Goal: Task Accomplishment & Management: Manage account settings

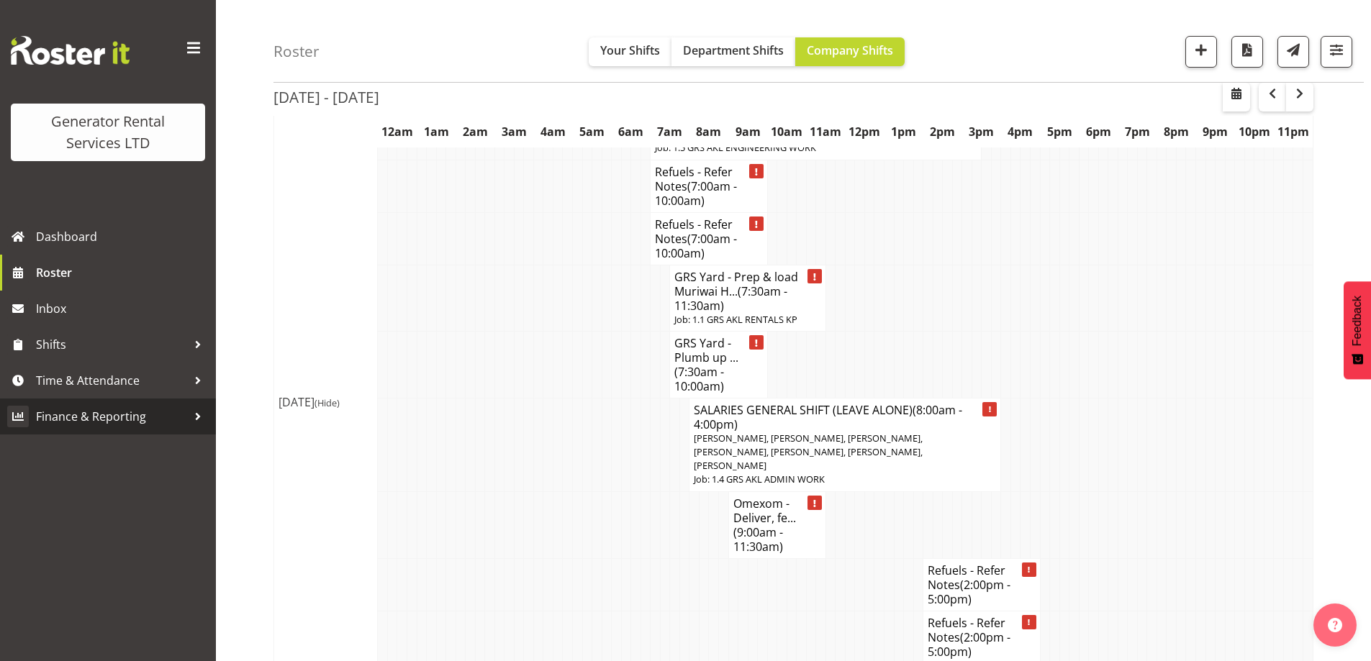
scroll to position [1756, 0]
click at [67, 269] on span "Roster" at bounding box center [122, 273] width 173 height 22
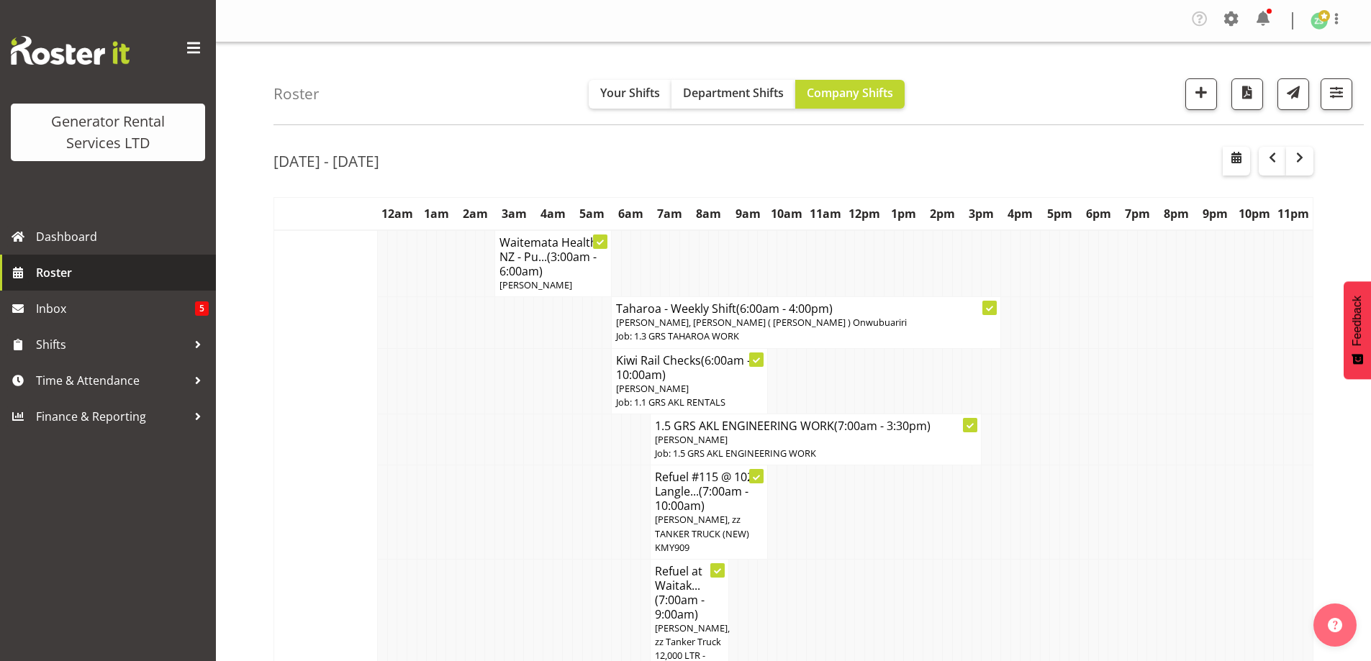
click at [104, 271] on span "Roster" at bounding box center [122, 273] width 173 height 22
click at [385, 424] on td at bounding box center [383, 439] width 10 height 51
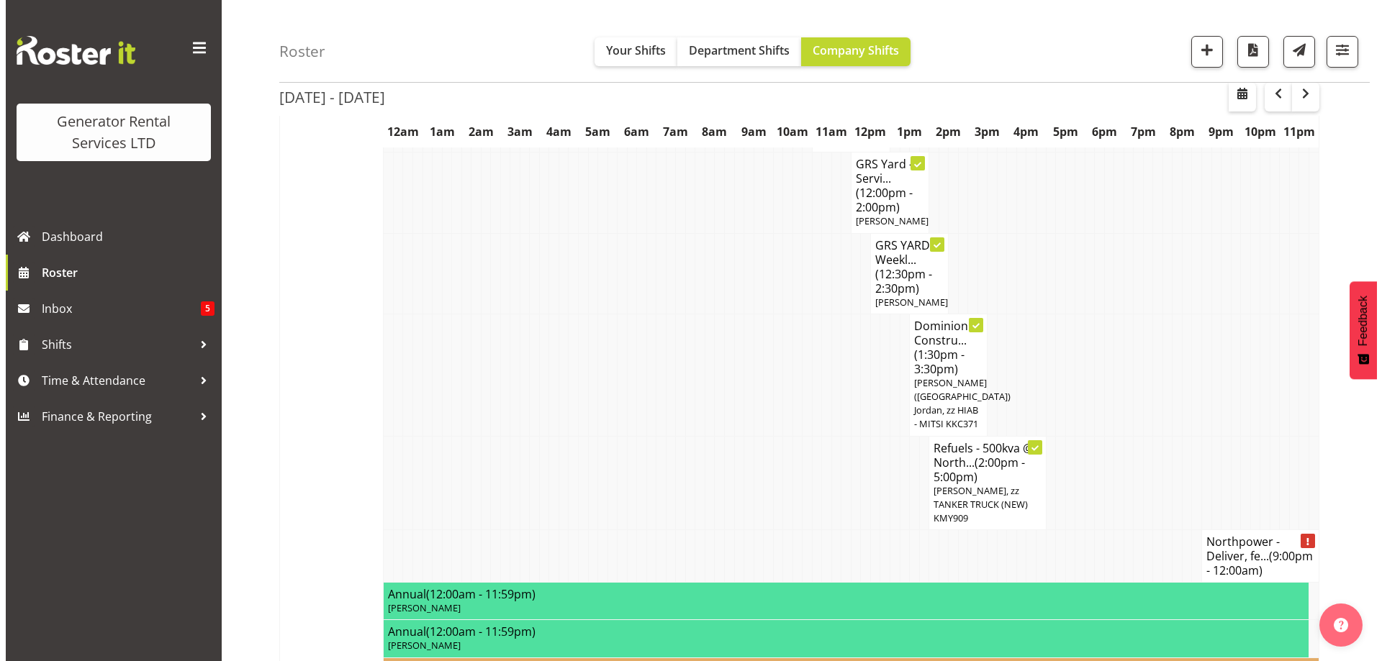
scroll to position [1007, 0]
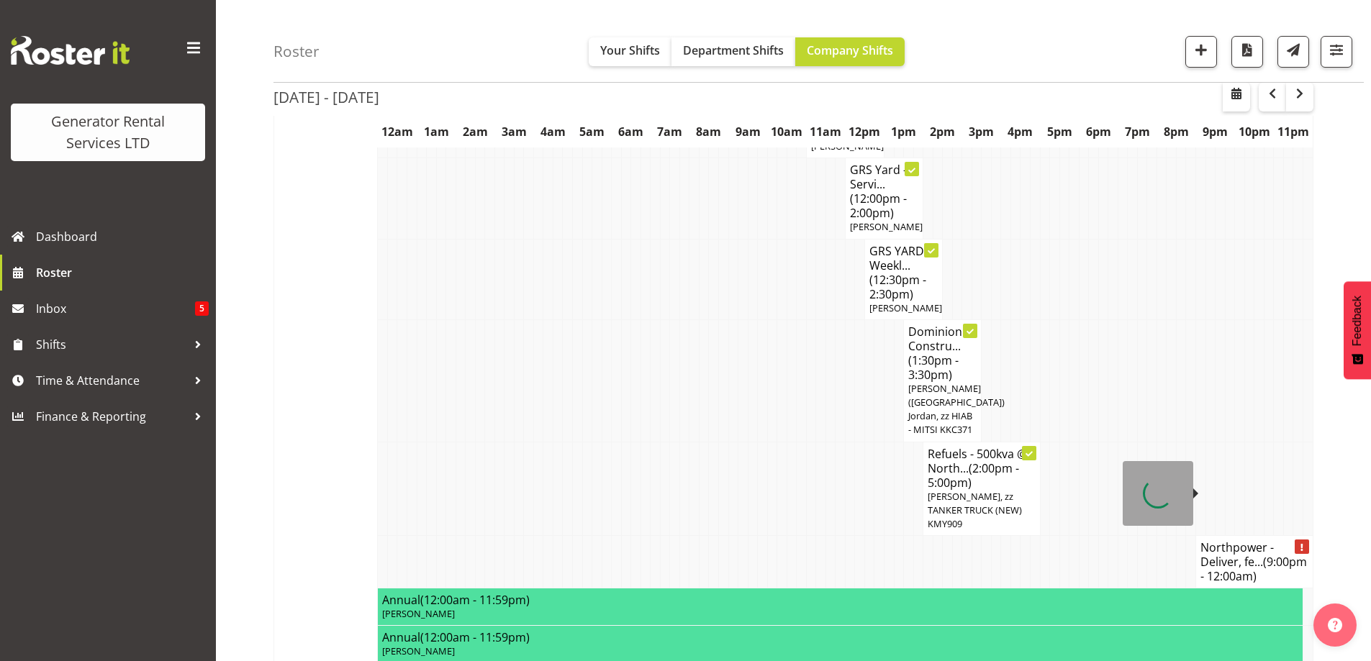
click at [1232, 540] on h4 "Northpower - Deliver, fe... (9:00pm - 12:00am)" at bounding box center [1254, 561] width 108 height 43
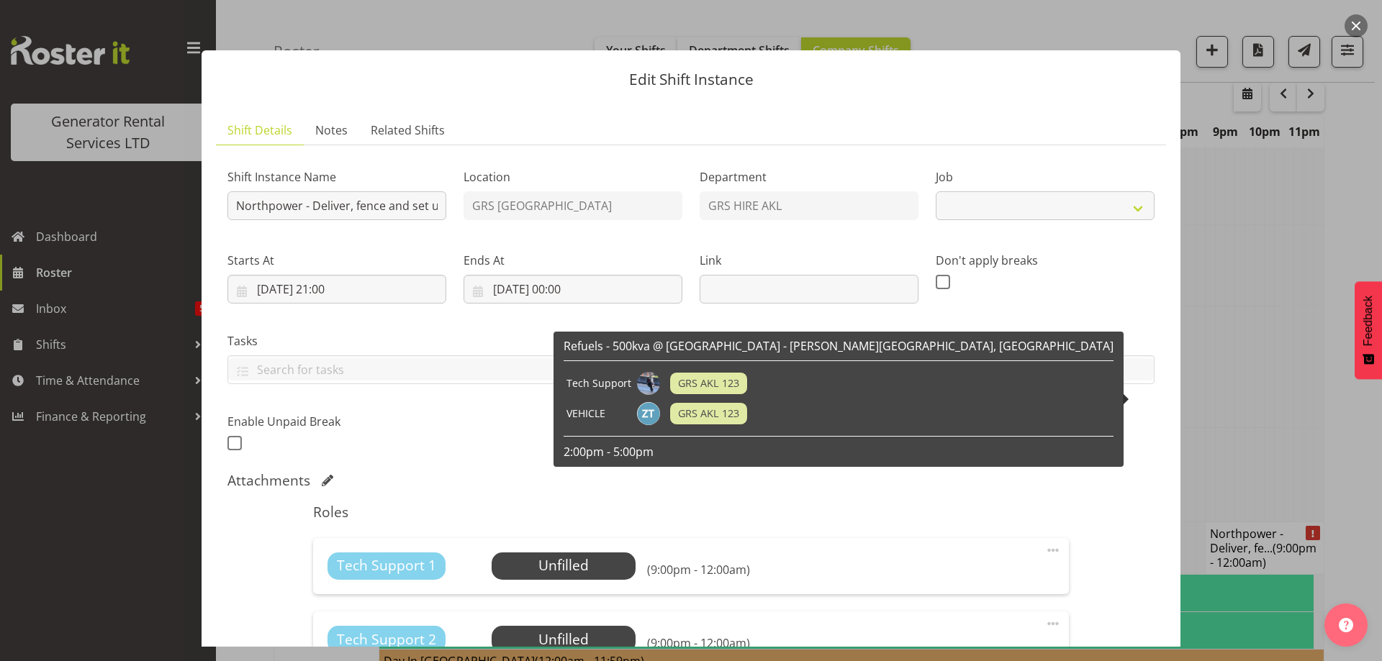
select select "7504"
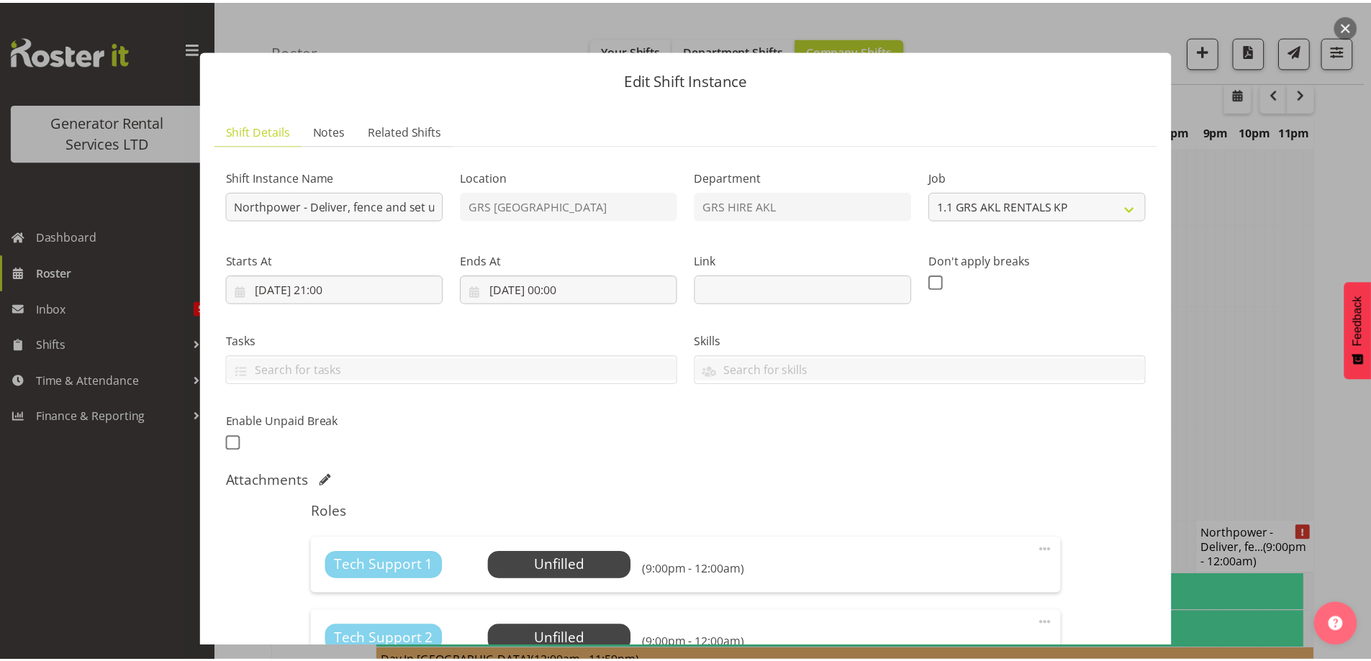
scroll to position [144, 0]
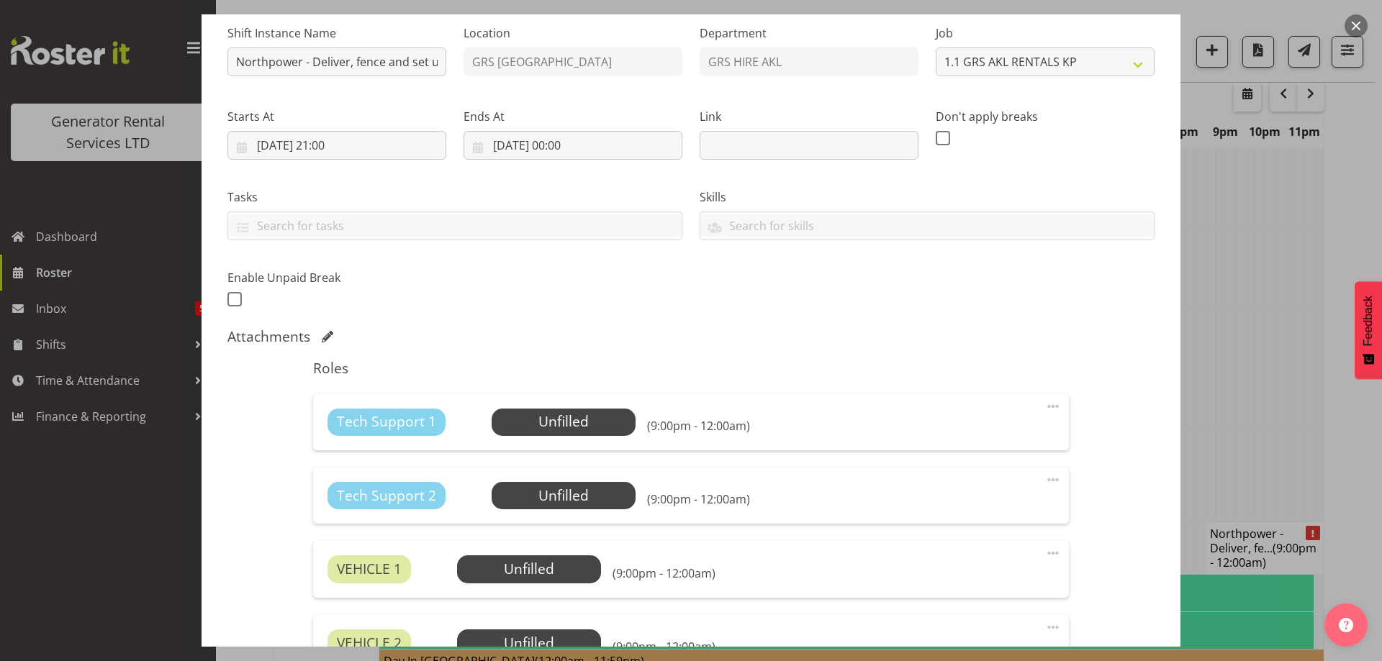
click at [1274, 338] on div at bounding box center [691, 330] width 1382 height 661
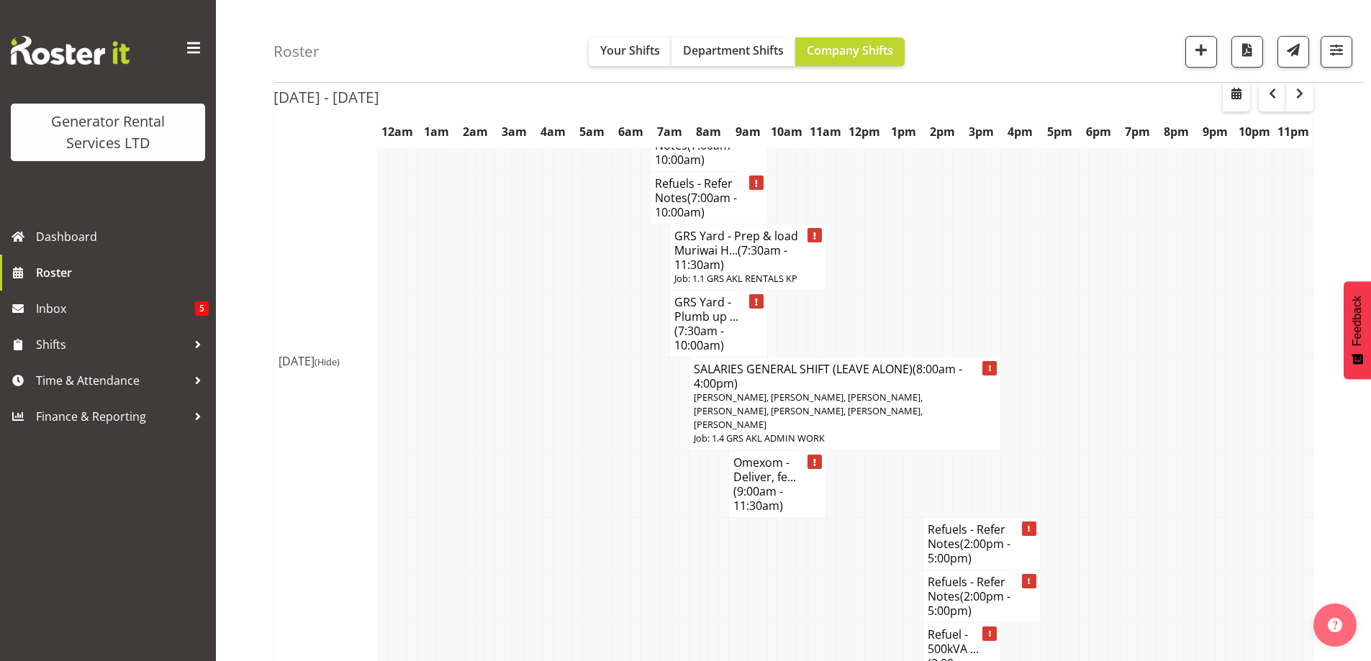
scroll to position [1799, 0]
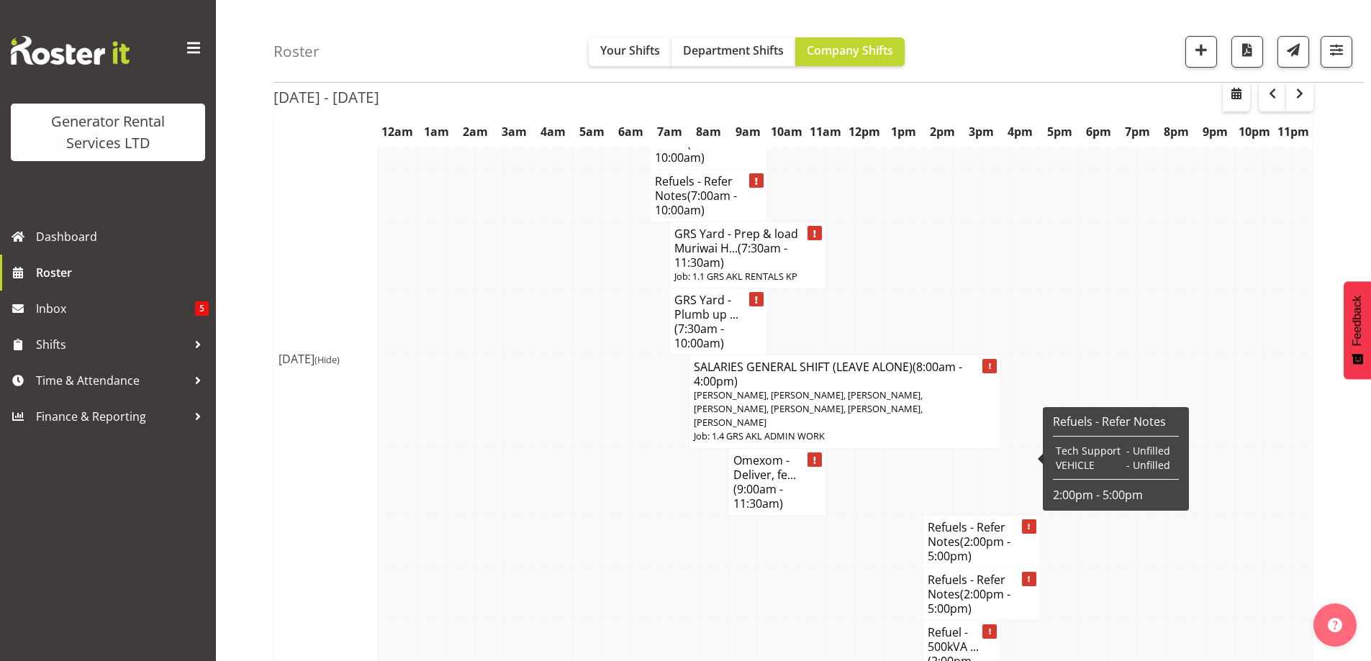
click at [685, 568] on td at bounding box center [684, 594] width 10 height 53
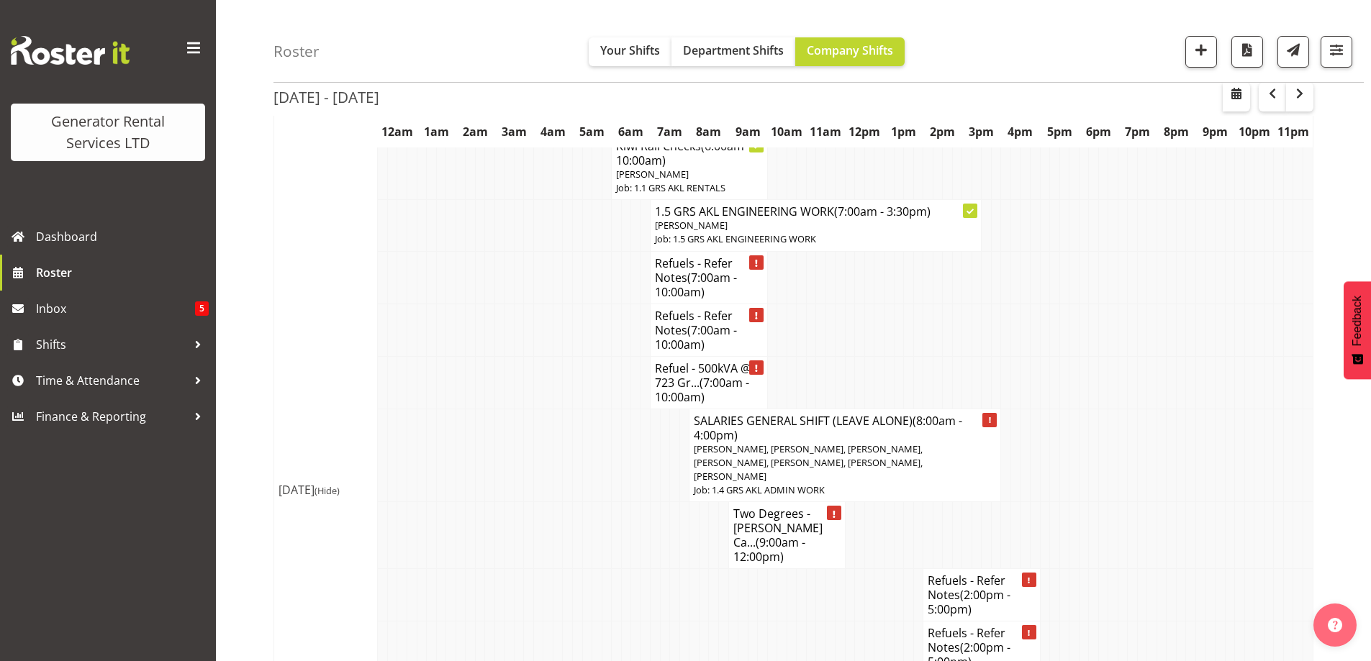
scroll to position [4101, 0]
click at [593, 570] on td at bounding box center [597, 596] width 10 height 53
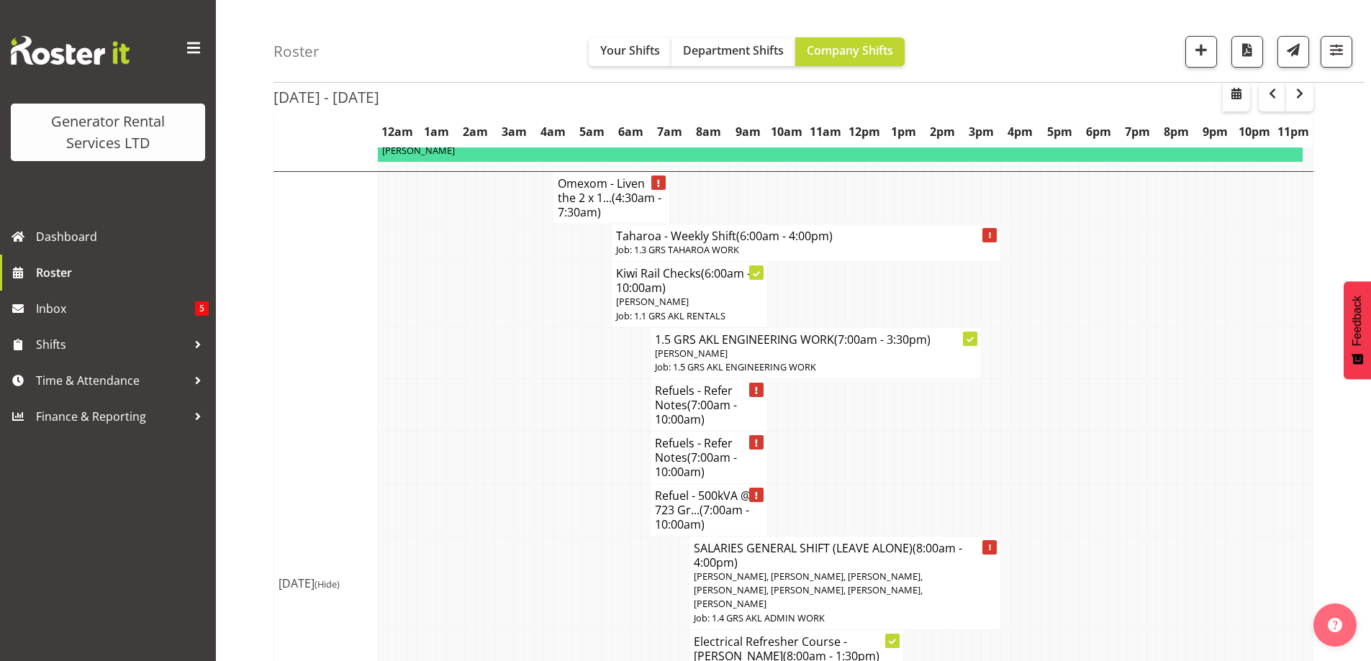
scroll to position [2375, 0]
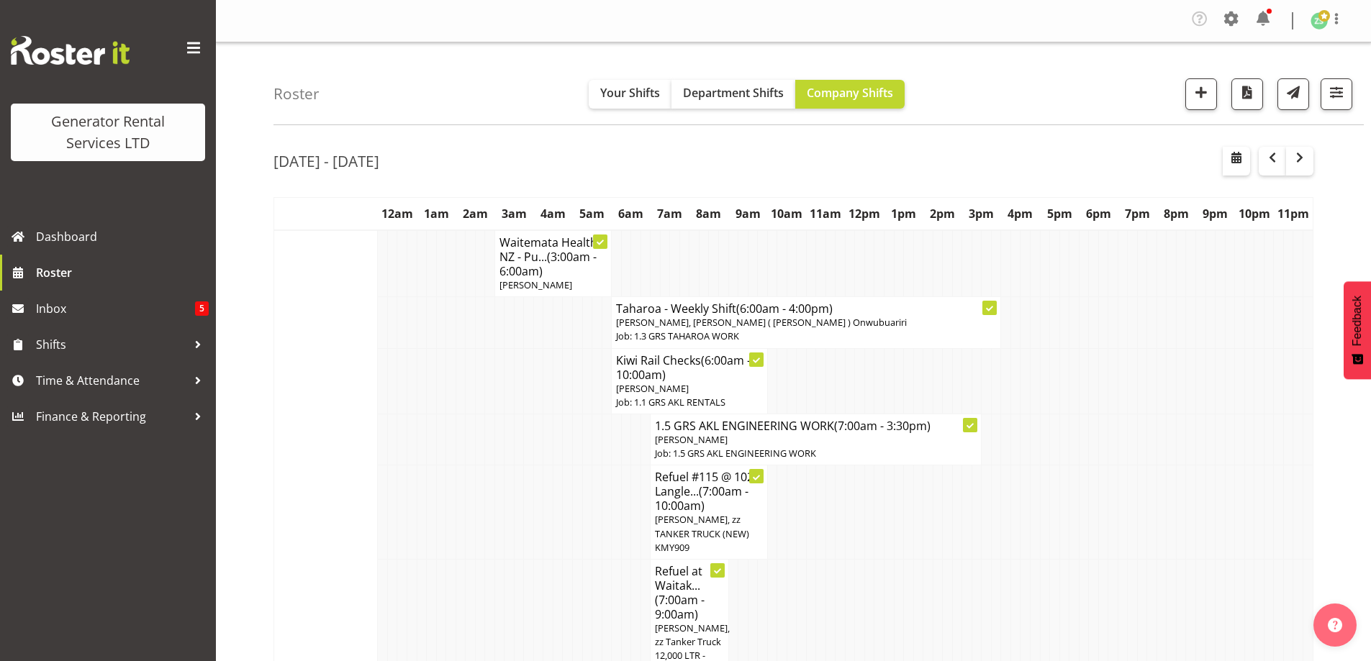
click at [490, 482] on tr "Refuel #115 @ 102 Langle... (7:00am - 10:00am) Sam Carter, zz TANKER TRUCK (NEW…" at bounding box center [793, 513] width 1039 height 94
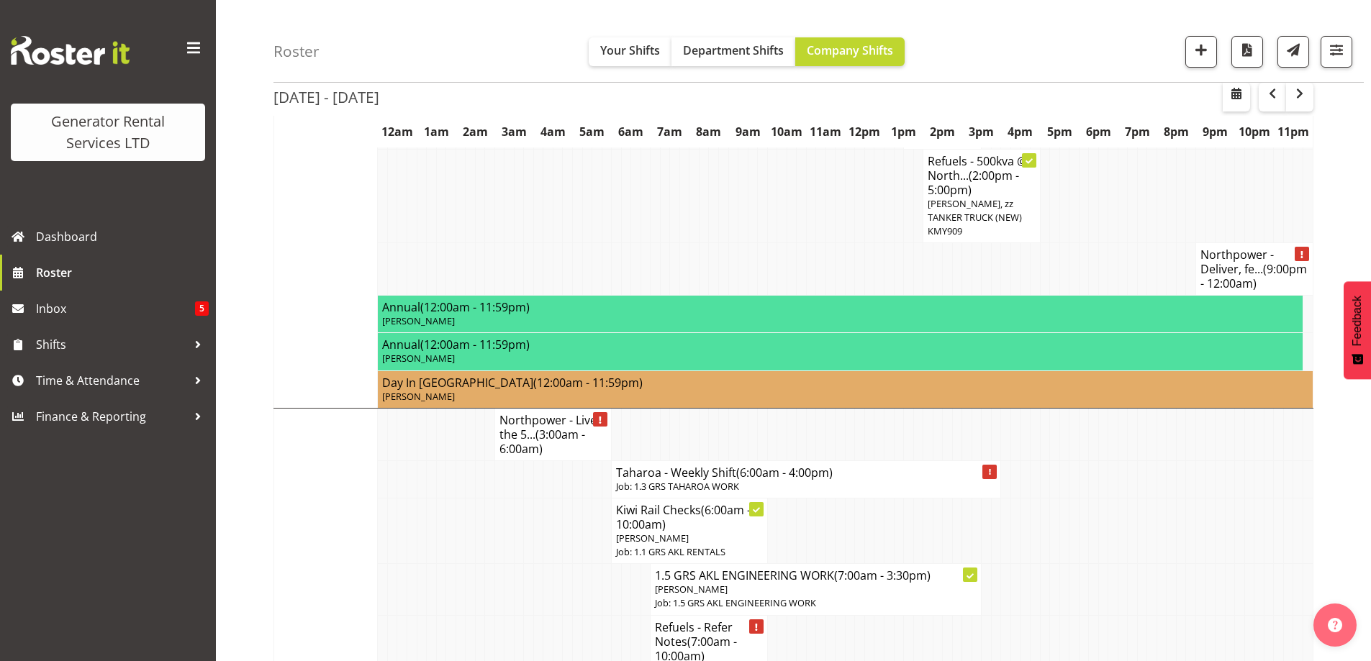
scroll to position [1295, 0]
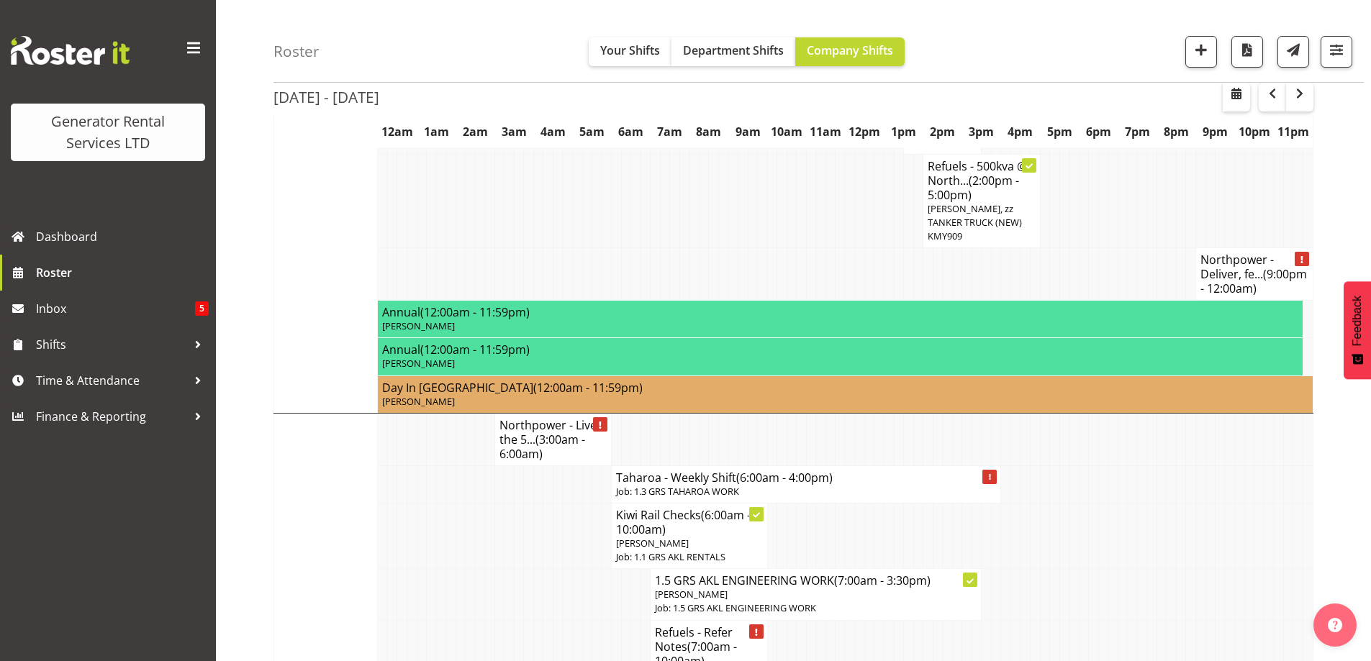
click at [560, 569] on td at bounding box center [558, 594] width 10 height 51
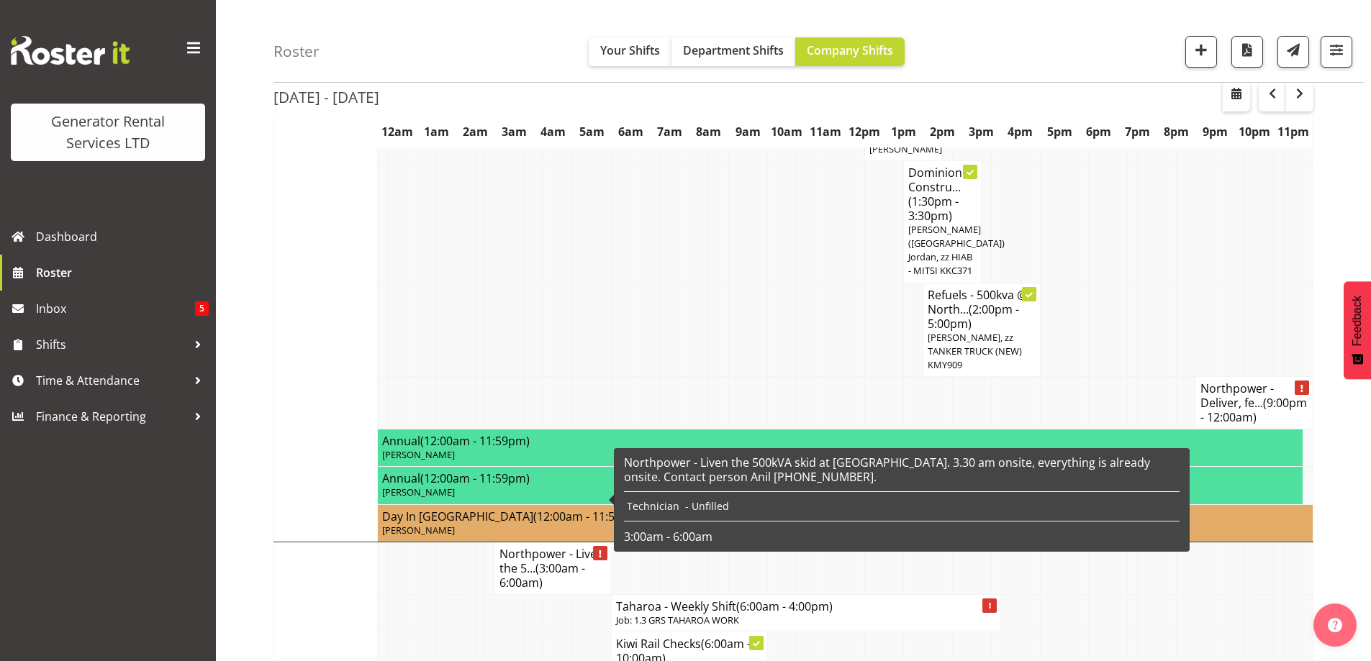
scroll to position [1151, 0]
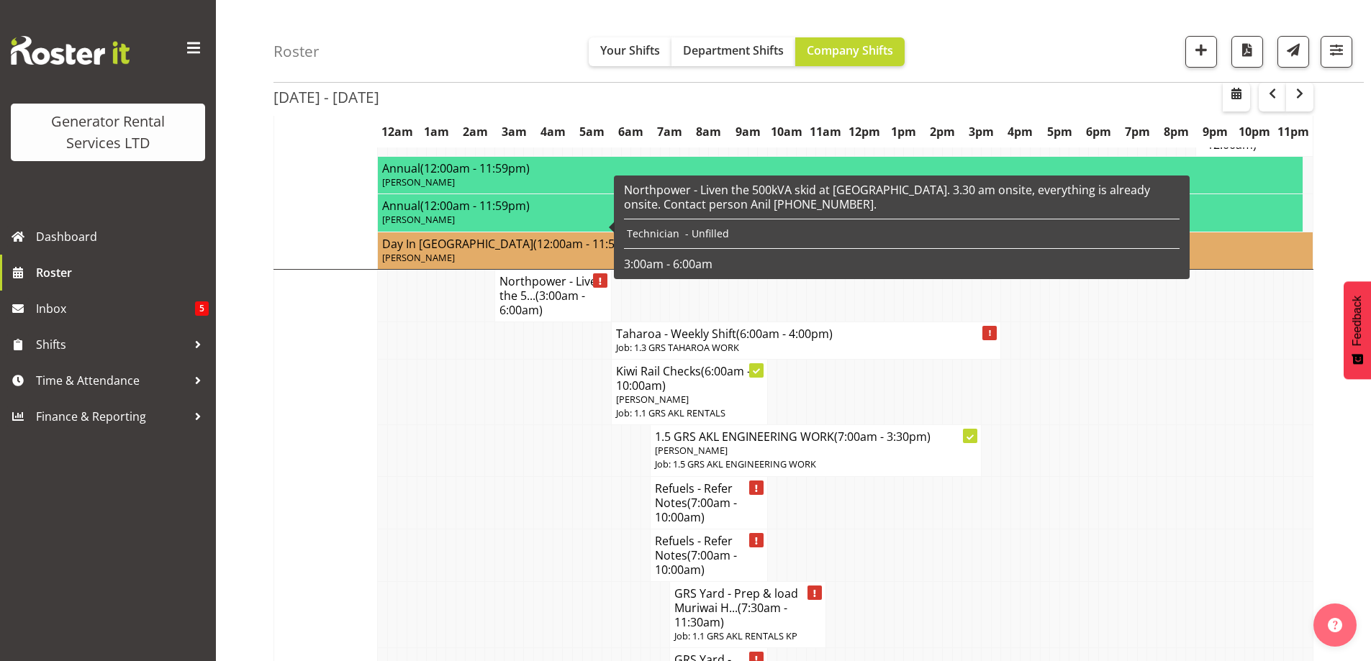
click at [535, 581] on td at bounding box center [538, 614] width 10 height 66
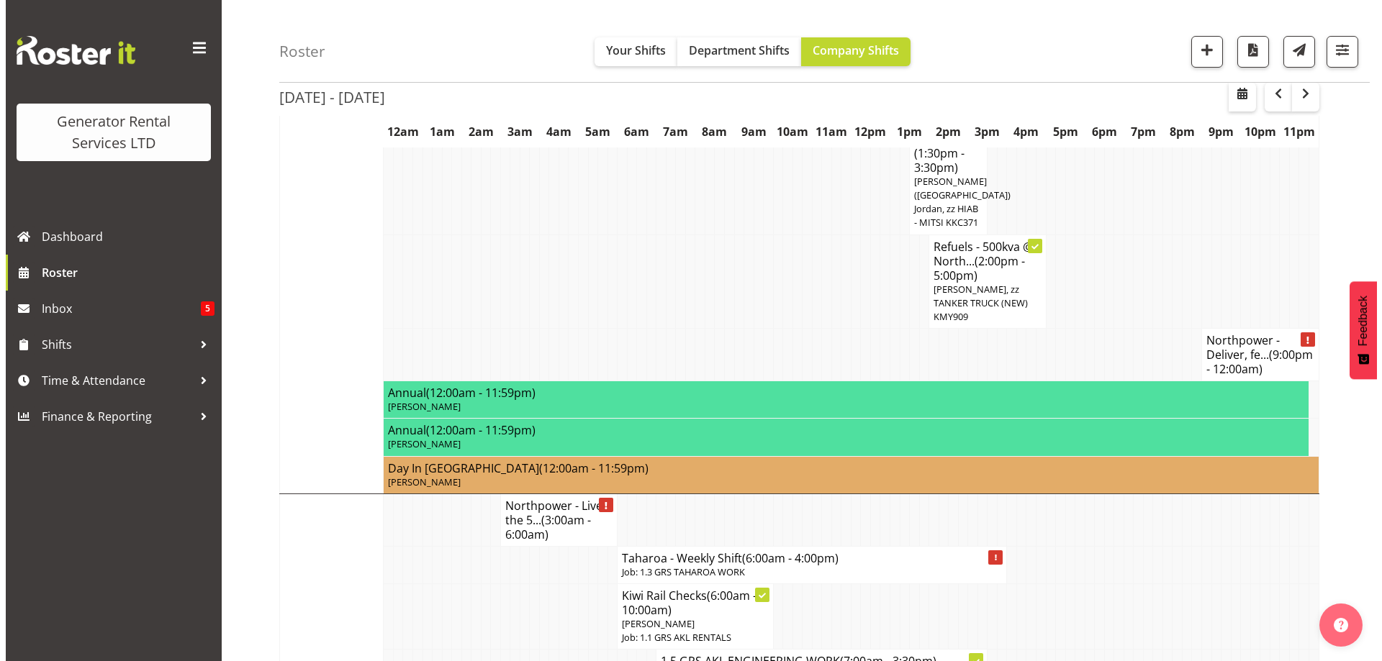
scroll to position [1079, 0]
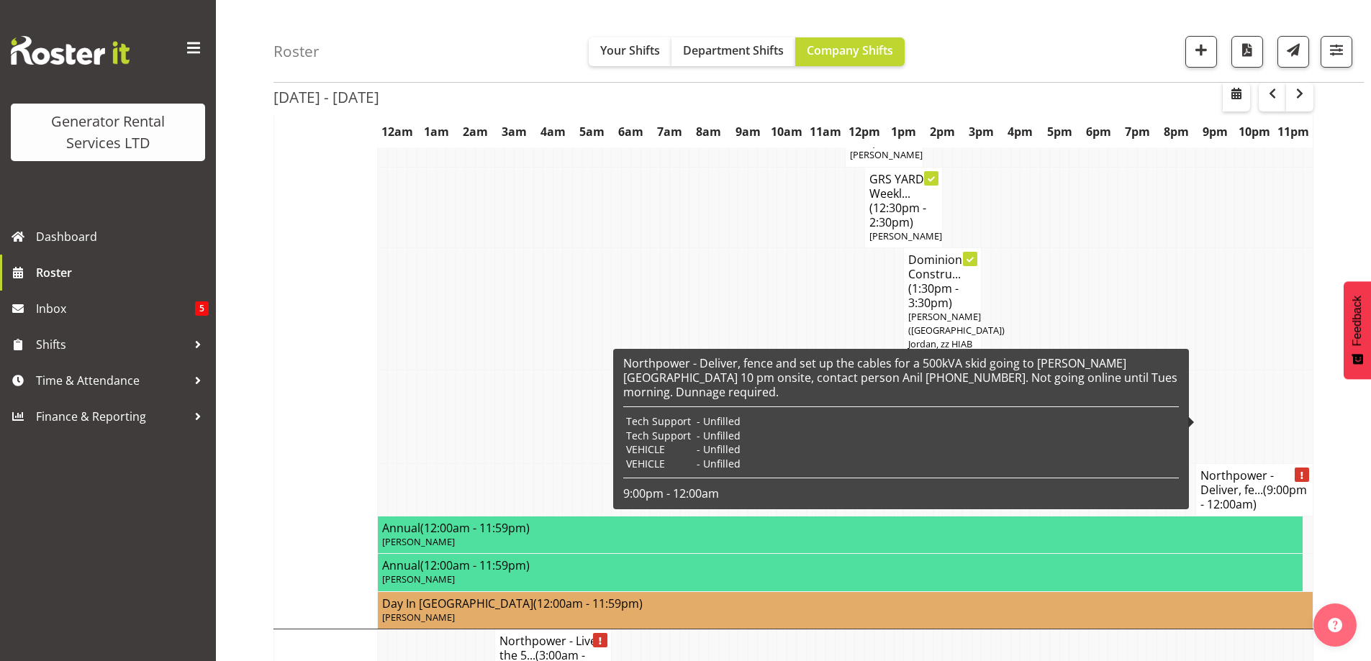
click at [1236, 468] on h4 "Northpower - Deliver, fe... (9:00pm - 12:00am)" at bounding box center [1254, 489] width 108 height 43
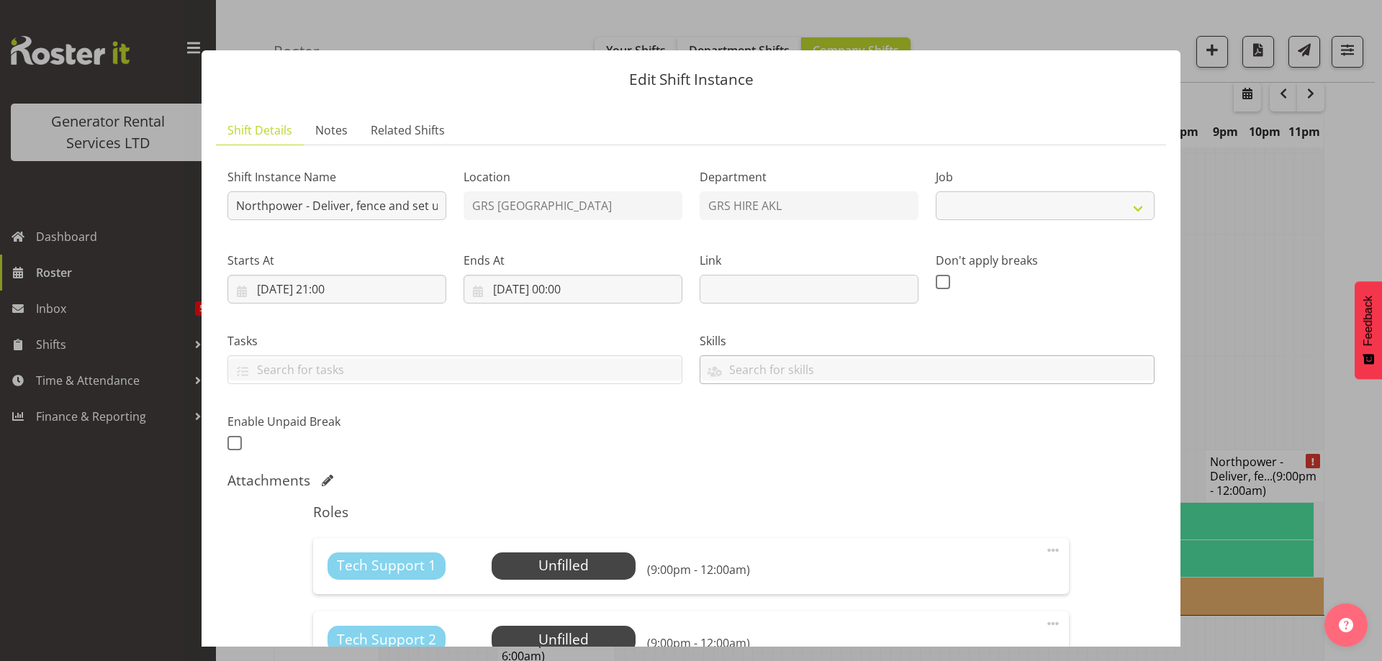
select select "7504"
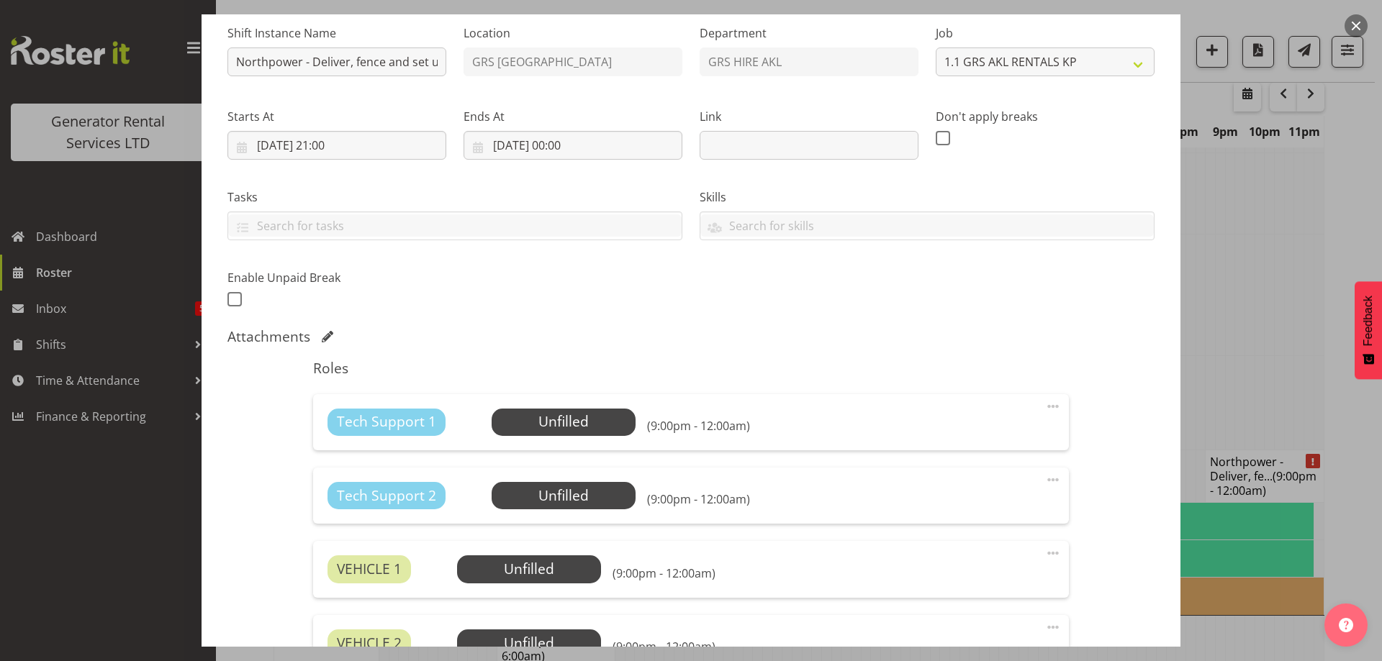
click at [1046, 477] on span at bounding box center [1052, 479] width 17 height 17
click at [969, 572] on link "Delete" at bounding box center [992, 566] width 138 height 26
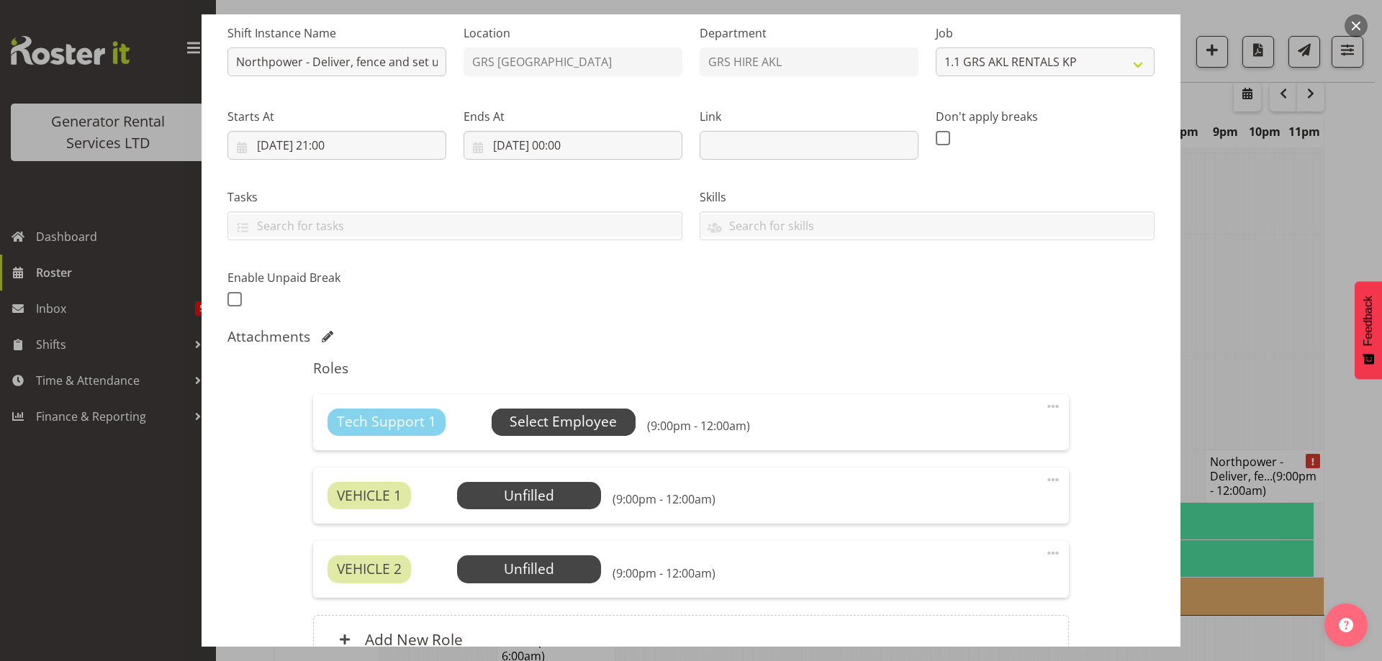
click at [602, 424] on span "Select Employee" at bounding box center [562, 422] width 107 height 21
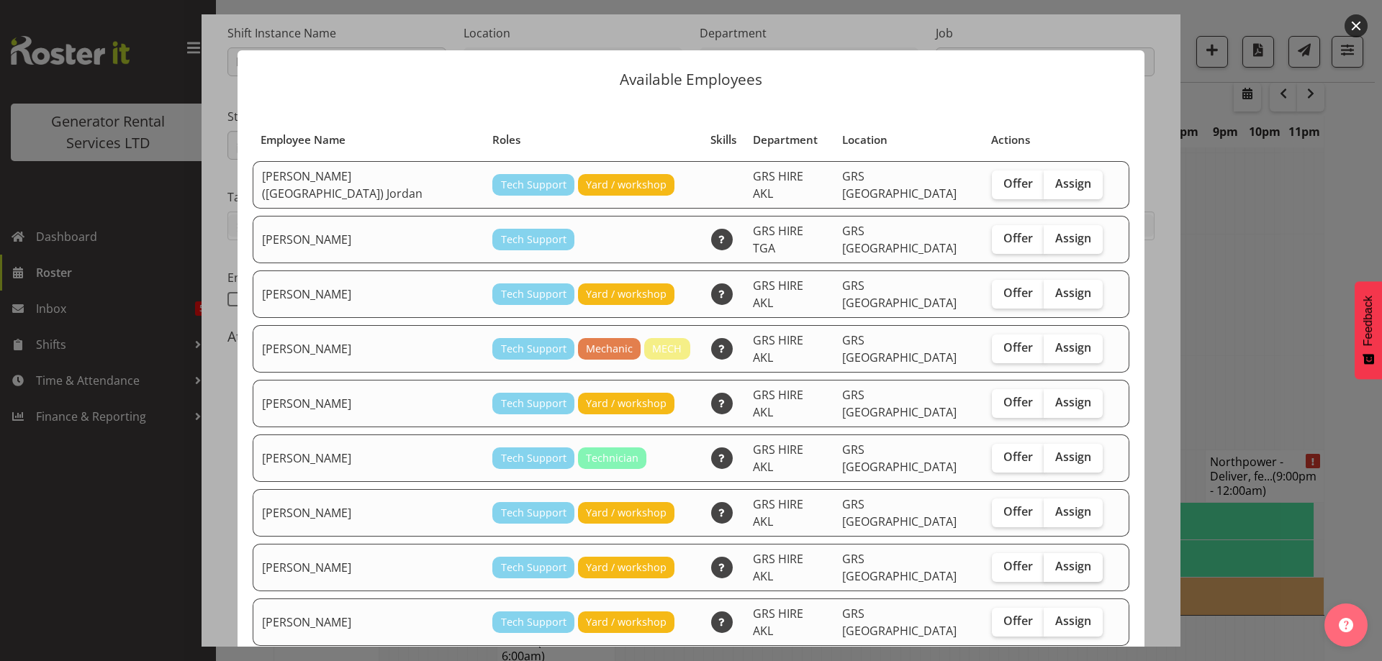
click at [1055, 559] on span "Assign" at bounding box center [1073, 566] width 36 height 14
click at [1043, 562] on input "Assign" at bounding box center [1047, 566] width 9 height 9
checkbox input "true"
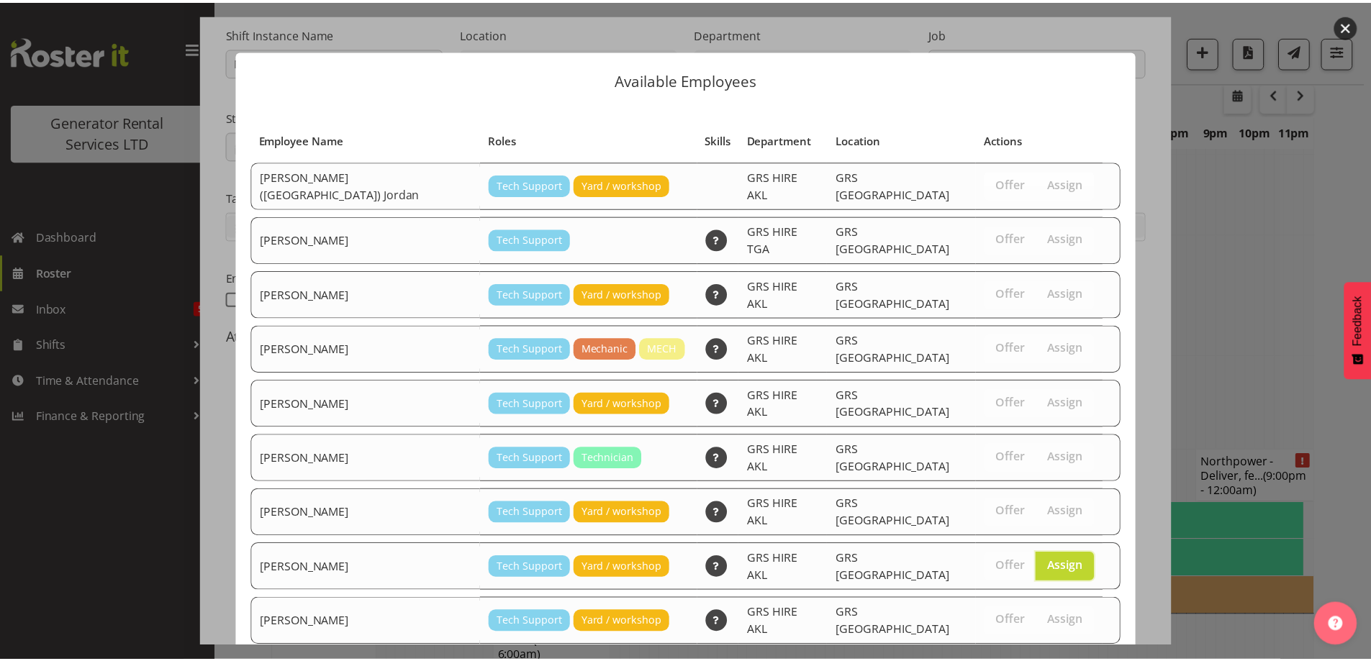
scroll to position [201, 0]
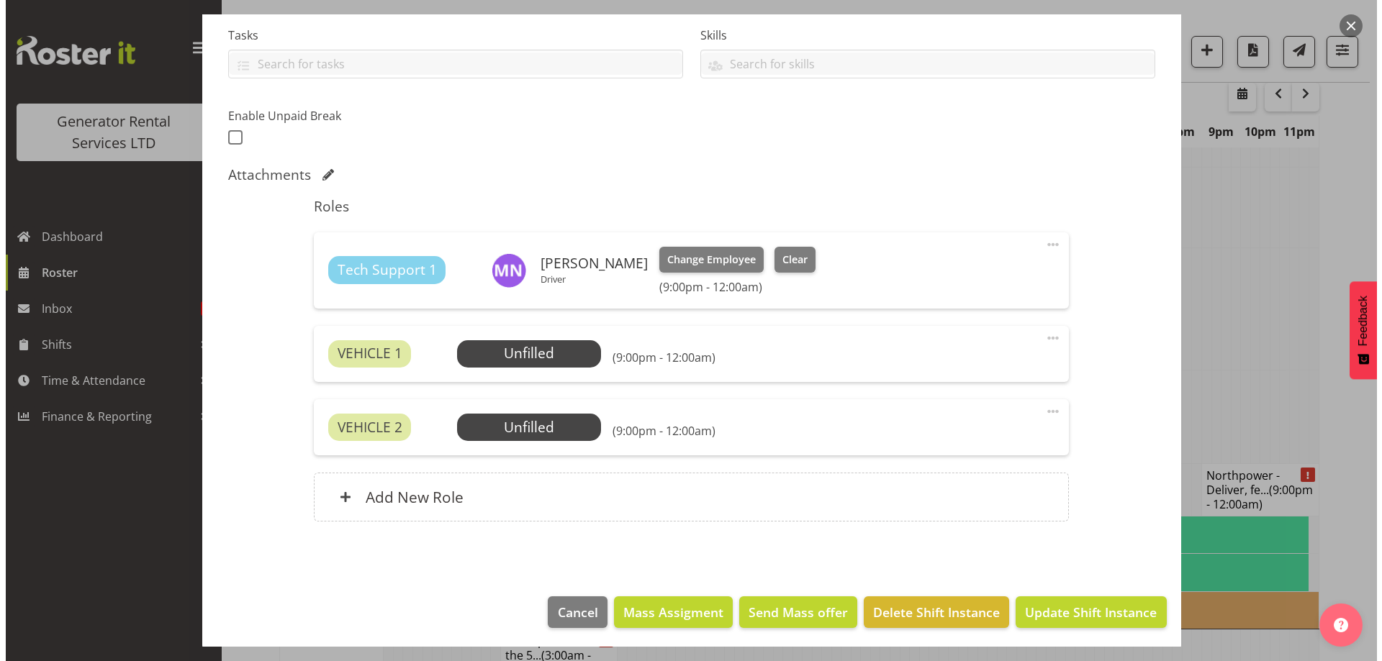
scroll to position [309, 0]
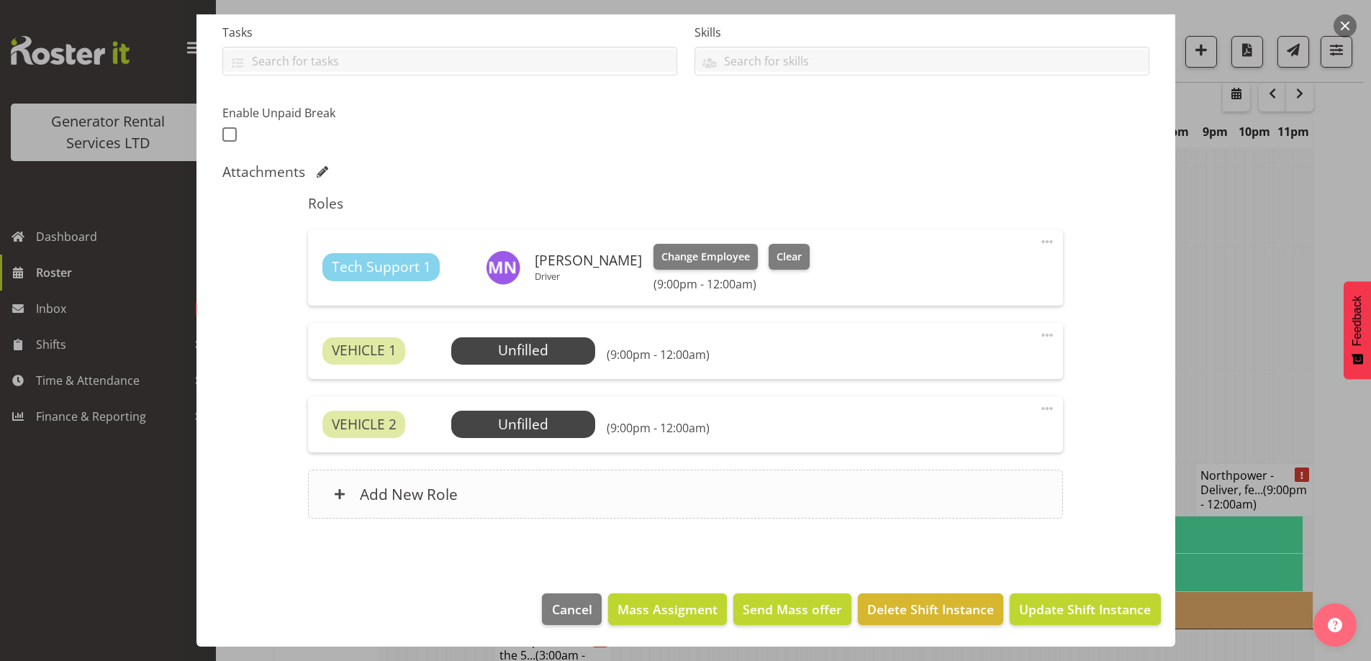
click at [574, 473] on div "Add New Role" at bounding box center [685, 494] width 755 height 49
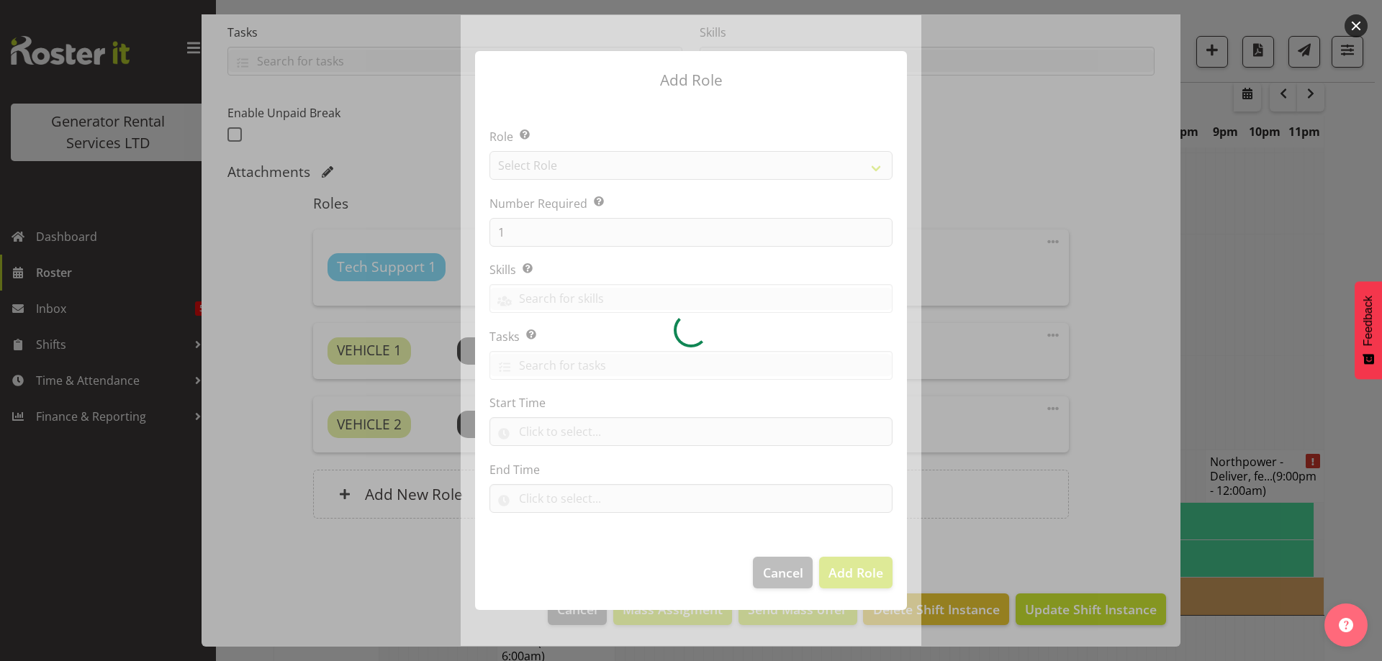
click at [591, 168] on div at bounding box center [691, 330] width 461 height 631
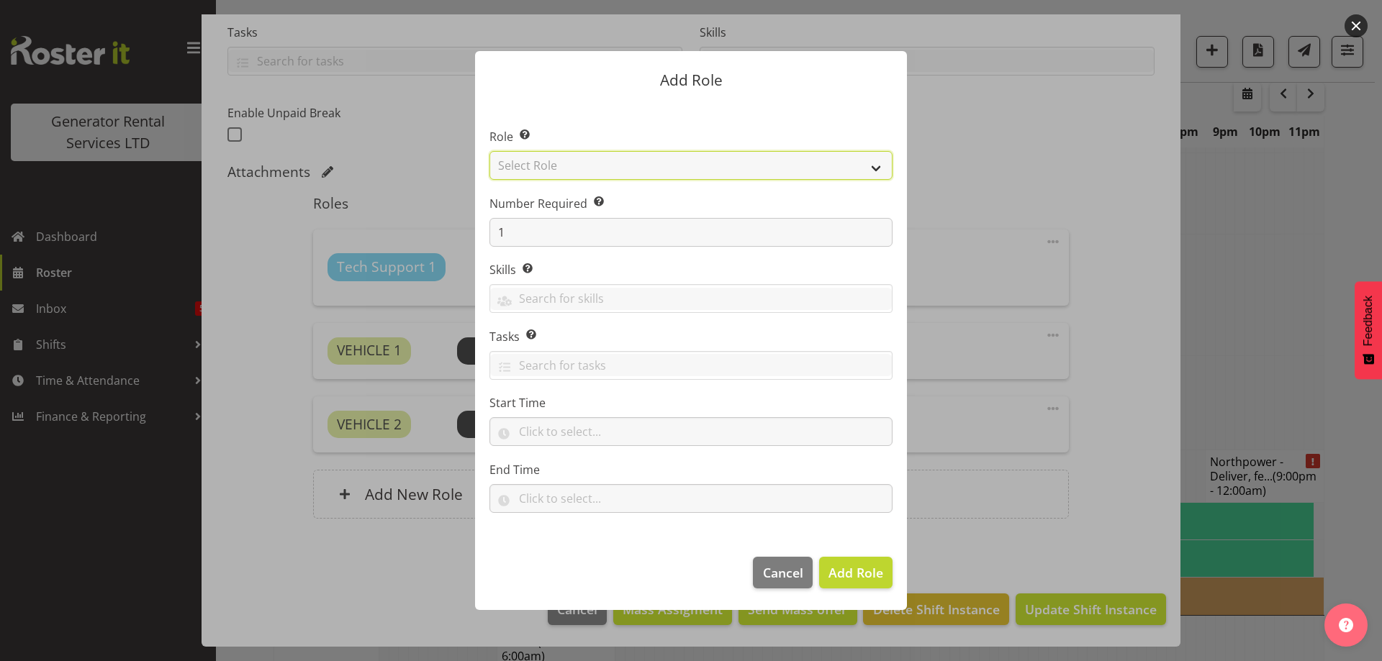
click at [581, 168] on select "Select Role Account Manager Electrician Engineering GM HSEQ manager MECH Mechan…" at bounding box center [690, 165] width 403 height 29
select select "21"
click at [489, 151] on select "Select Role Account Manager Electrician Engineering GM HSEQ manager MECH Mechan…" at bounding box center [690, 165] width 403 height 29
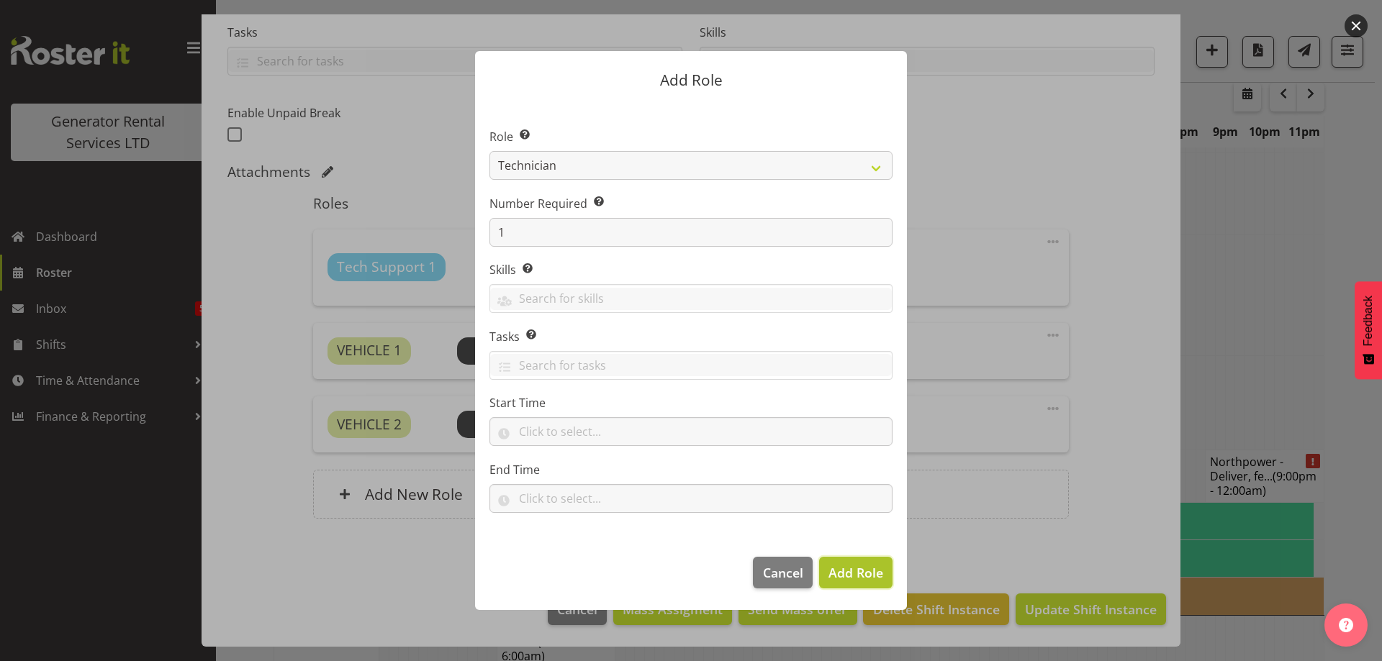
click at [867, 576] on span "Add Role" at bounding box center [855, 572] width 55 height 17
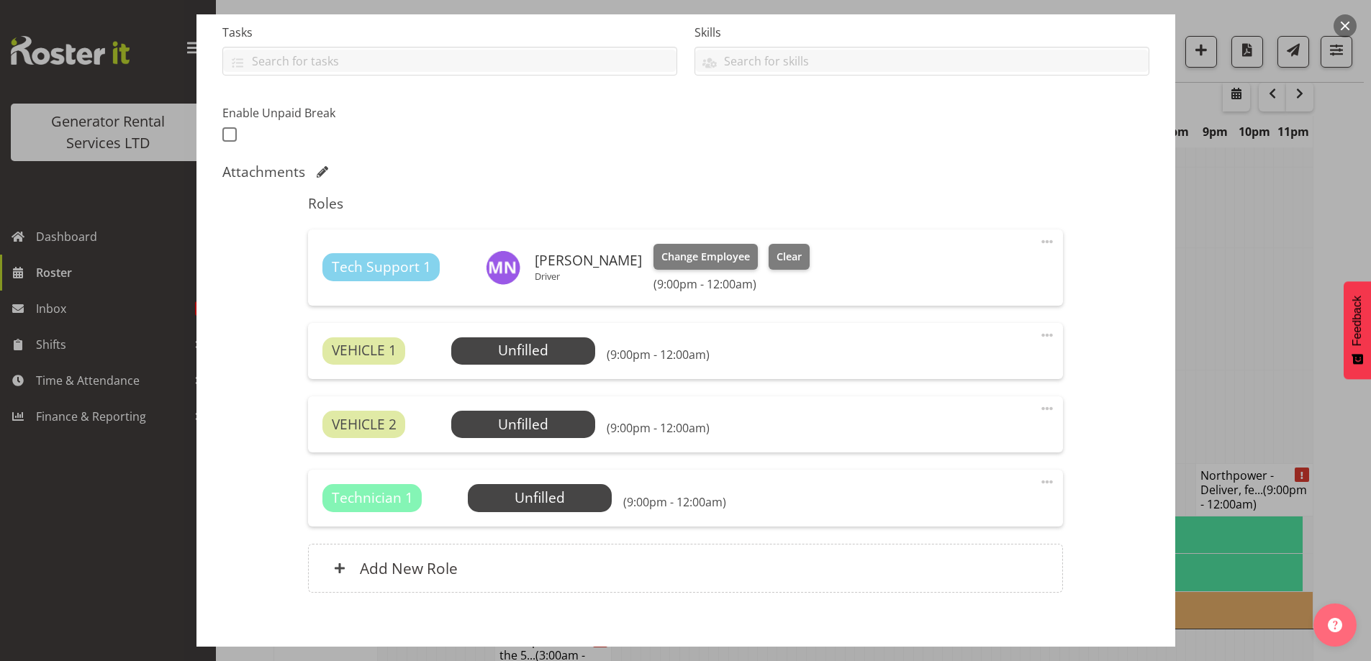
click at [571, 479] on div "Technician 1 Unfilled Select Employee (9:00pm - 12:00am) Edit Cover Role Delete" at bounding box center [685, 498] width 755 height 56
click at [565, 499] on span "Select Employee" at bounding box center [539, 498] width 107 height 21
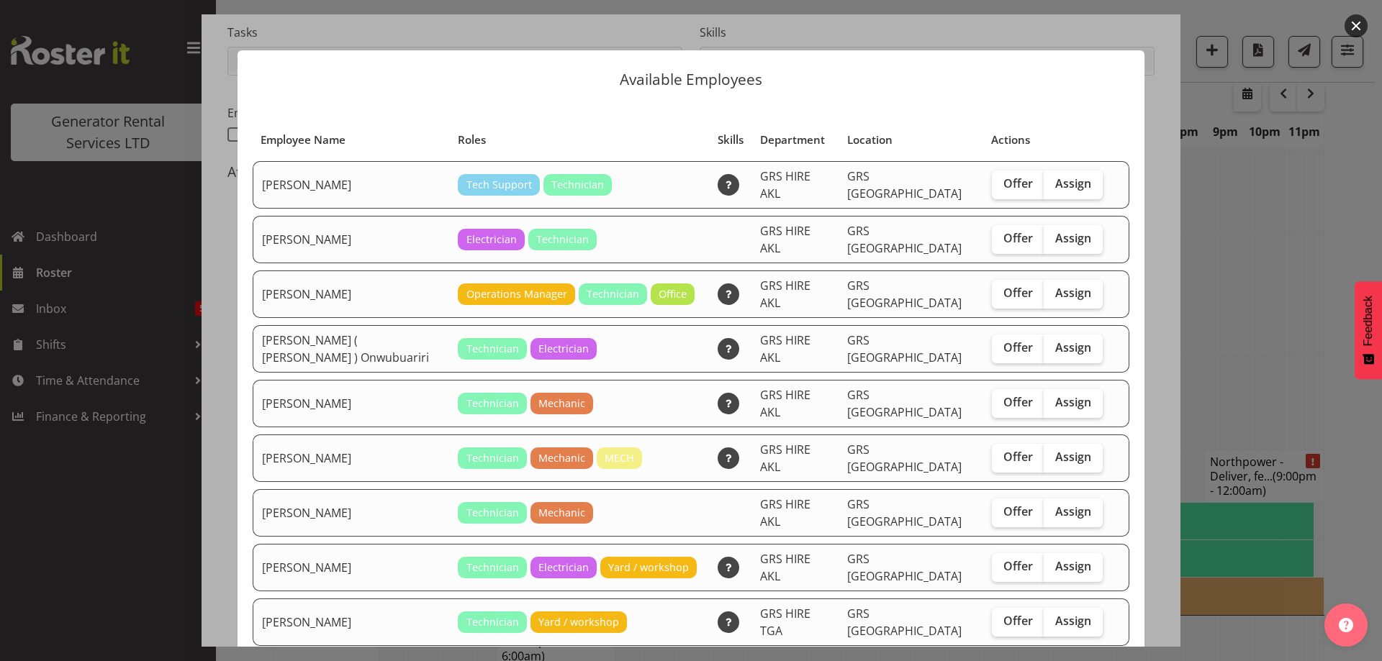
checkbox input "true"
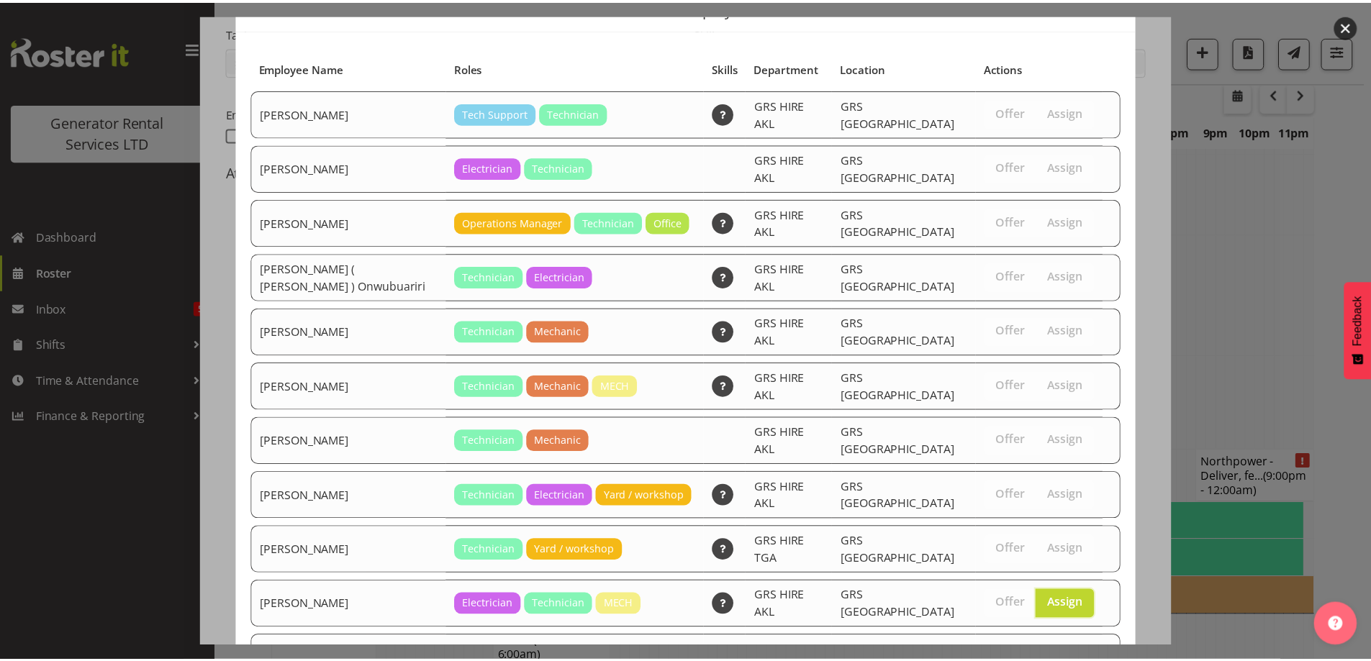
scroll to position [201, 0]
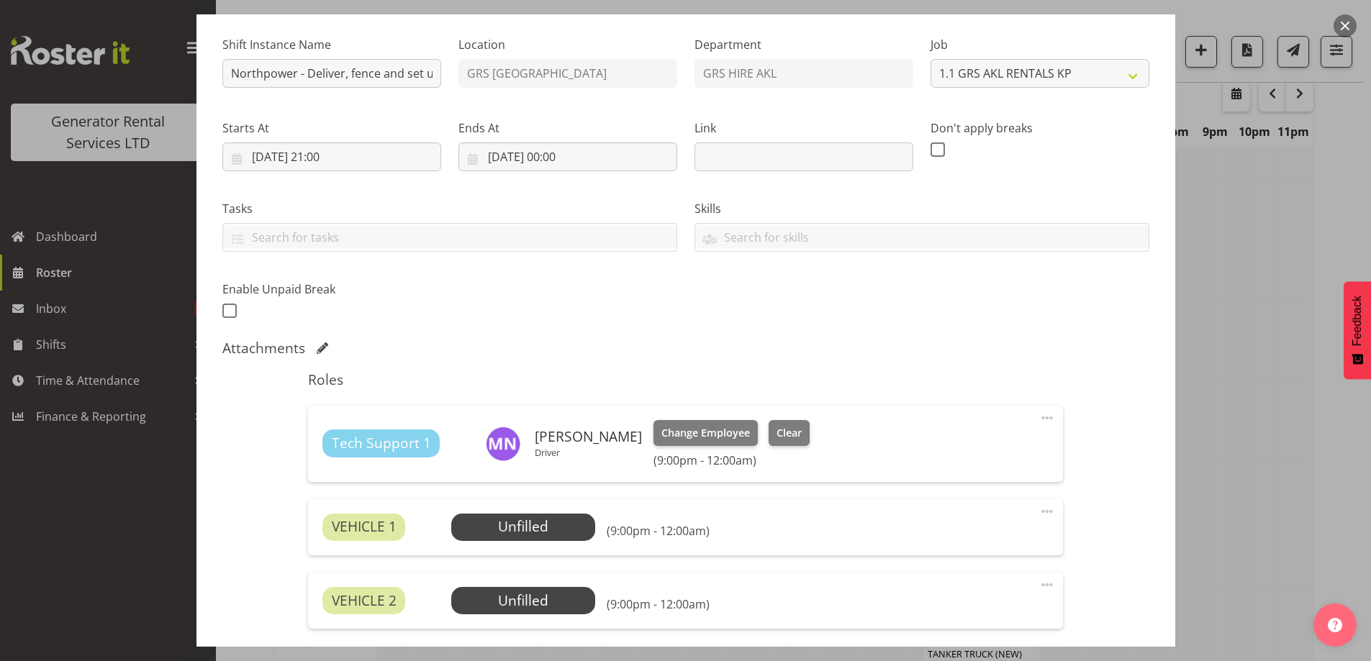
scroll to position [402, 0]
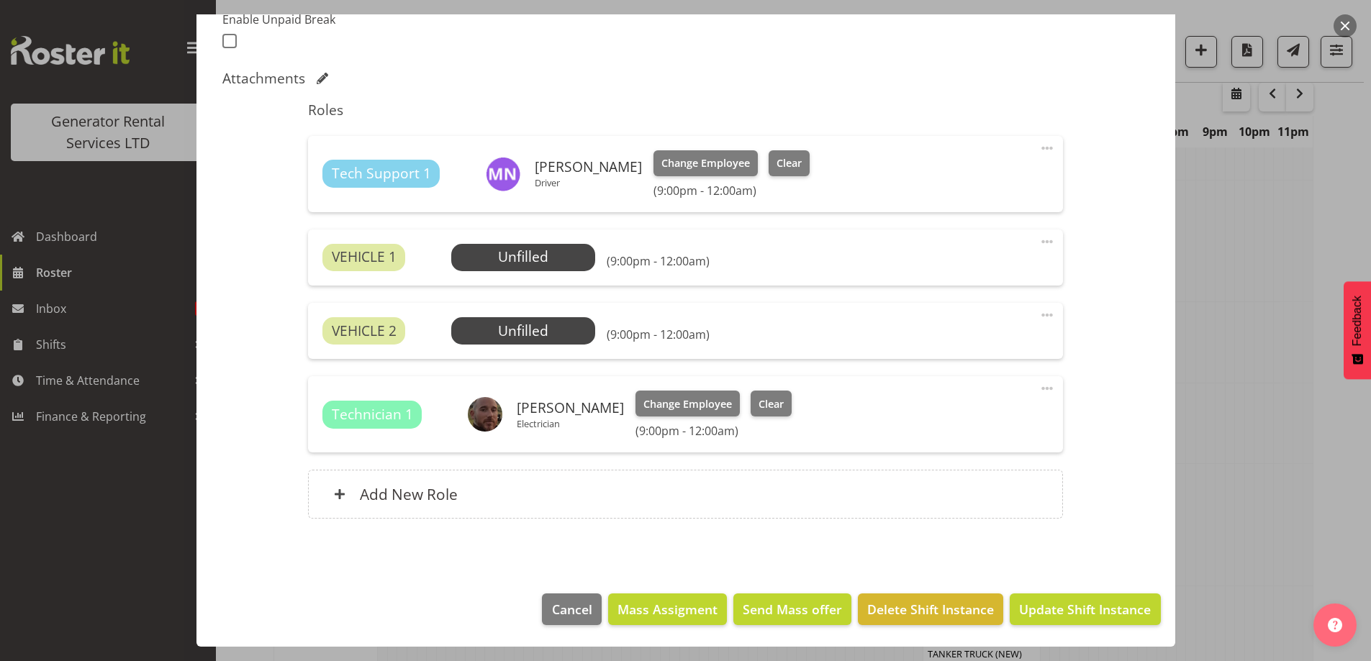
click at [481, 240] on div "VEHICLE 1 Unfilled Select Employee (9:00pm - 12:00am) Edit Cover Role Delete" at bounding box center [685, 258] width 755 height 56
click at [480, 254] on span "Select Employee" at bounding box center [523, 257] width 107 height 21
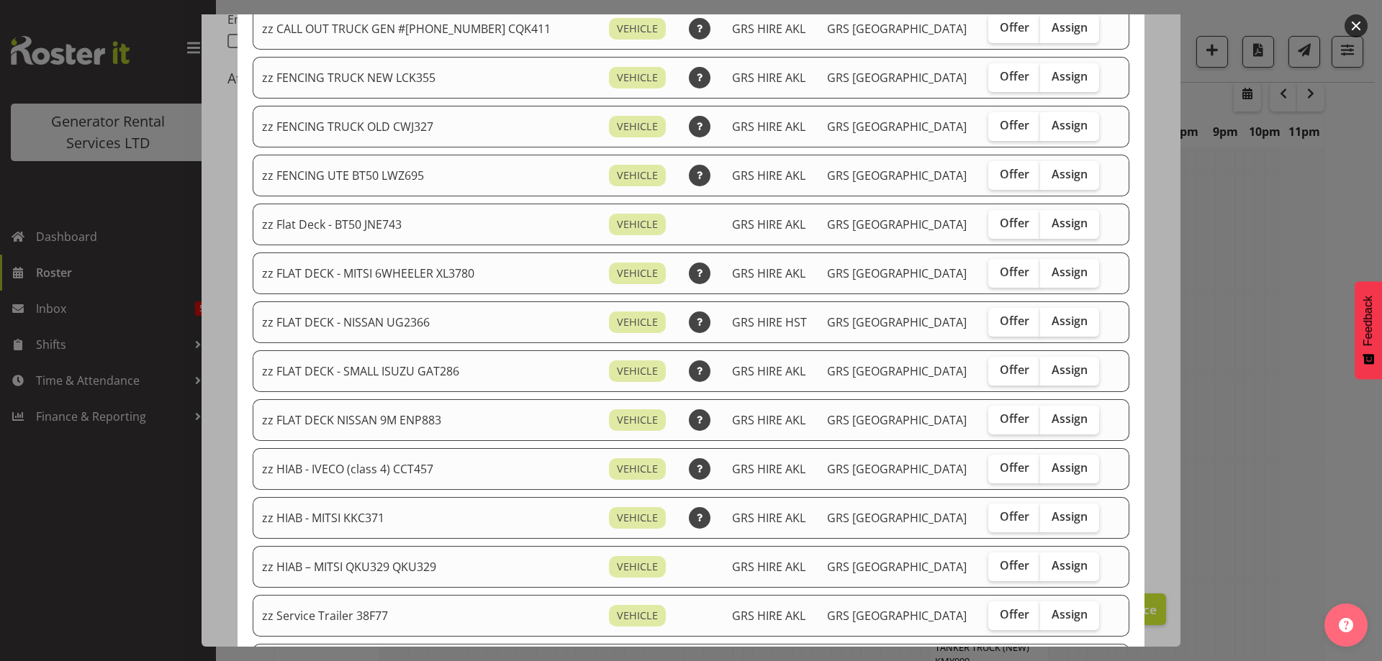
scroll to position [432, 0]
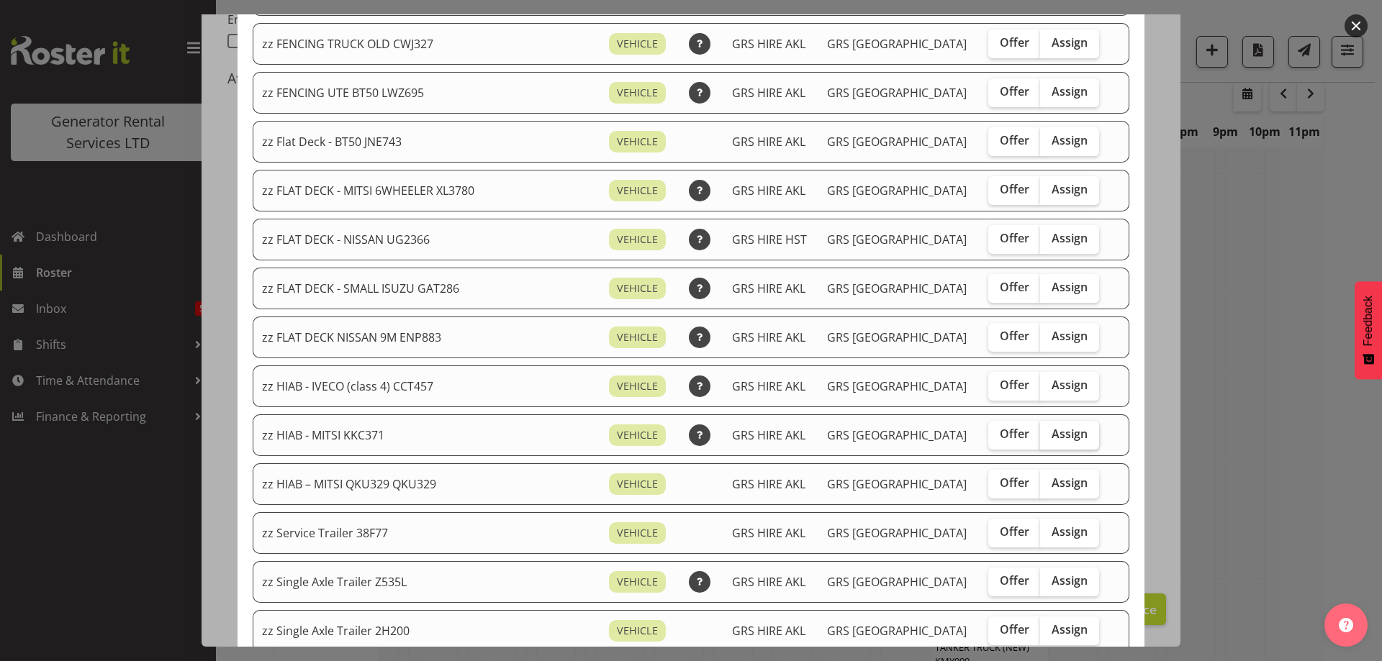
click at [1051, 432] on span "Assign" at bounding box center [1069, 434] width 36 height 14
click at [1042, 432] on input "Assign" at bounding box center [1044, 434] width 9 height 9
checkbox input "true"
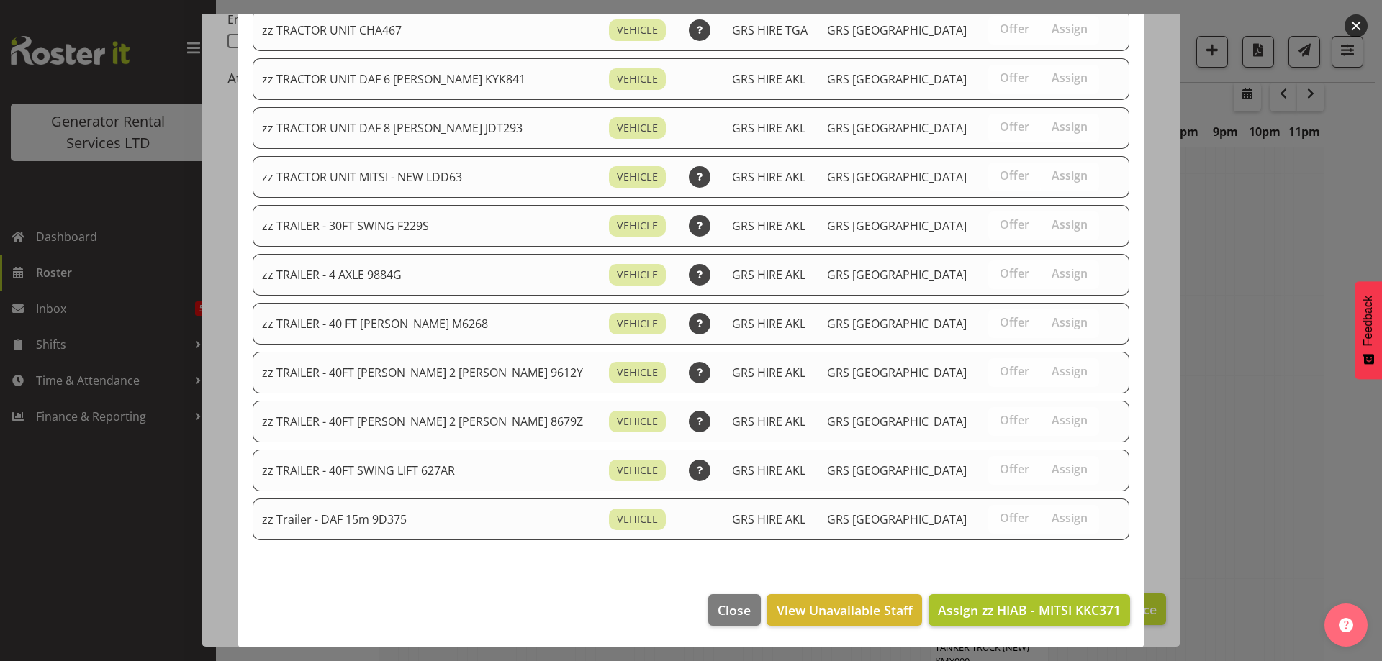
scroll to position [1816, 0]
click at [1012, 605] on span "Assign zz HIAB - MITSI KKC371" at bounding box center [1029, 609] width 183 height 17
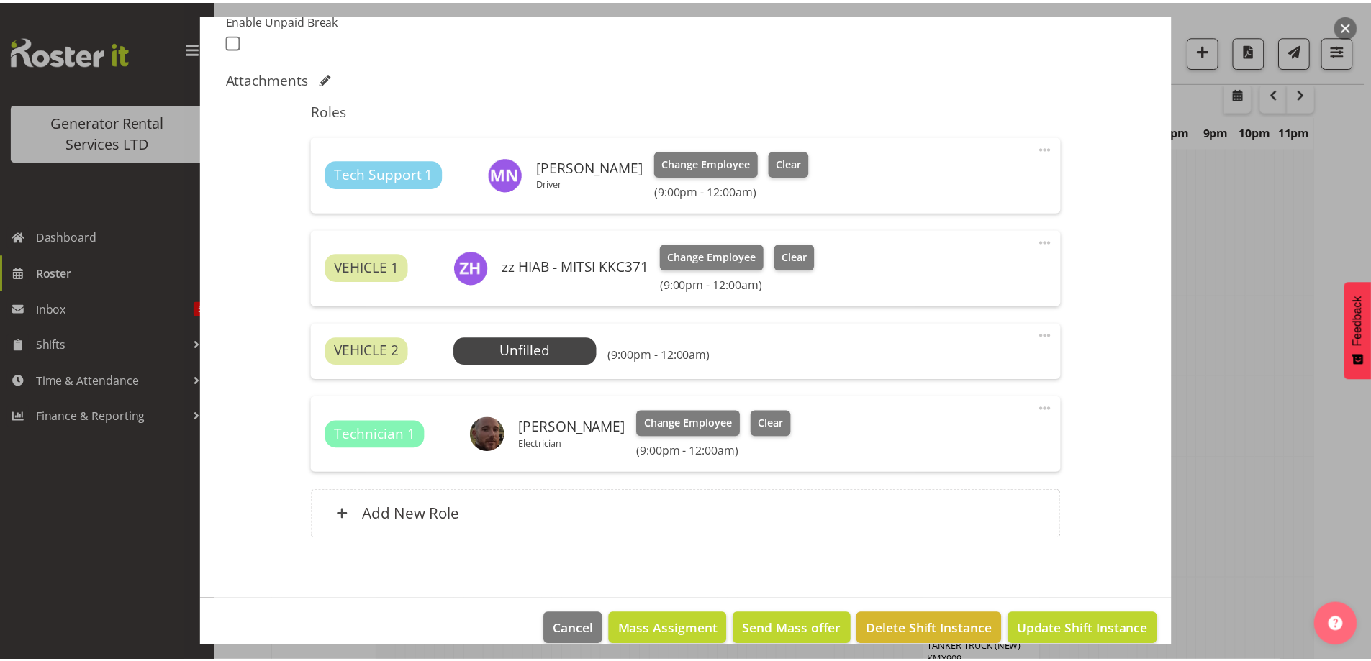
scroll to position [863, 0]
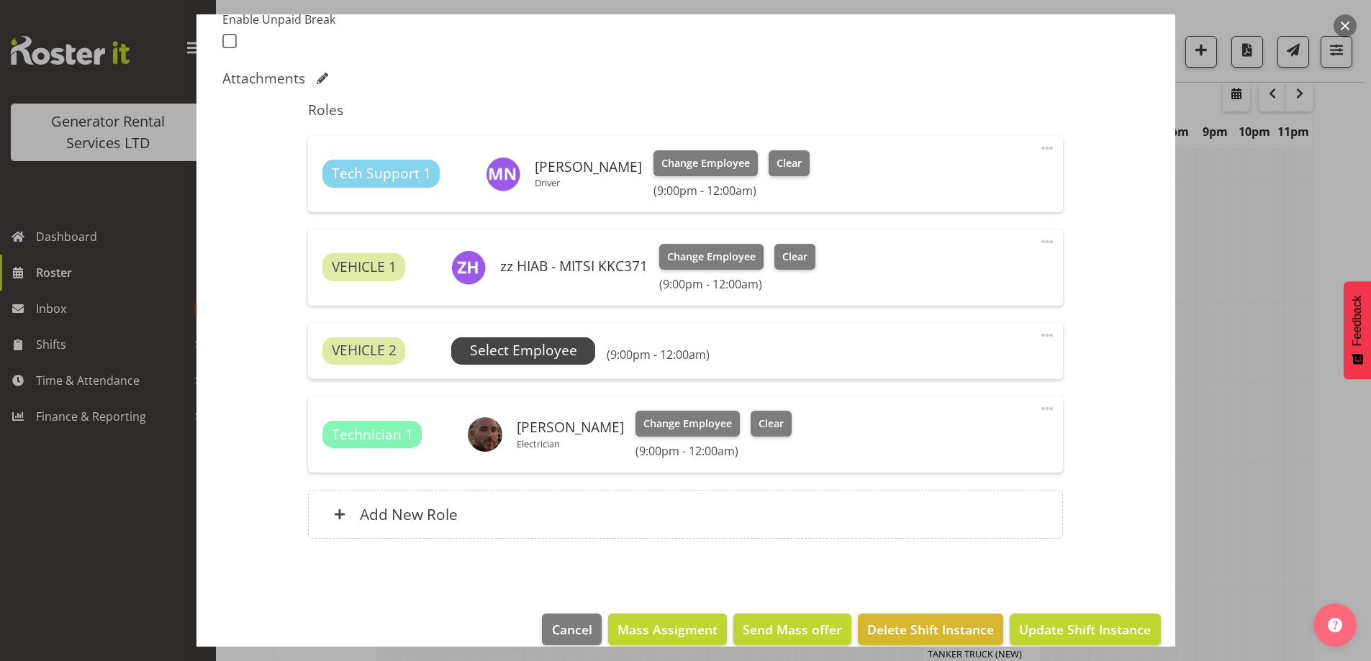
click at [478, 346] on span "Select Employee" at bounding box center [523, 350] width 107 height 21
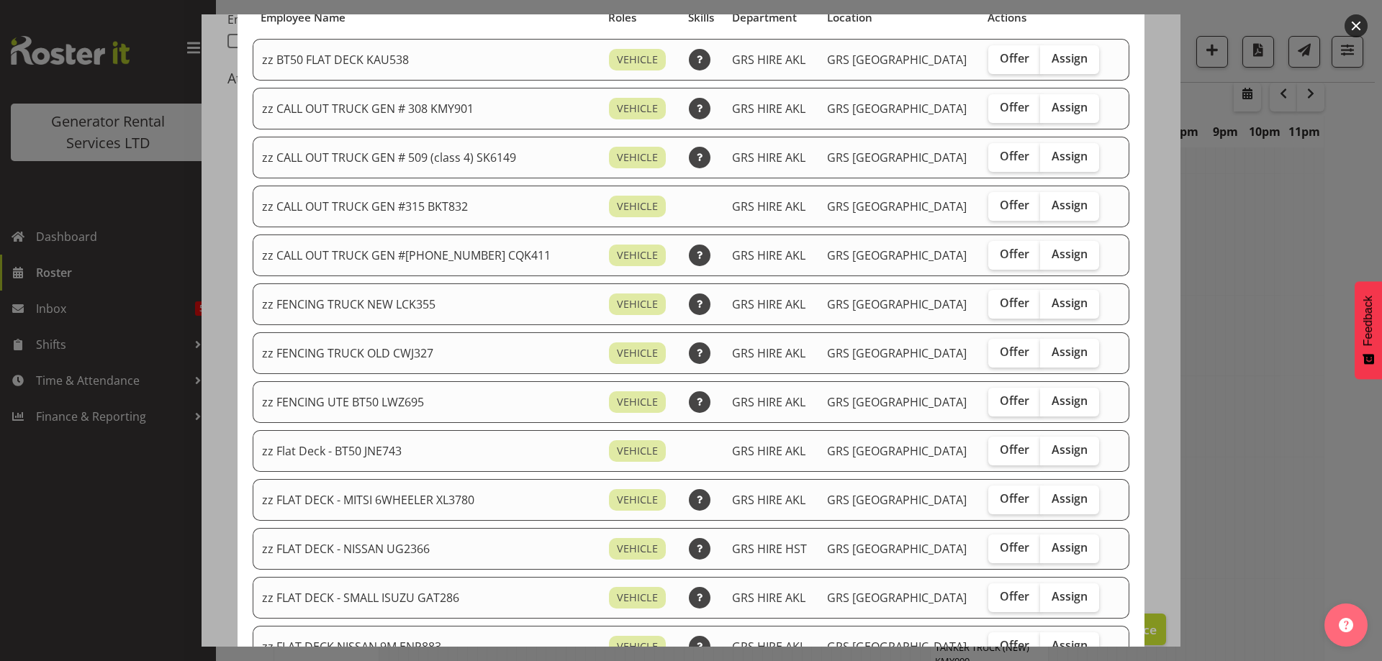
scroll to position [144, 0]
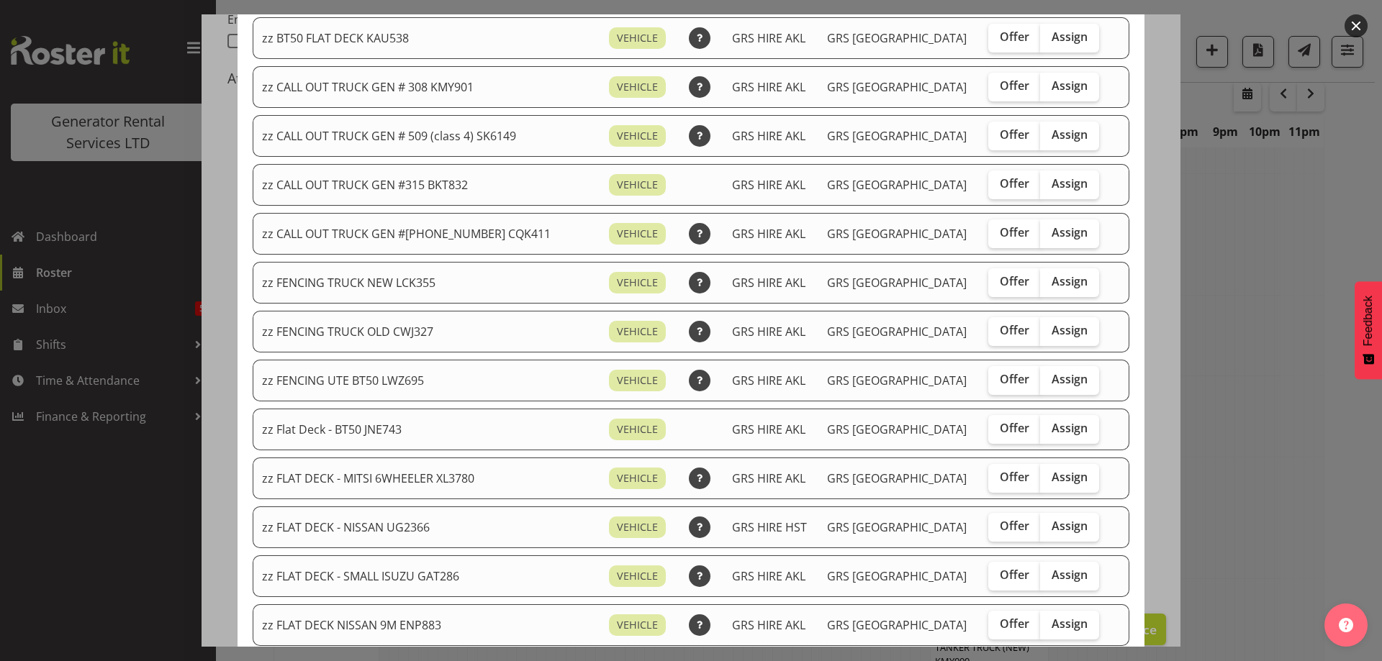
click at [1093, 270] on td "Offer Assign" at bounding box center [1044, 283] width 131 height 42
click at [1051, 281] on span "Assign" at bounding box center [1069, 281] width 36 height 14
click at [1049, 281] on input "Assign" at bounding box center [1044, 281] width 9 height 9
checkbox input "true"
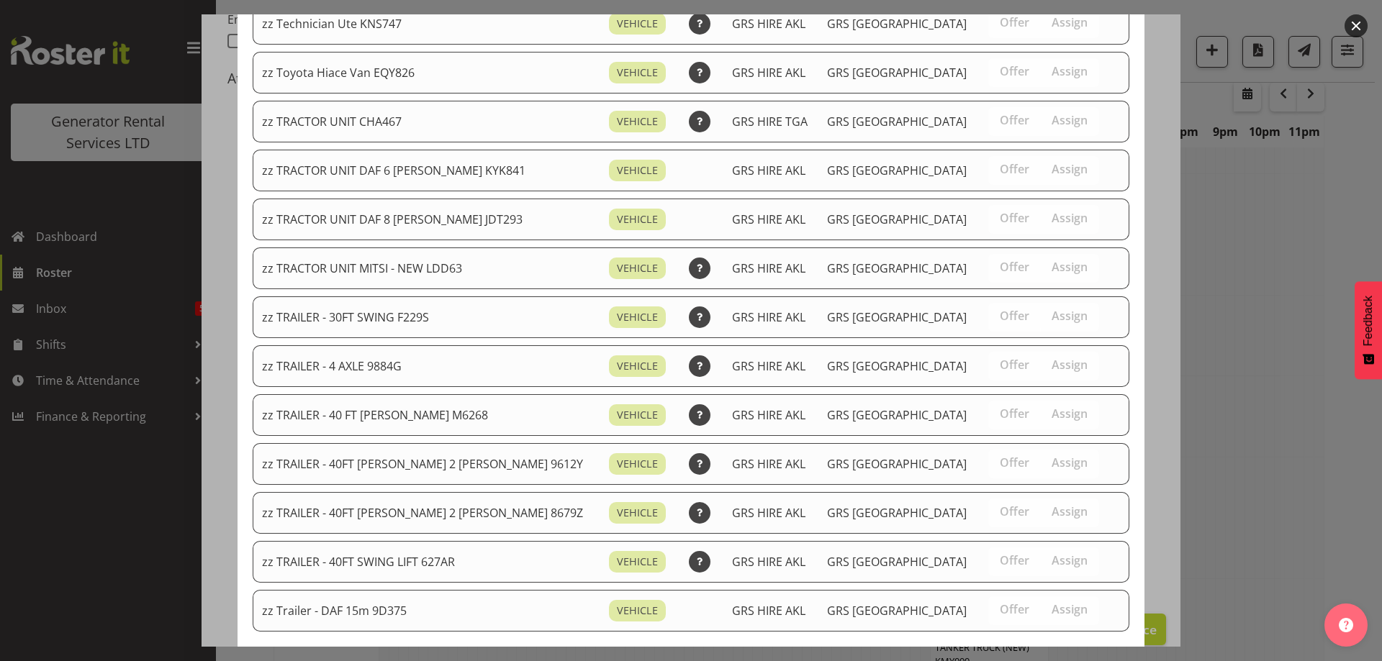
scroll to position [1767, 0]
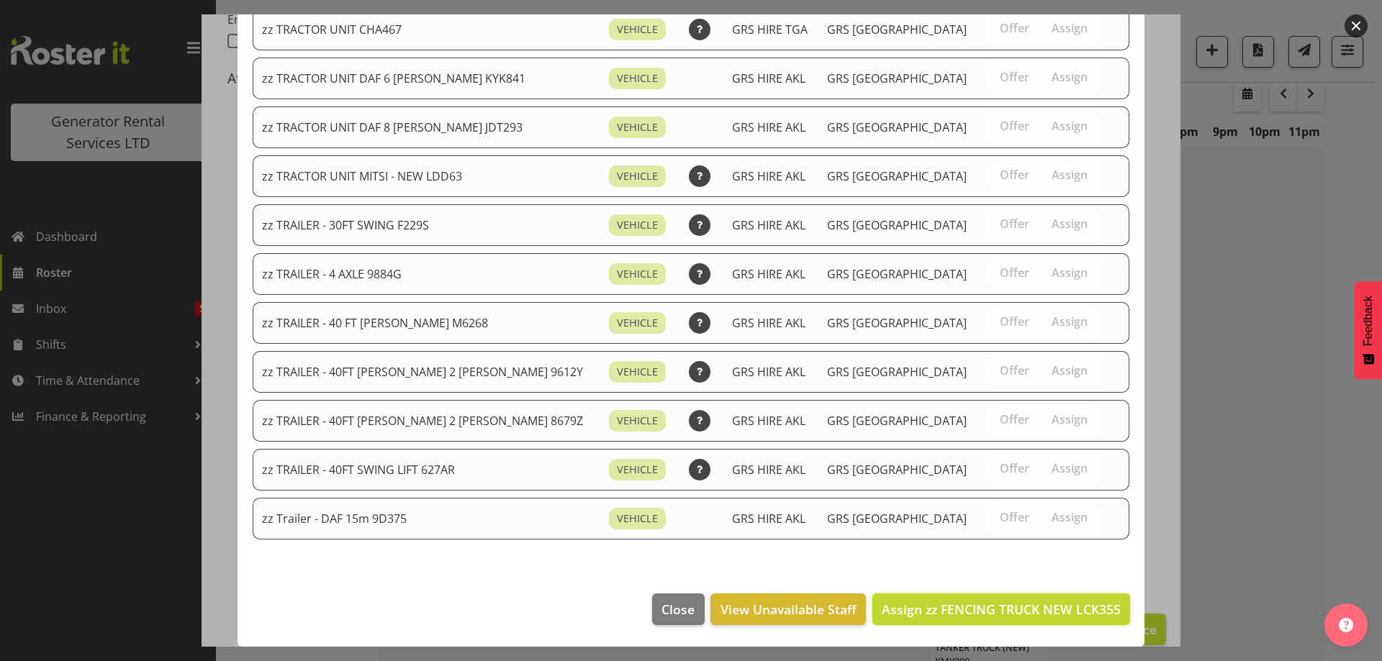
click at [1017, 601] on span "Assign zz FENCING TRUCK NEW LCK355" at bounding box center [1000, 609] width 239 height 17
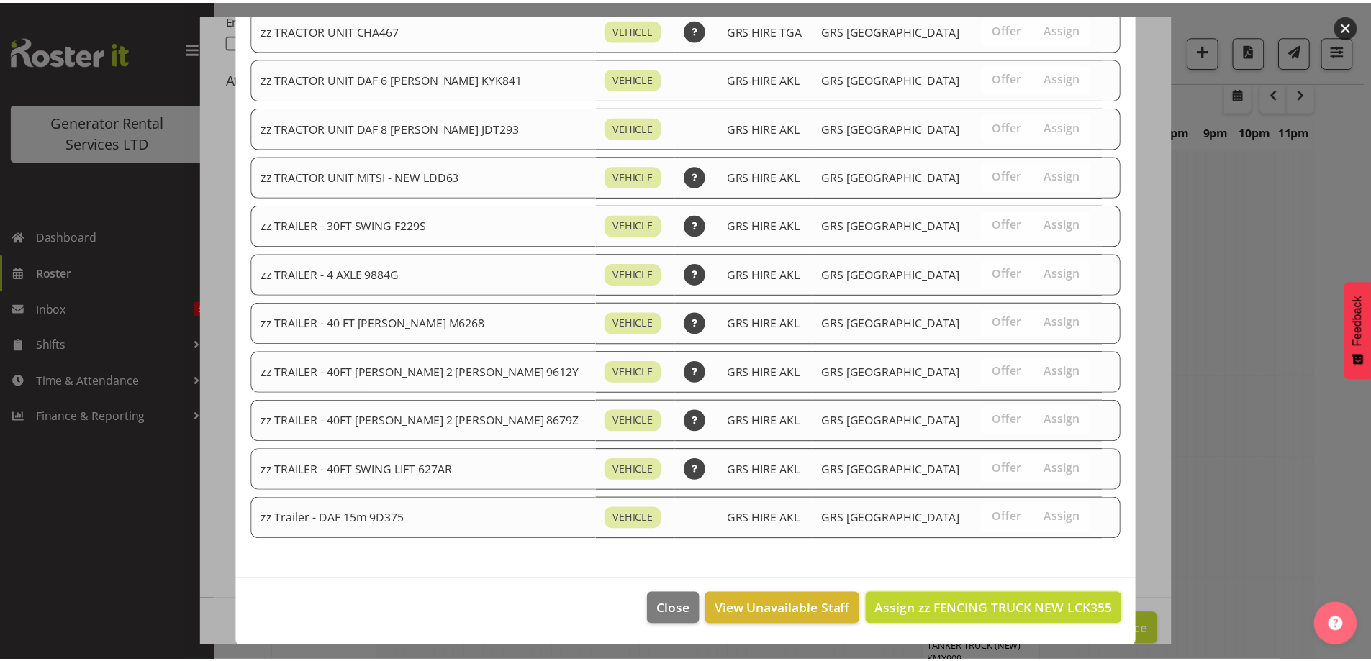
scroll to position [863, 0]
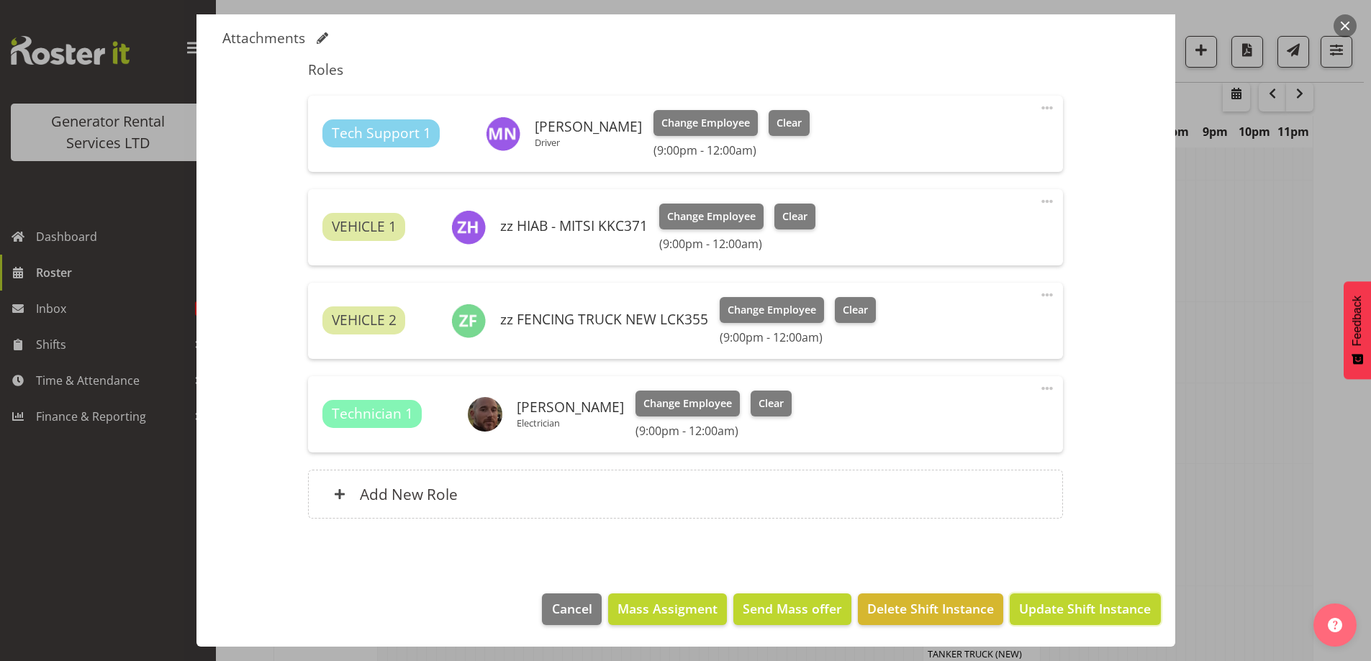
click at [1094, 620] on button "Update Shift Instance" at bounding box center [1085, 610] width 150 height 32
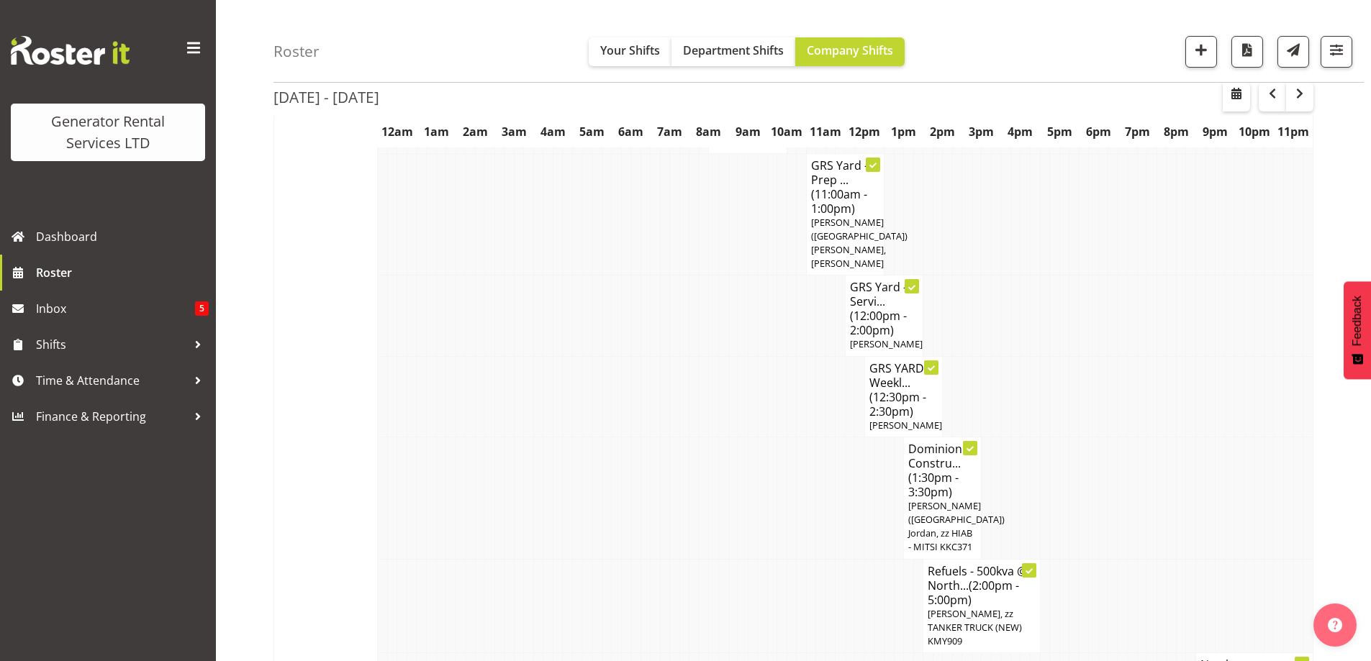
scroll to position [986, 0]
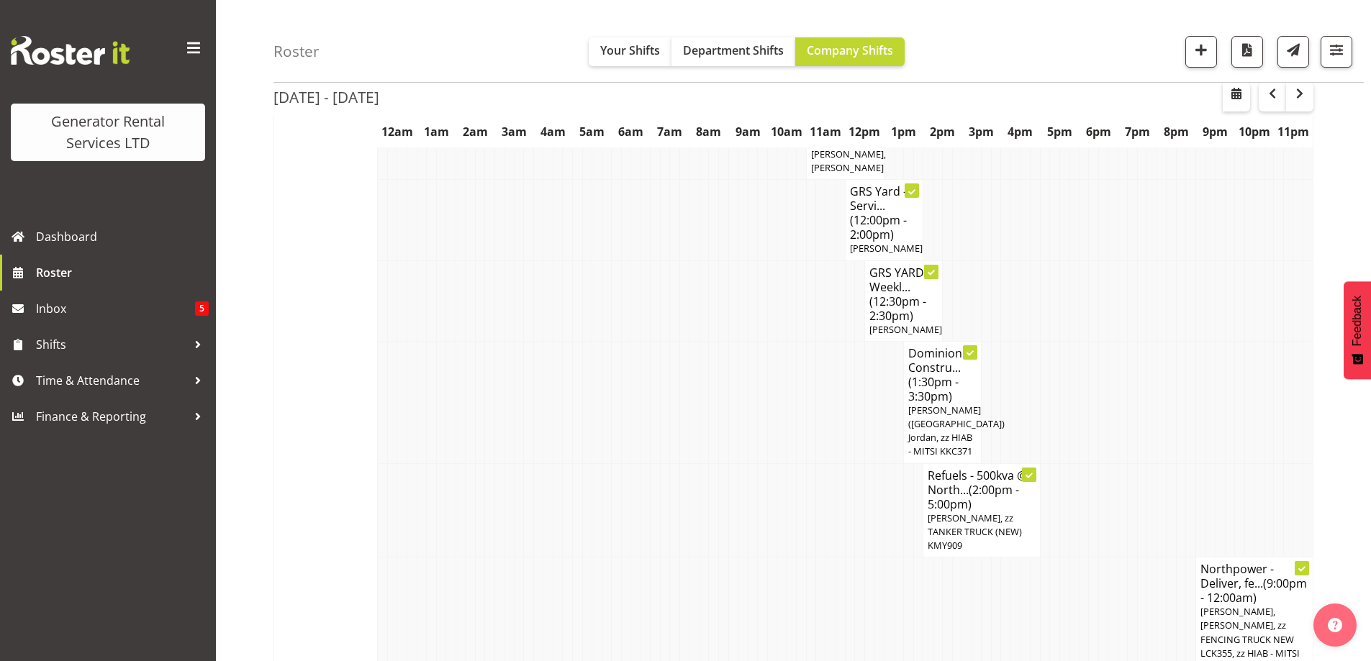
click at [511, 558] on td at bounding box center [509, 619] width 10 height 122
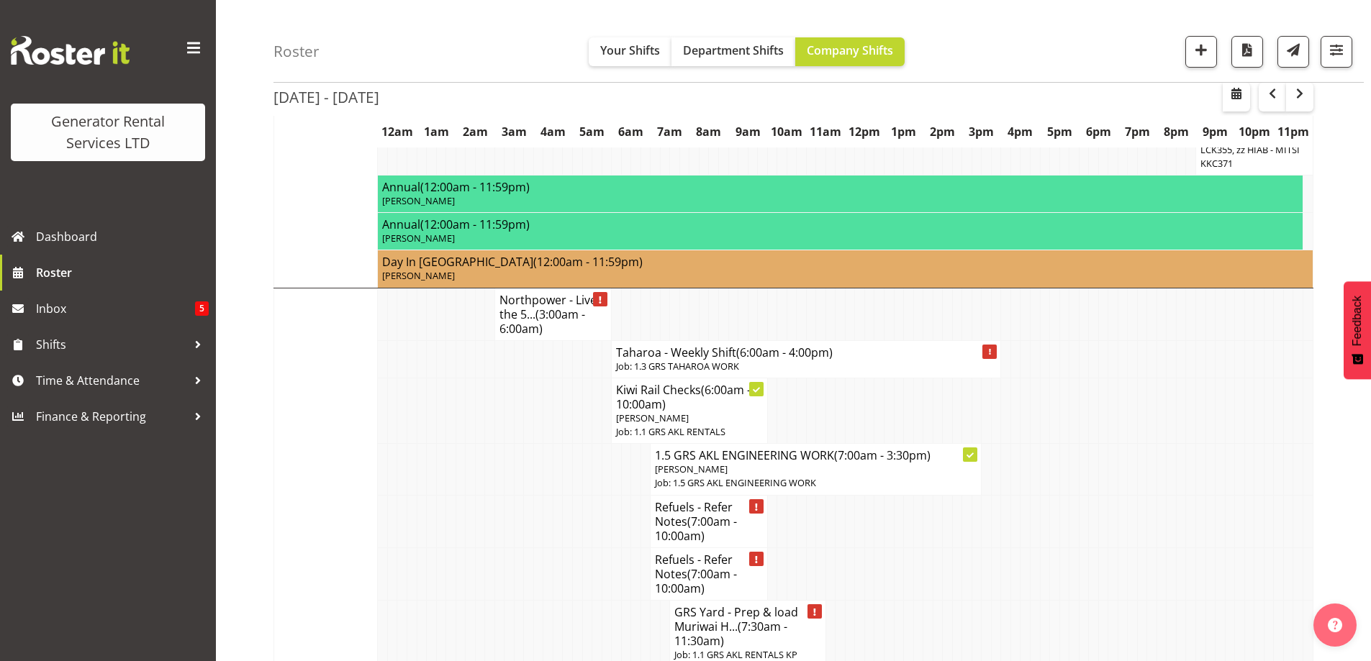
scroll to position [1418, 0]
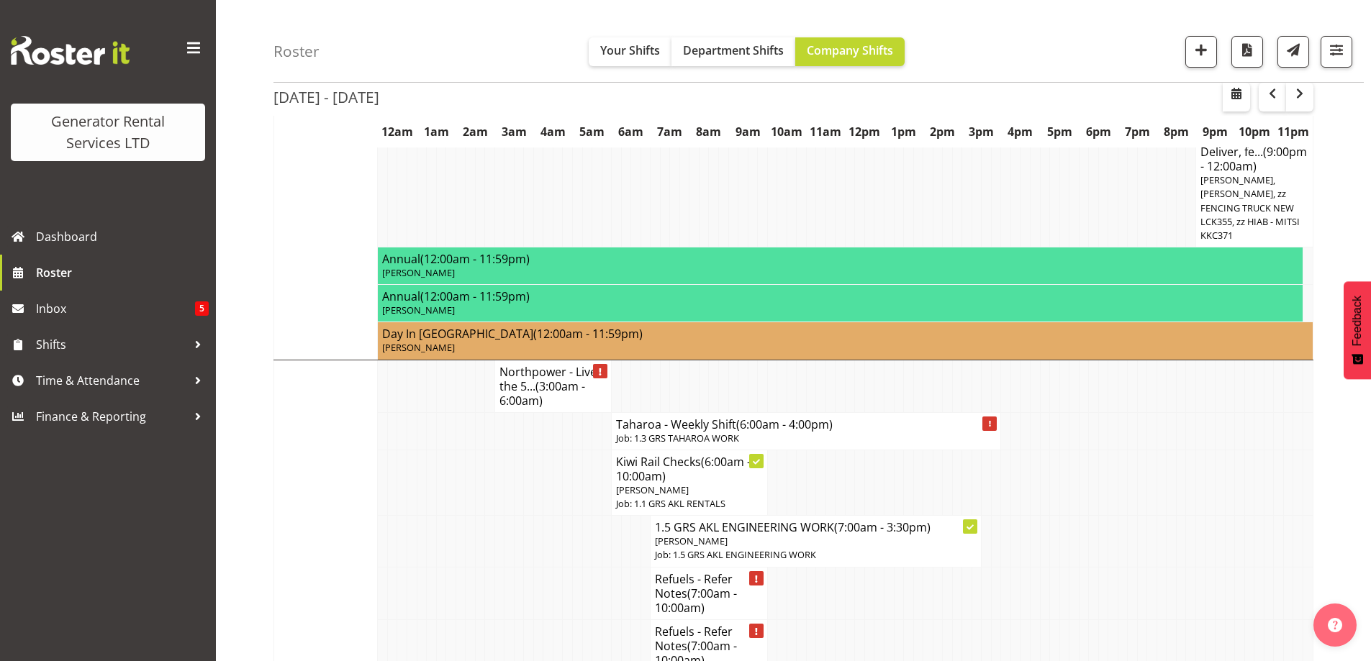
click at [522, 567] on td at bounding box center [519, 593] width 10 height 53
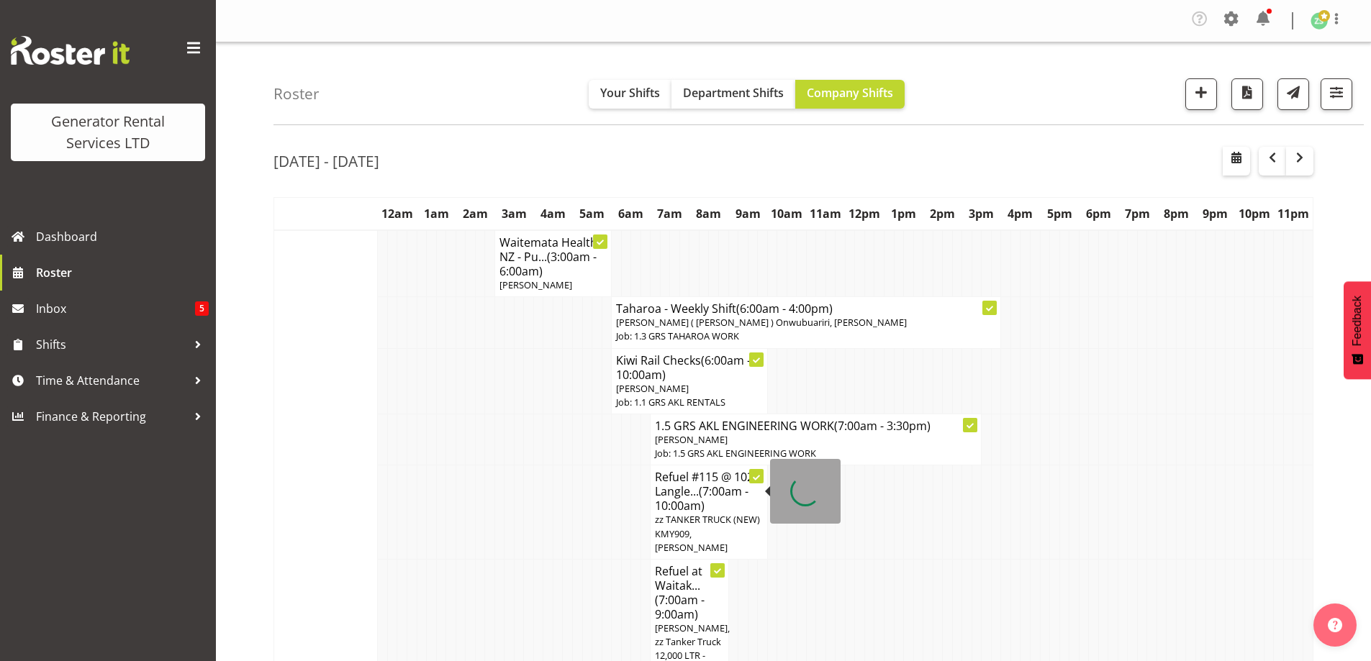
click at [659, 489] on h4 "Refuel #115 @ 102 Langle... (7:00am - 10:00am)" at bounding box center [708, 491] width 107 height 43
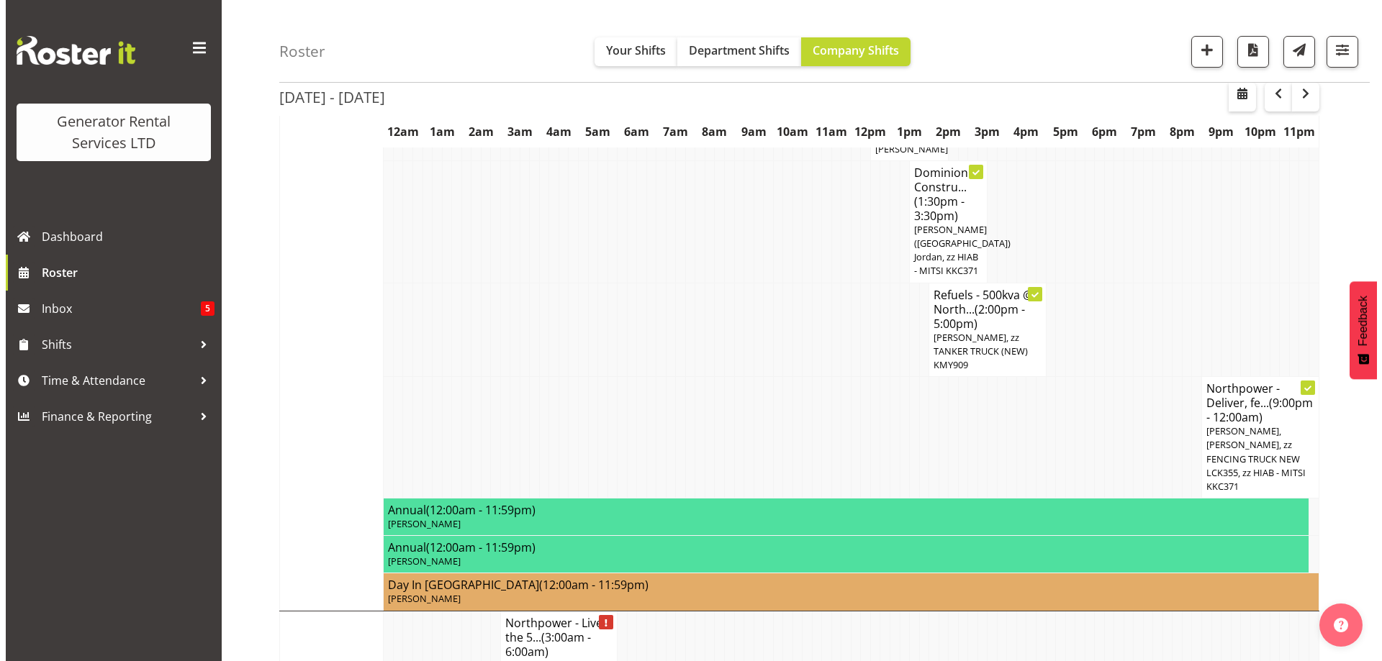
scroll to position [1439, 0]
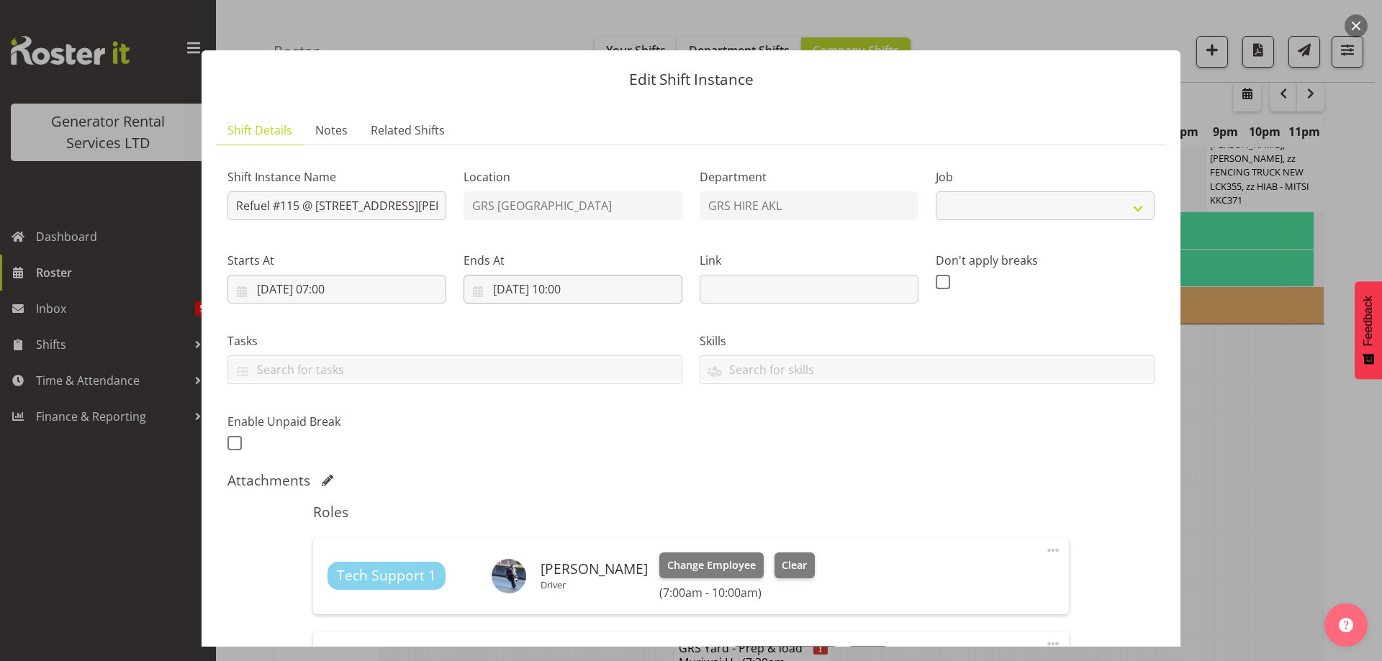
select select "9"
drag, startPoint x: 366, startPoint y: 207, endPoint x: 520, endPoint y: 227, distance: 155.2
click at [520, 227] on div "Shift Instance Name Refuel #115 @ [STREET_ADDRESS][PERSON_NAME] (Pilehire) Loca…" at bounding box center [691, 305] width 944 height 315
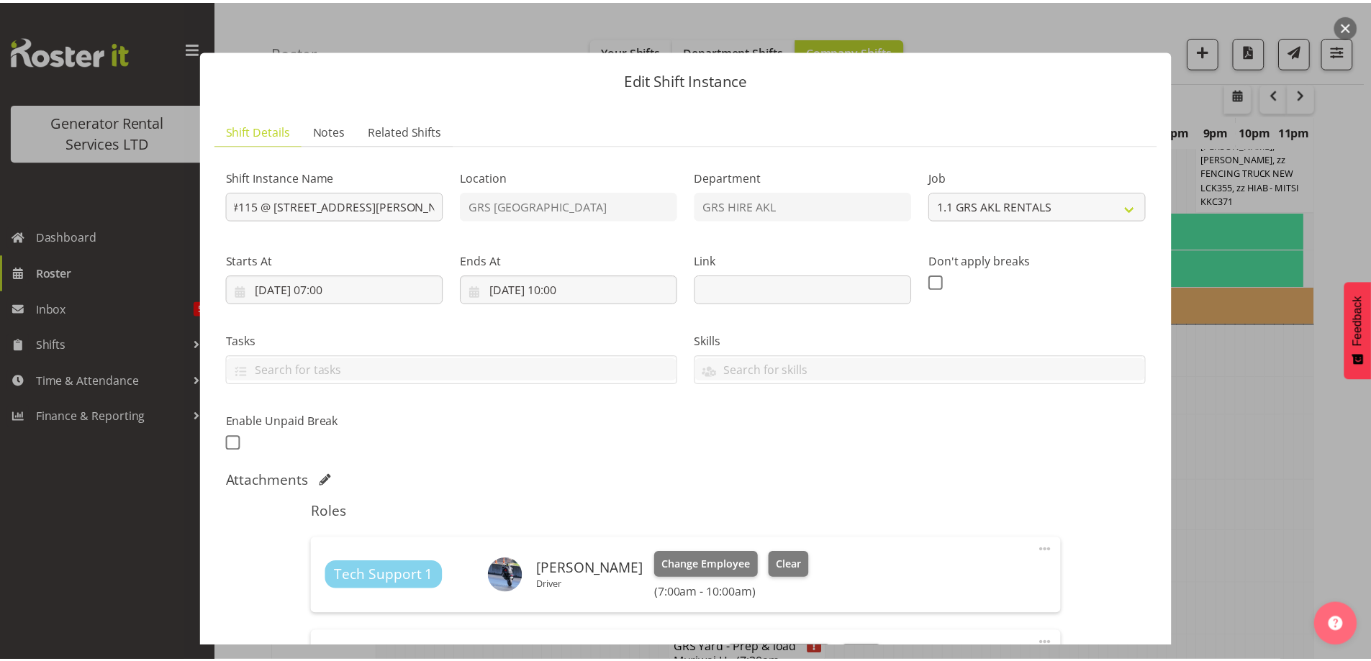
scroll to position [0, 0]
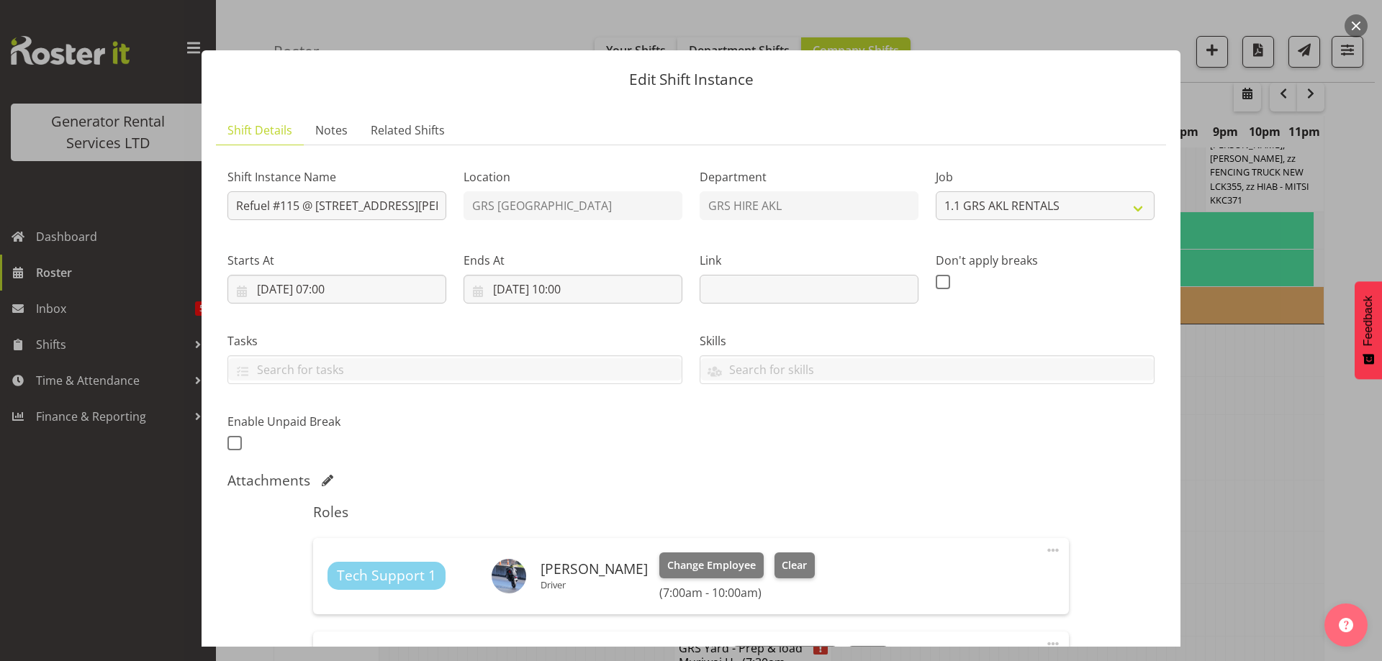
drag, startPoint x: 382, startPoint y: 228, endPoint x: 453, endPoint y: 244, distance: 72.3
click at [382, 229] on div "Shift Instance Name Refuel #115 @ [STREET_ADDRESS][PERSON_NAME] (Pilehire)" at bounding box center [337, 189] width 236 height 83
click at [1227, 412] on div at bounding box center [691, 330] width 1382 height 661
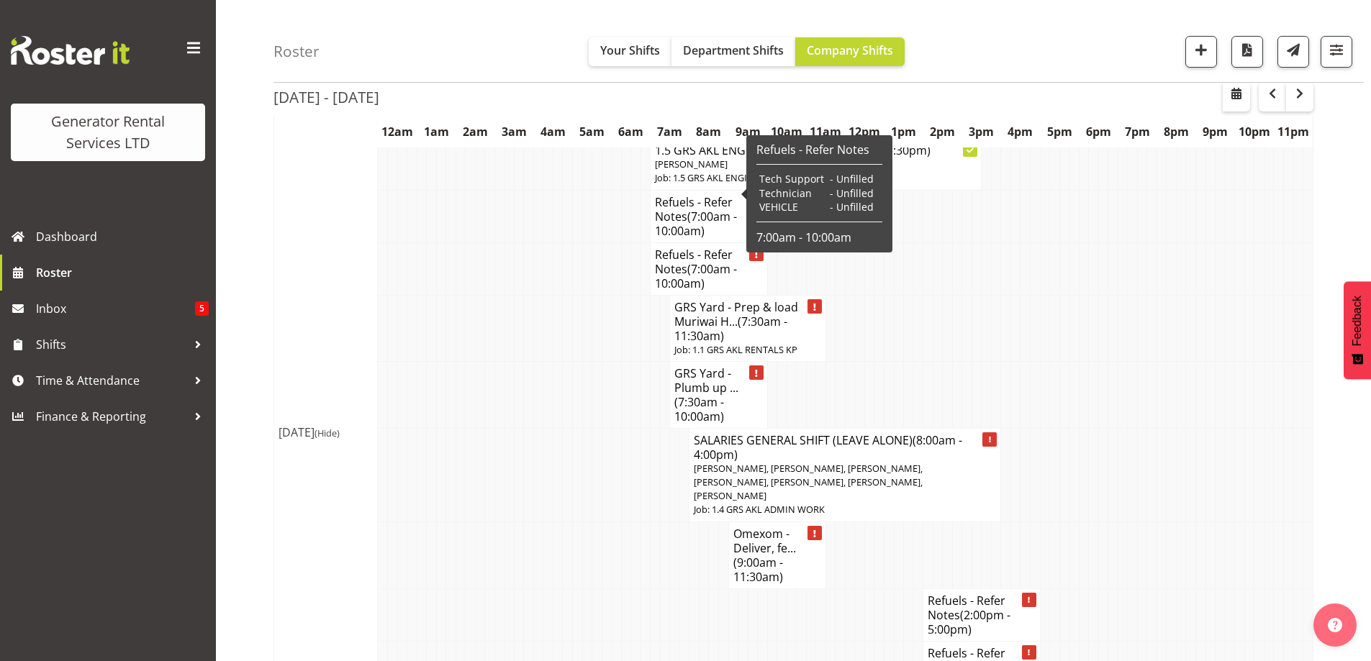
scroll to position [1799, 0]
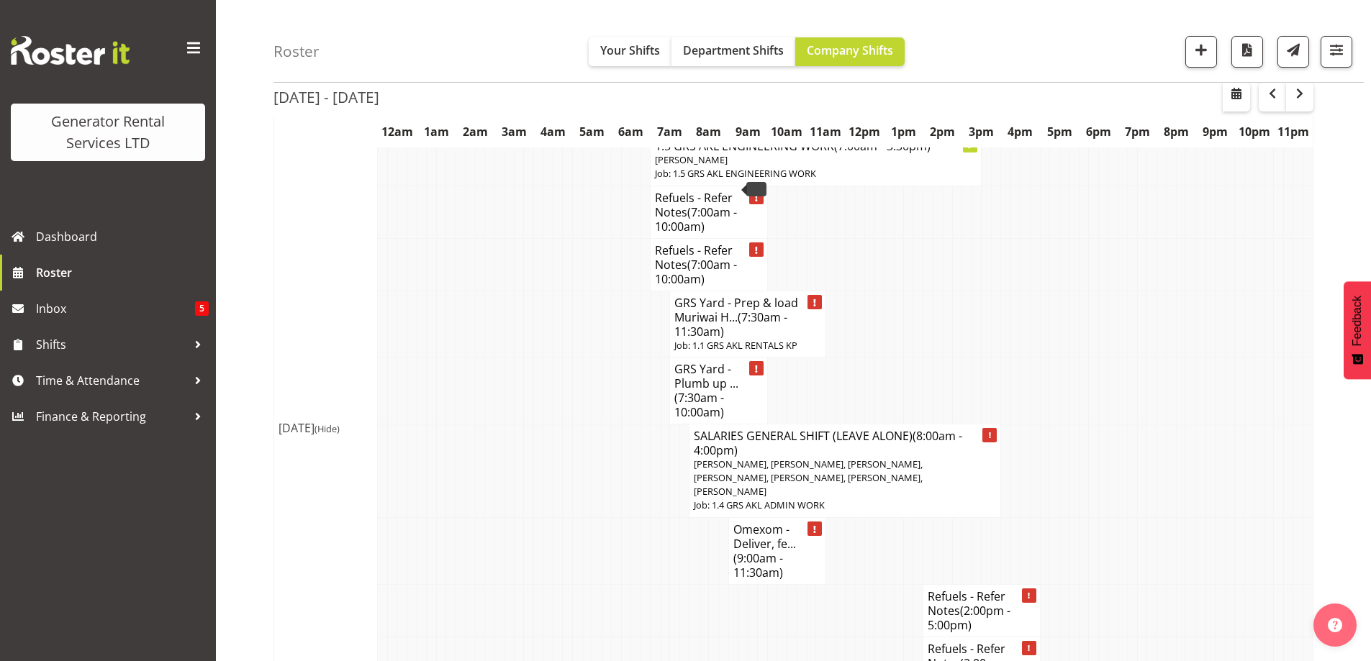
click at [582, 584] on td at bounding box center [587, 610] width 10 height 53
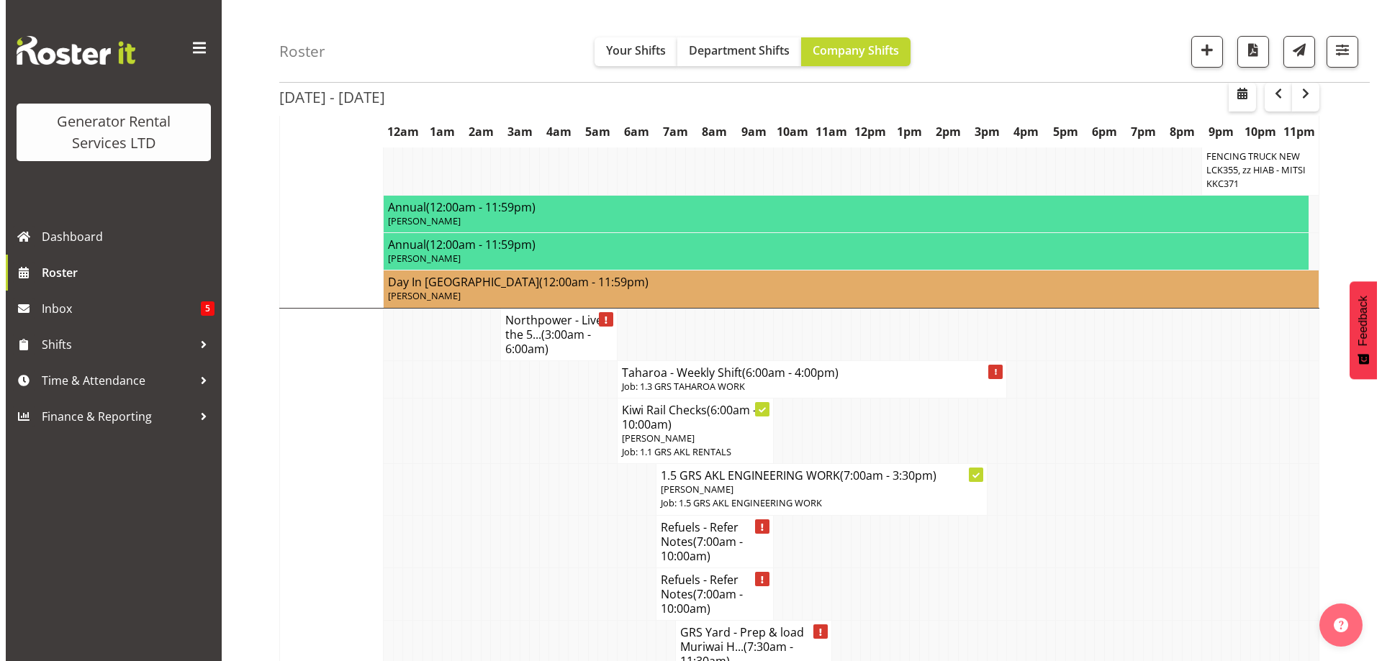
scroll to position [1511, 0]
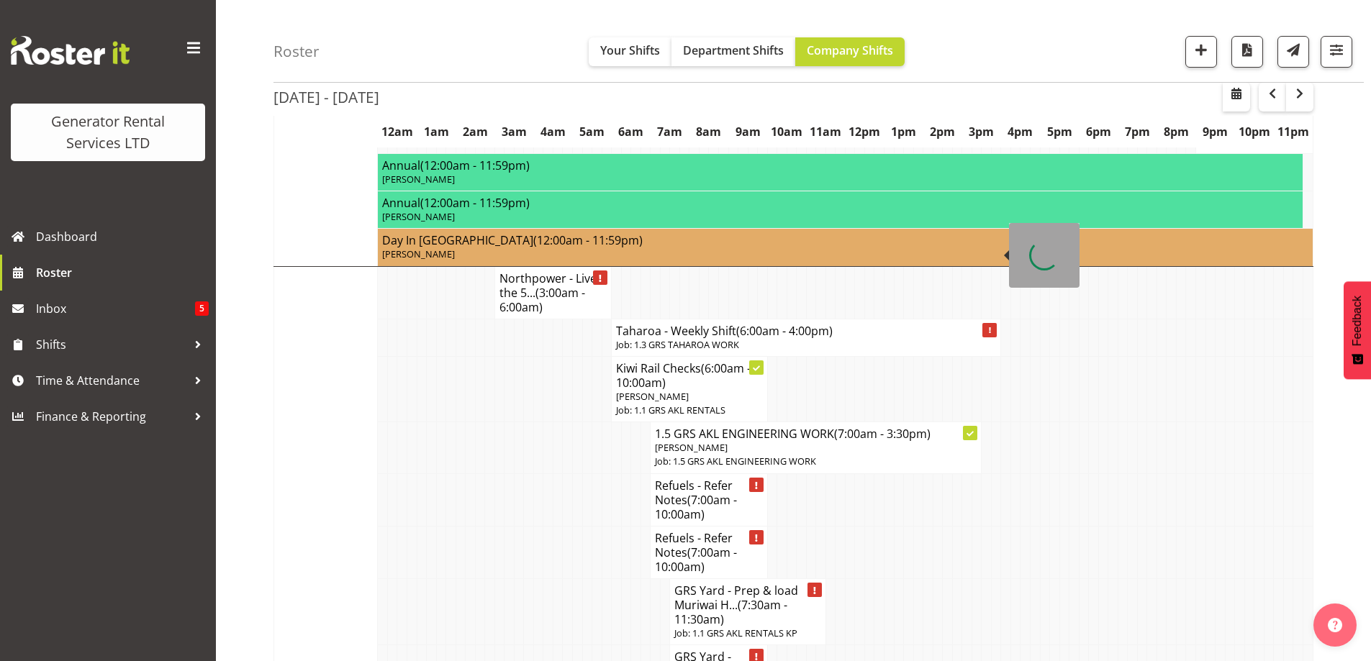
click at [866, 324] on h4 "Taharoa - Weekly Shift (6:00am - 4:00pm)" at bounding box center [806, 331] width 380 height 14
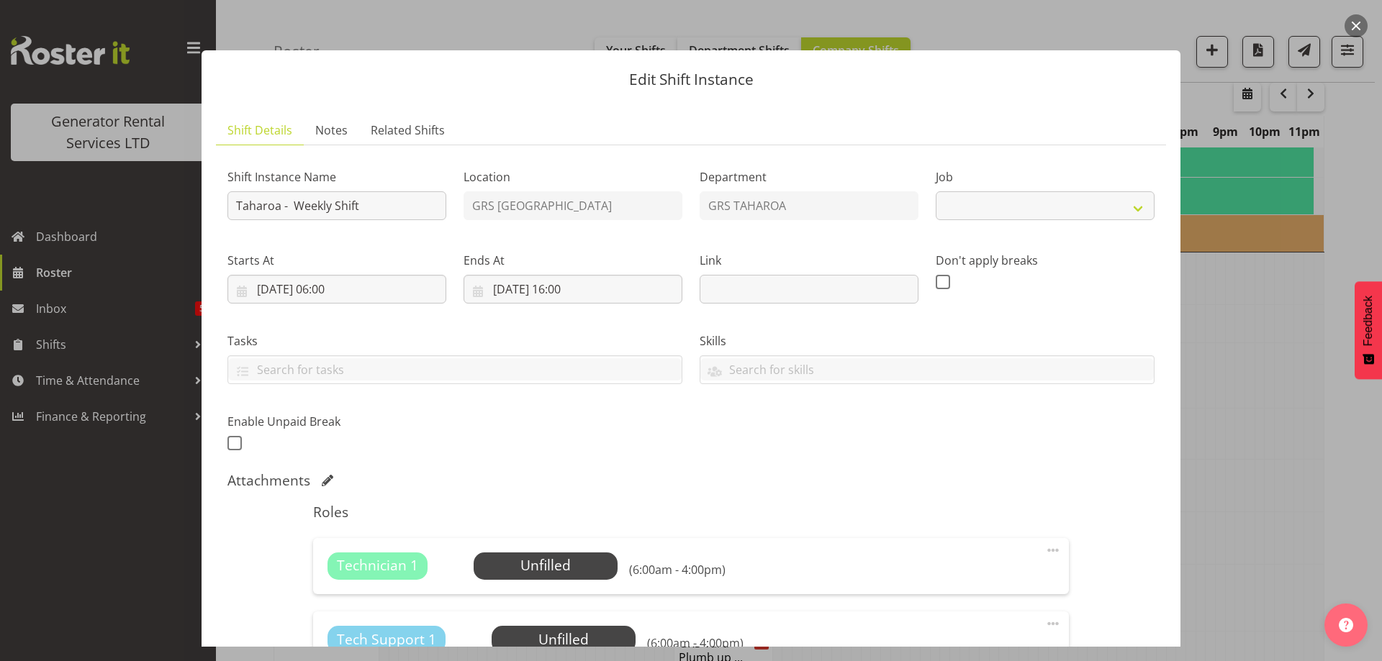
select select "874"
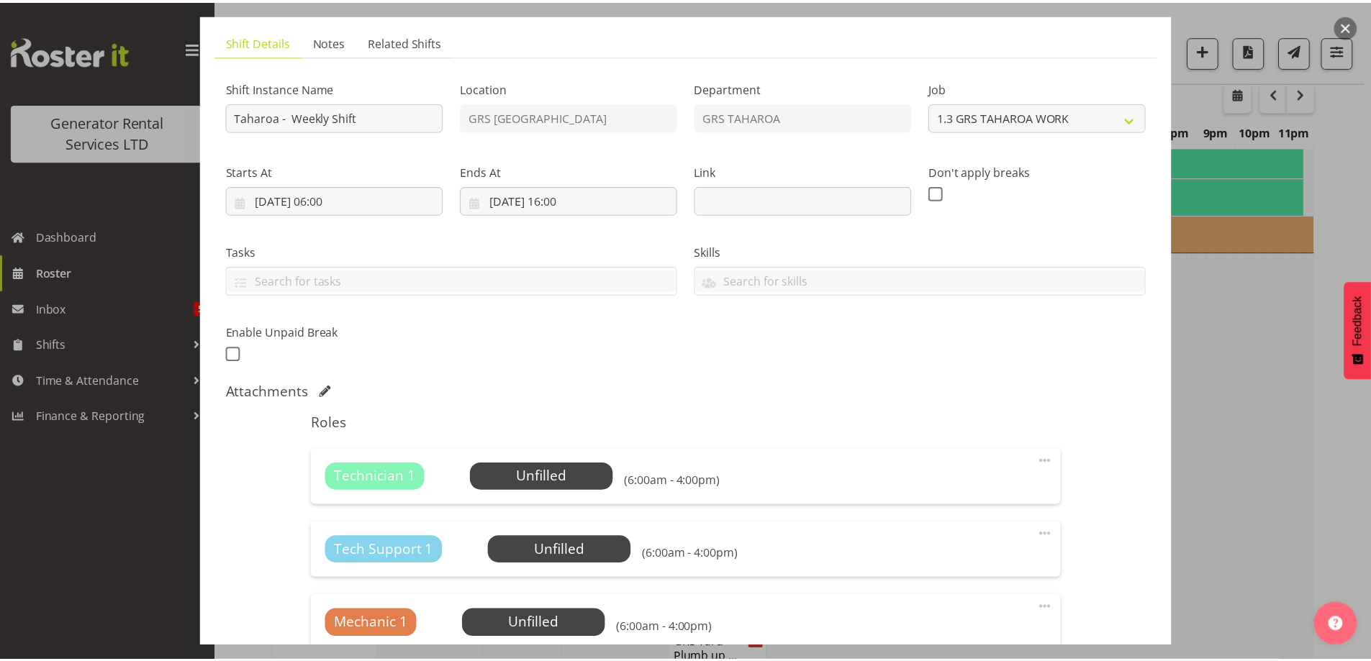
scroll to position [144, 0]
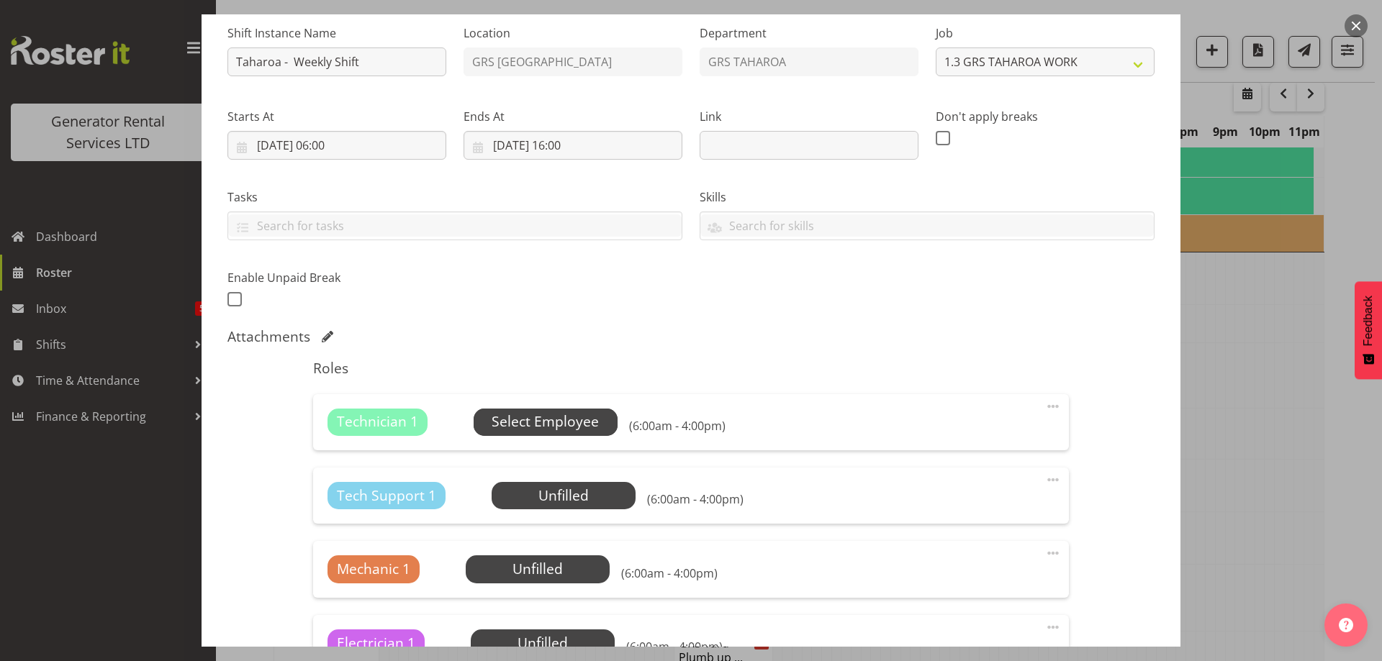
click at [522, 412] on span "Select Employee" at bounding box center [544, 422] width 107 height 21
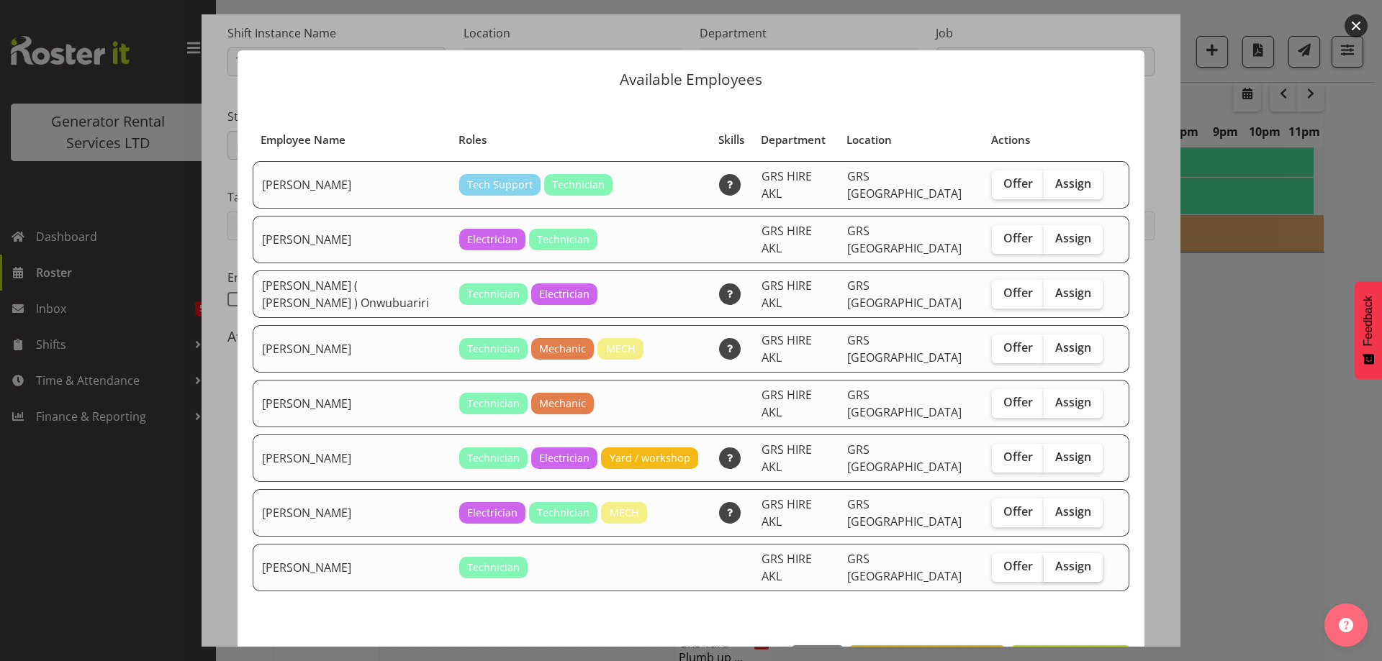
click at [1058, 559] on span "Assign" at bounding box center [1073, 566] width 36 height 14
click at [1053, 562] on input "Assign" at bounding box center [1047, 566] width 9 height 9
checkbox input "true"
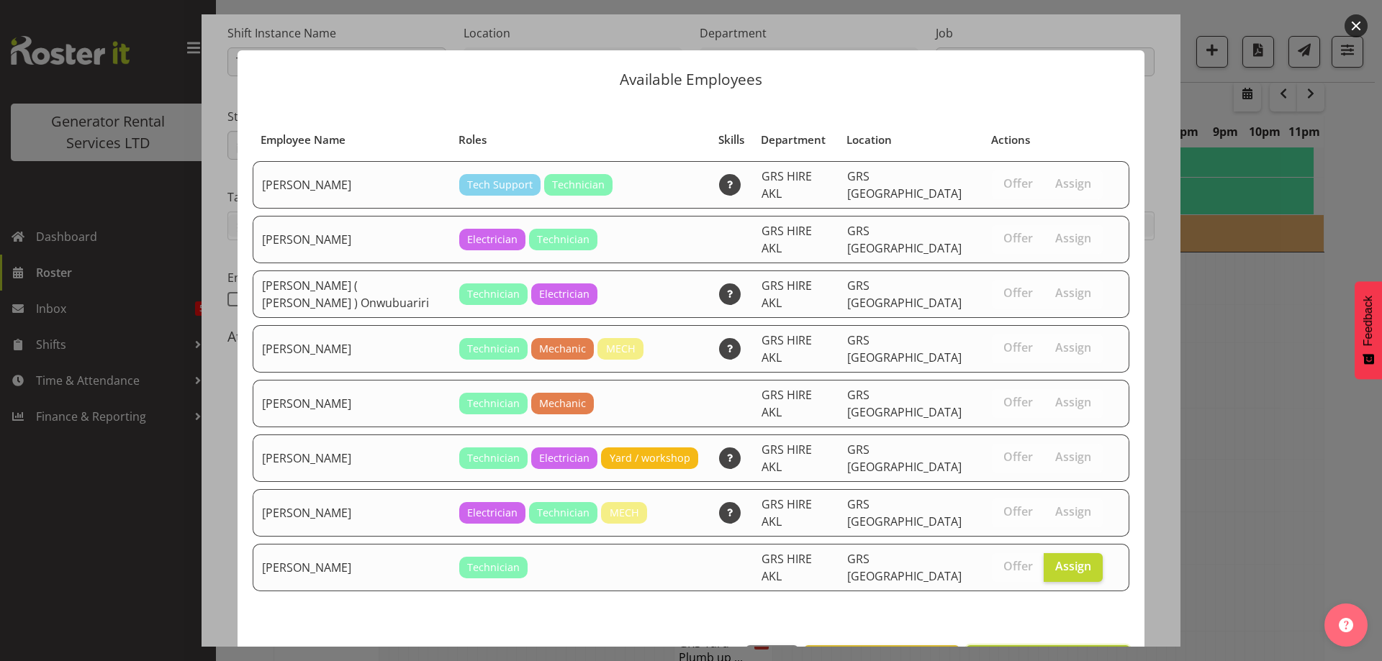
click at [1058, 653] on span "Assign [PERSON_NAME]" at bounding box center [1047, 661] width 145 height 17
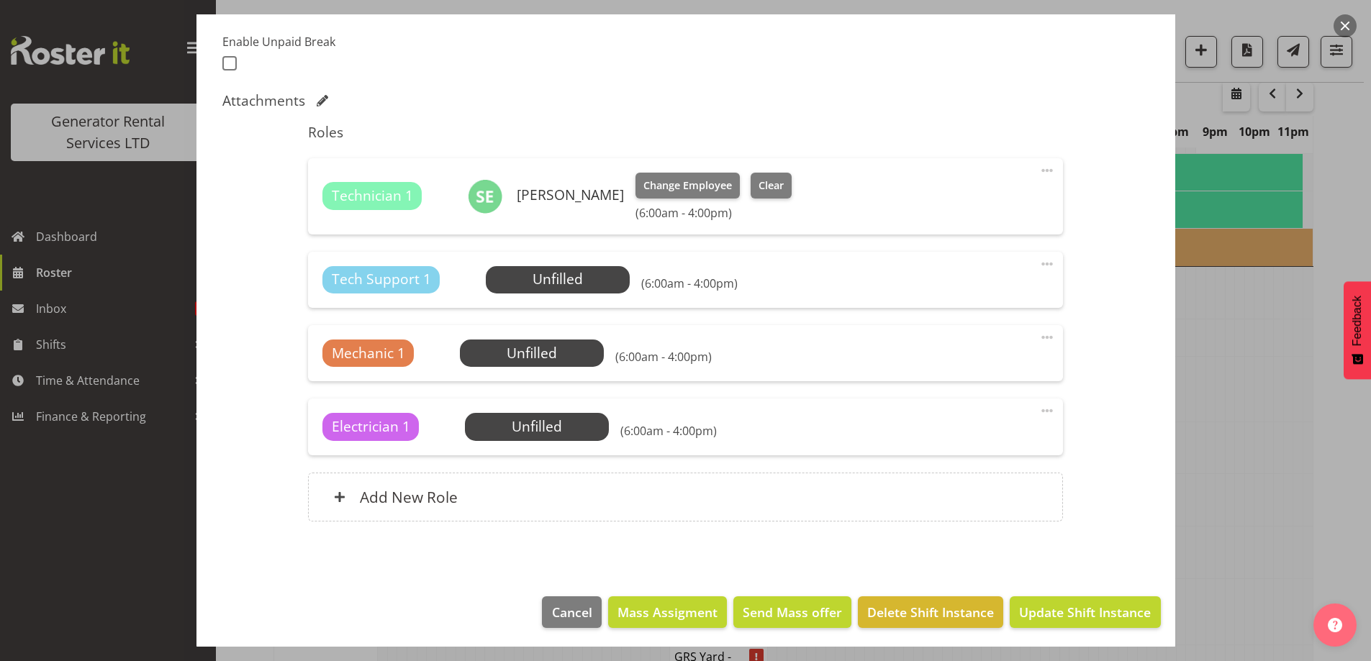
scroll to position [383, 0]
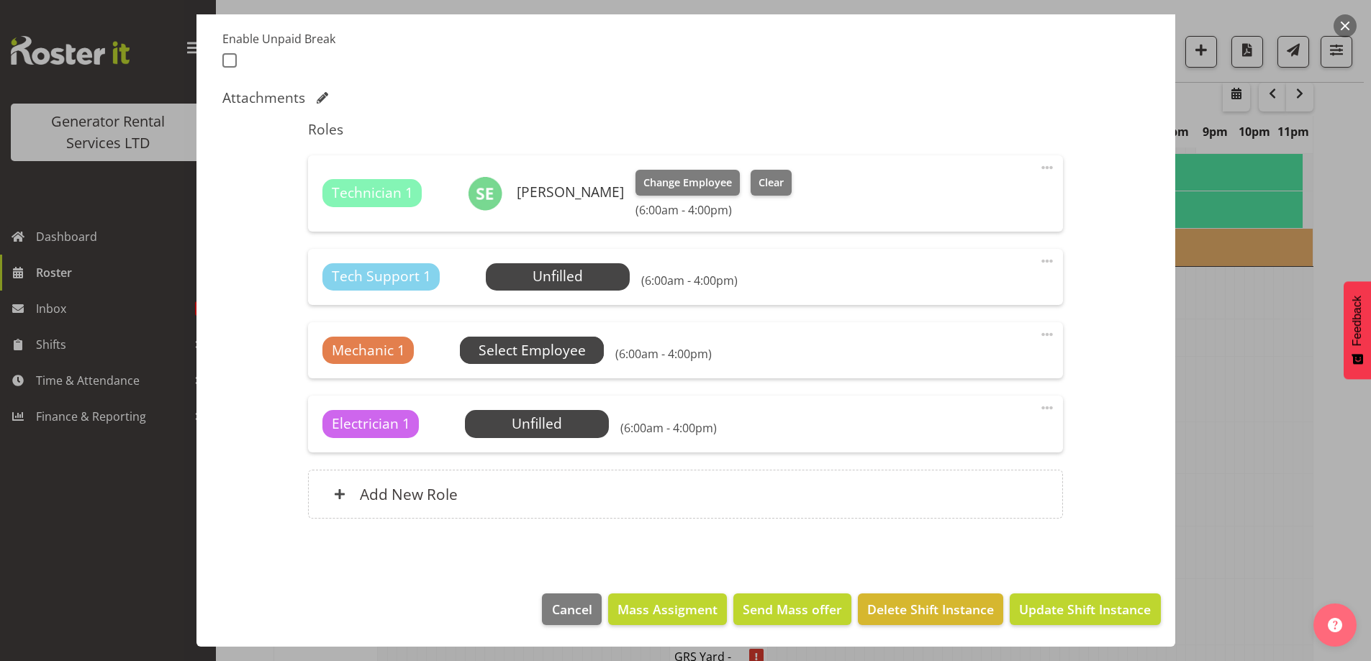
click at [564, 357] on span "Select Employee" at bounding box center [532, 350] width 107 height 21
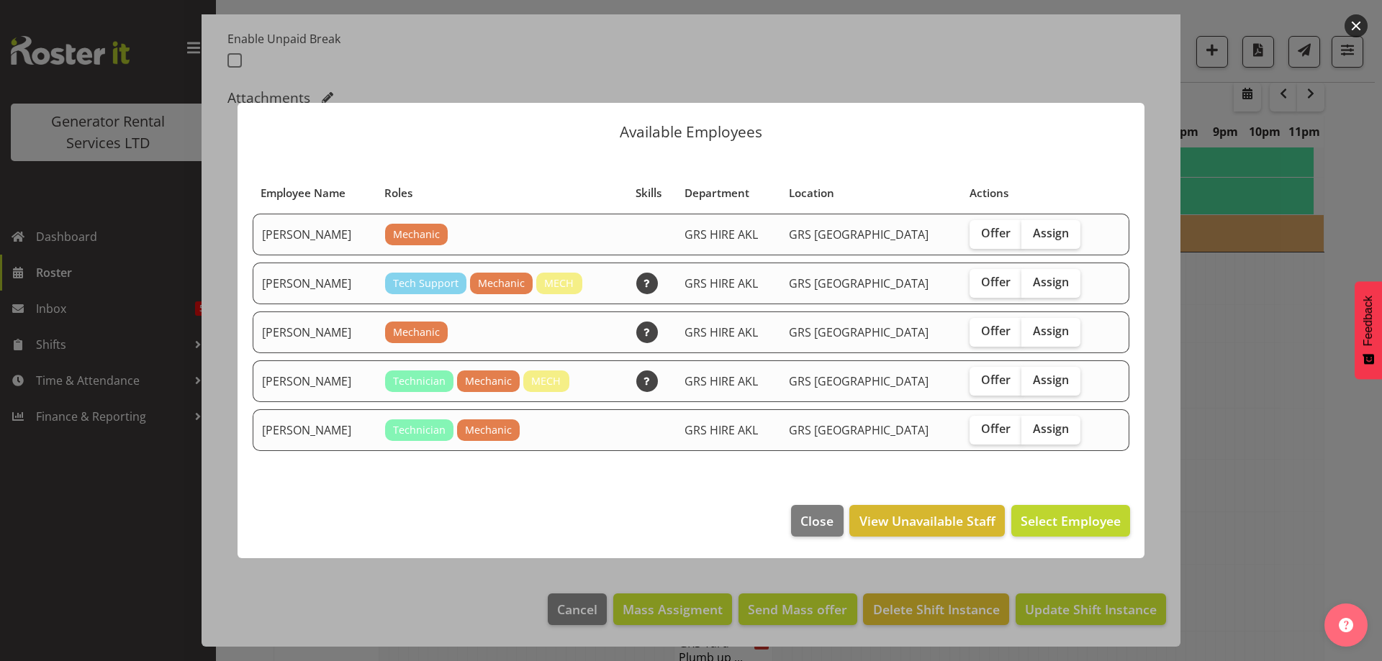
click at [780, 448] on td "GRS HIRE AKL" at bounding box center [728, 430] width 104 height 42
click at [815, 520] on span "Close" at bounding box center [816, 521] width 33 height 19
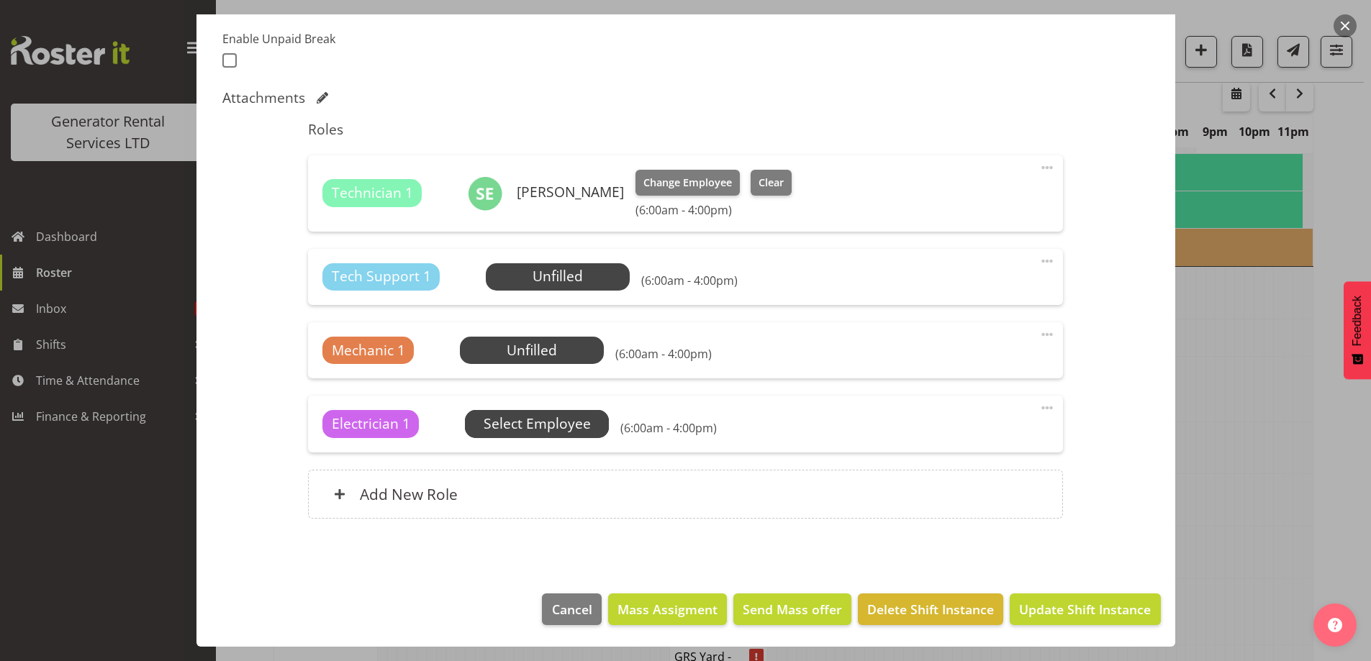
click at [516, 422] on span "Select Employee" at bounding box center [537, 424] width 107 height 21
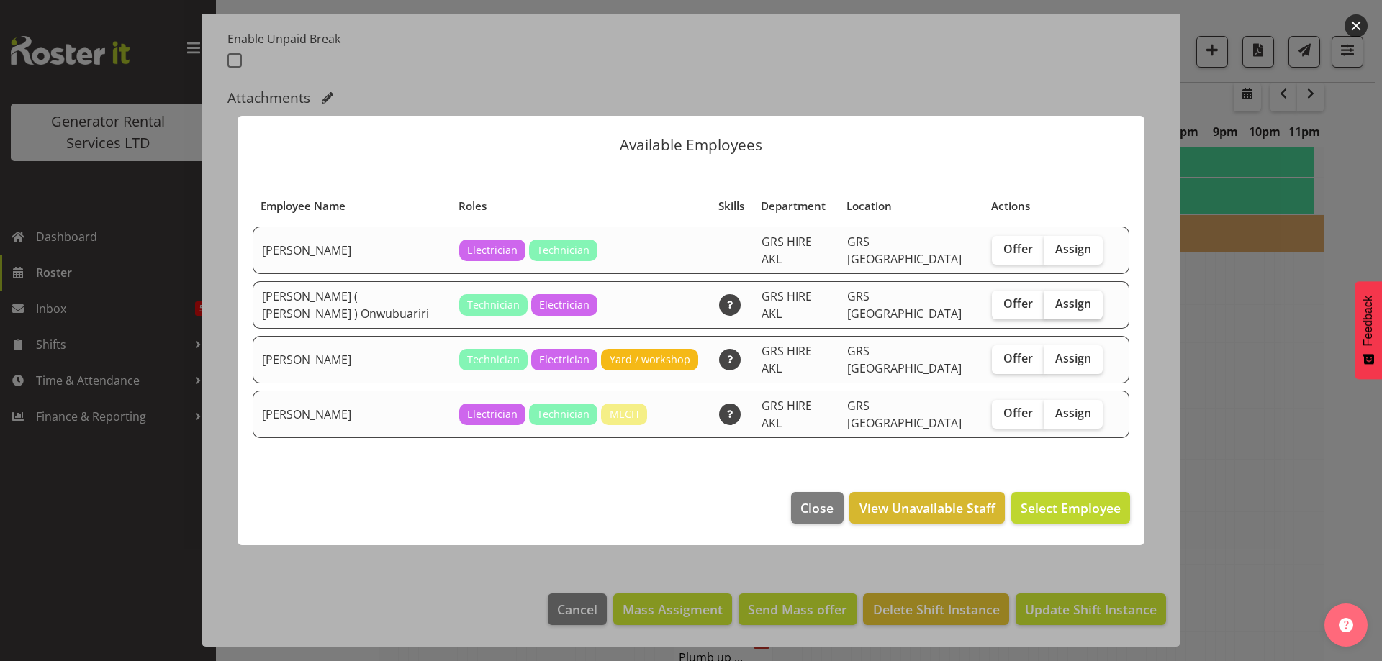
click at [1069, 309] on span "Assign" at bounding box center [1073, 303] width 36 height 14
click at [1053, 309] on input "Assign" at bounding box center [1047, 303] width 9 height 9
checkbox input "true"
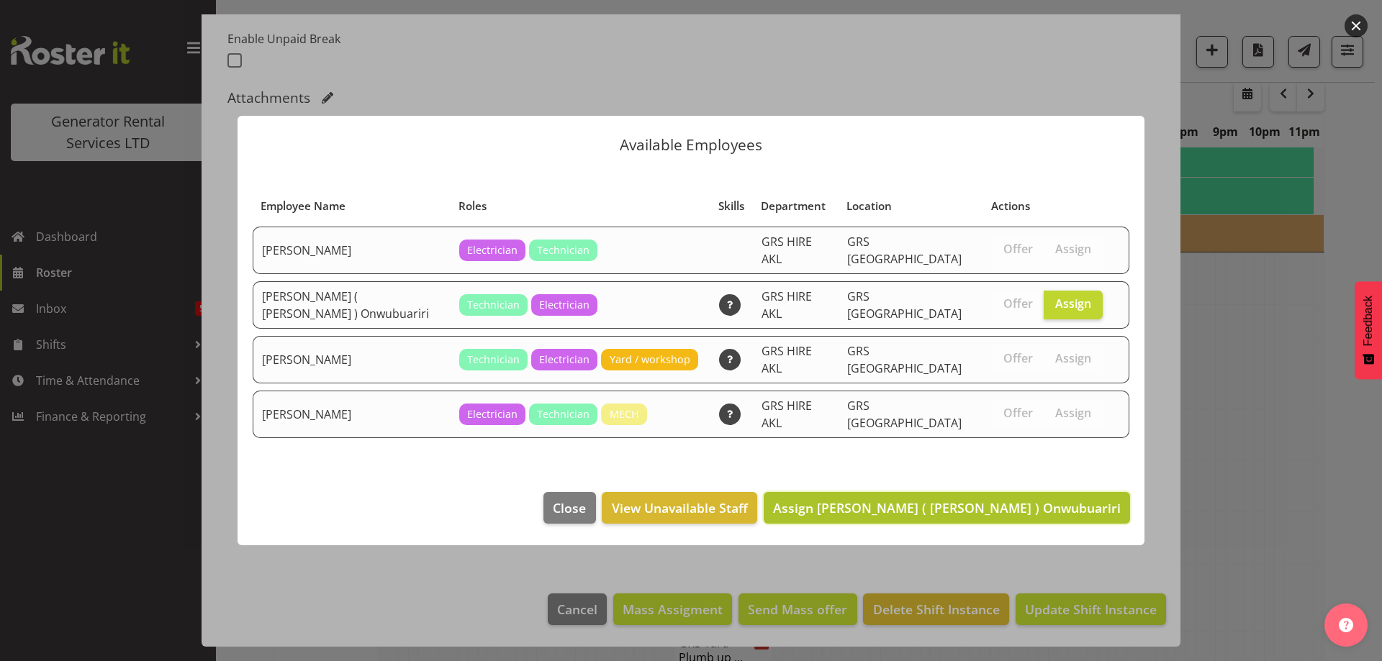
click at [1048, 500] on span "Assign [PERSON_NAME] ( [PERSON_NAME] ) Onwubuariri" at bounding box center [947, 507] width 348 height 17
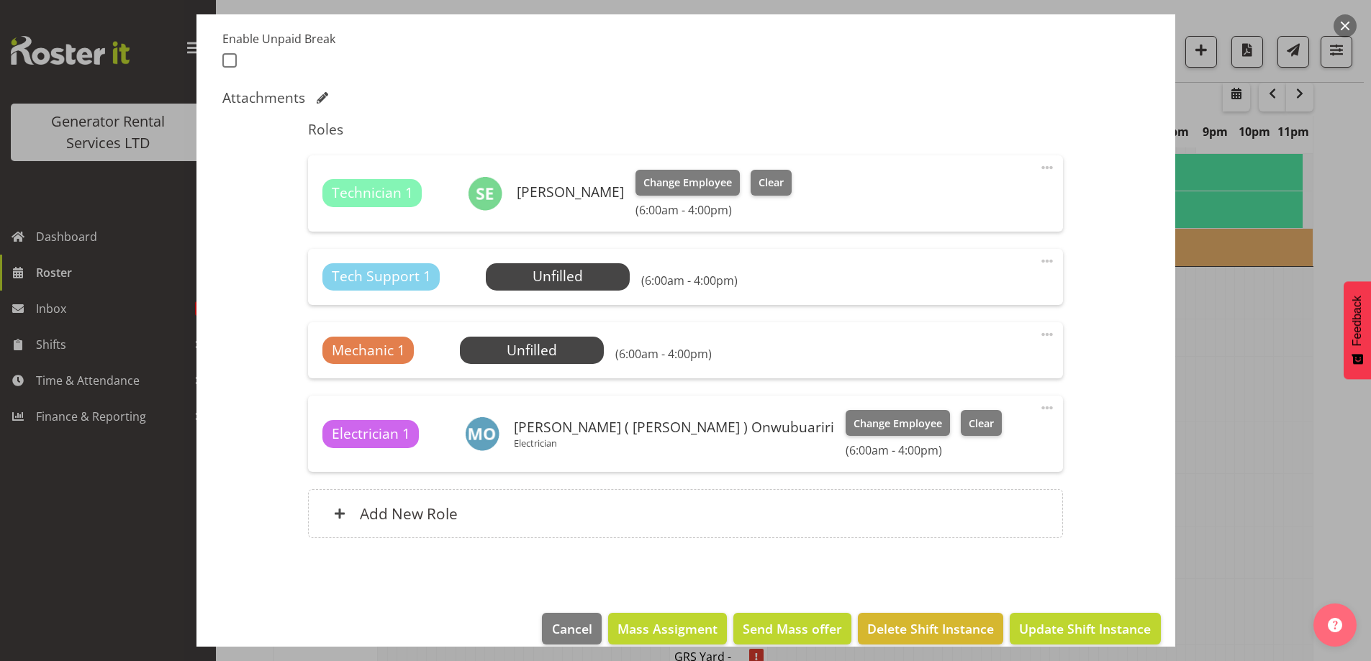
click at [1038, 257] on span at bounding box center [1046, 261] width 17 height 17
click at [970, 348] on link "Delete" at bounding box center [986, 348] width 138 height 26
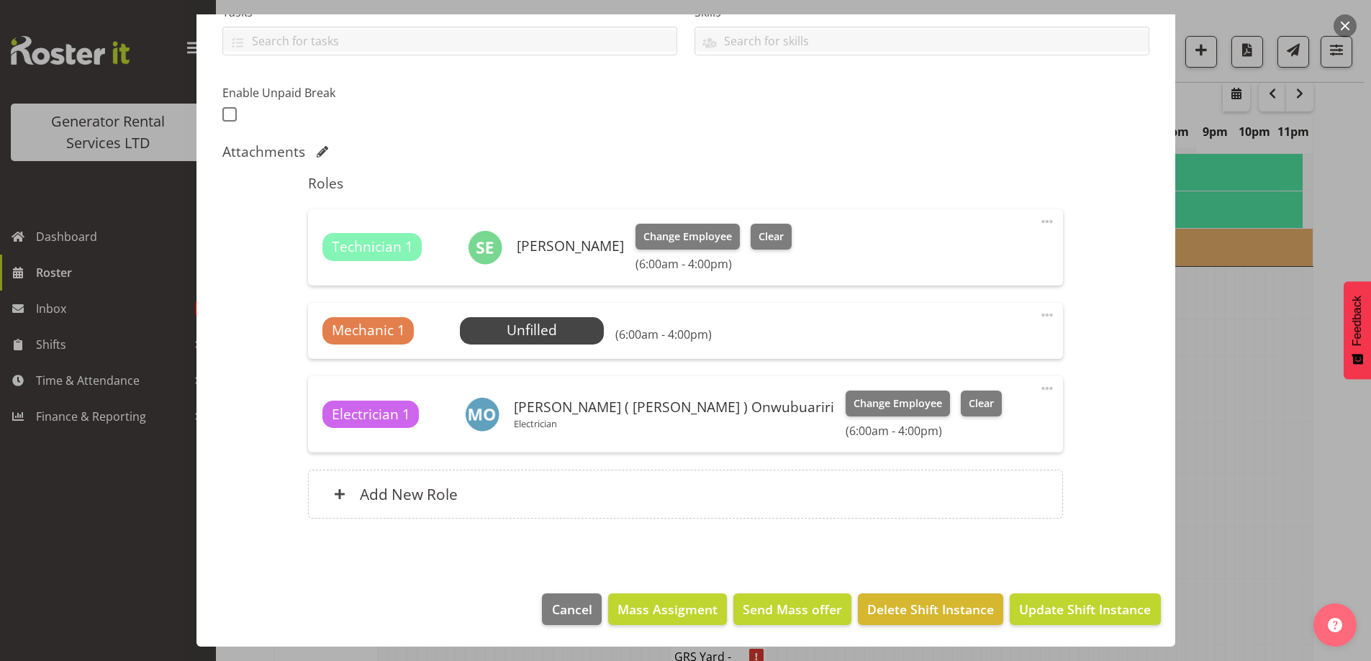
click at [1038, 316] on span at bounding box center [1046, 315] width 17 height 17
click at [955, 398] on link "Delete" at bounding box center [986, 402] width 138 height 26
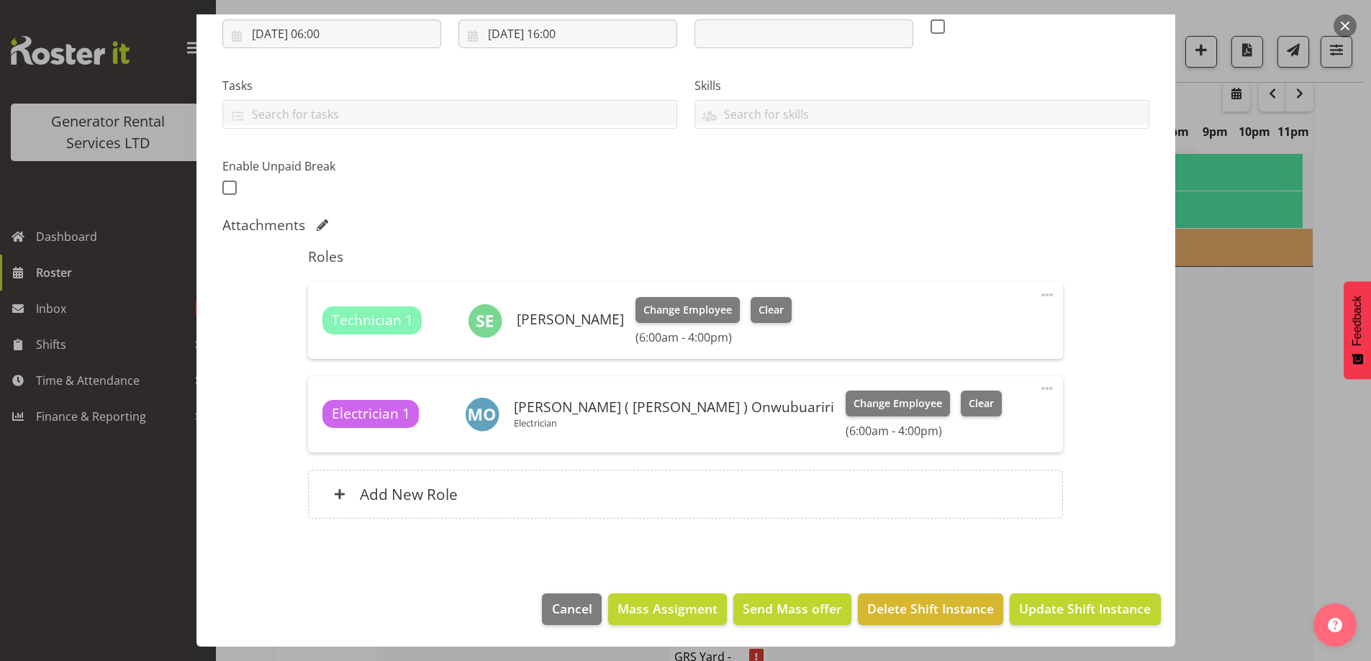
scroll to position [255, 0]
drag, startPoint x: 1022, startPoint y: 576, endPoint x: 1036, endPoint y: 605, distance: 32.5
click at [1028, 391] on div "Edit Shift Instance Shift Details Notes Related Shifts Shift Instance Name Taha…" at bounding box center [685, 75] width 1007 height 632
click at [1038, 609] on span "Update Shift Instance" at bounding box center [1085, 608] width 132 height 19
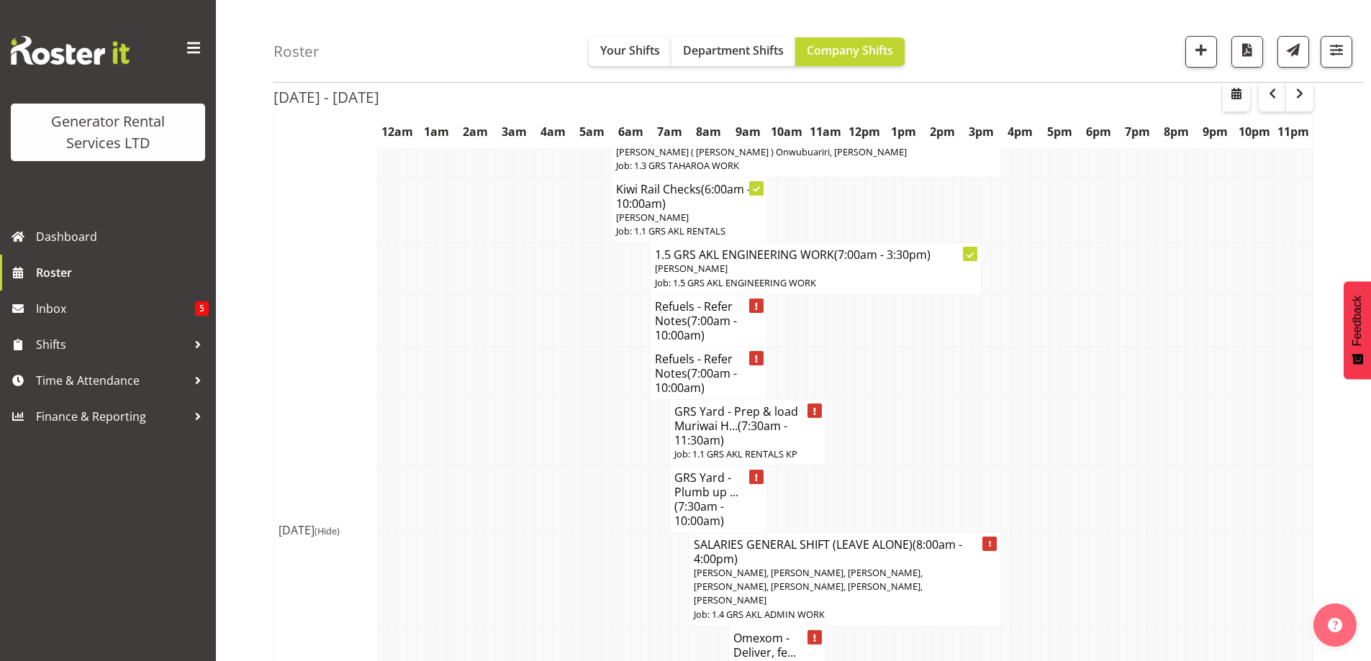
scroll to position [1705, 0]
click at [570, 531] on td at bounding box center [568, 578] width 10 height 94
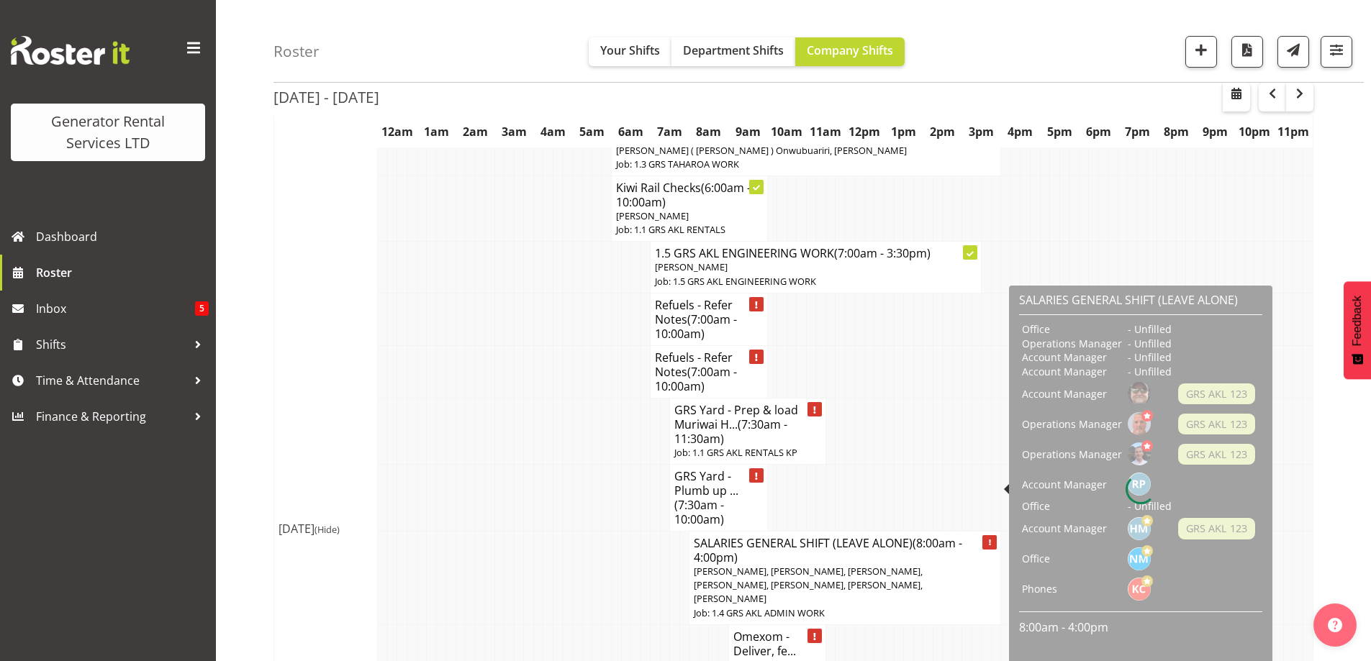
click at [887, 607] on p "Job: 1.4 GRS AKL ADMIN WORK" at bounding box center [845, 614] width 302 height 14
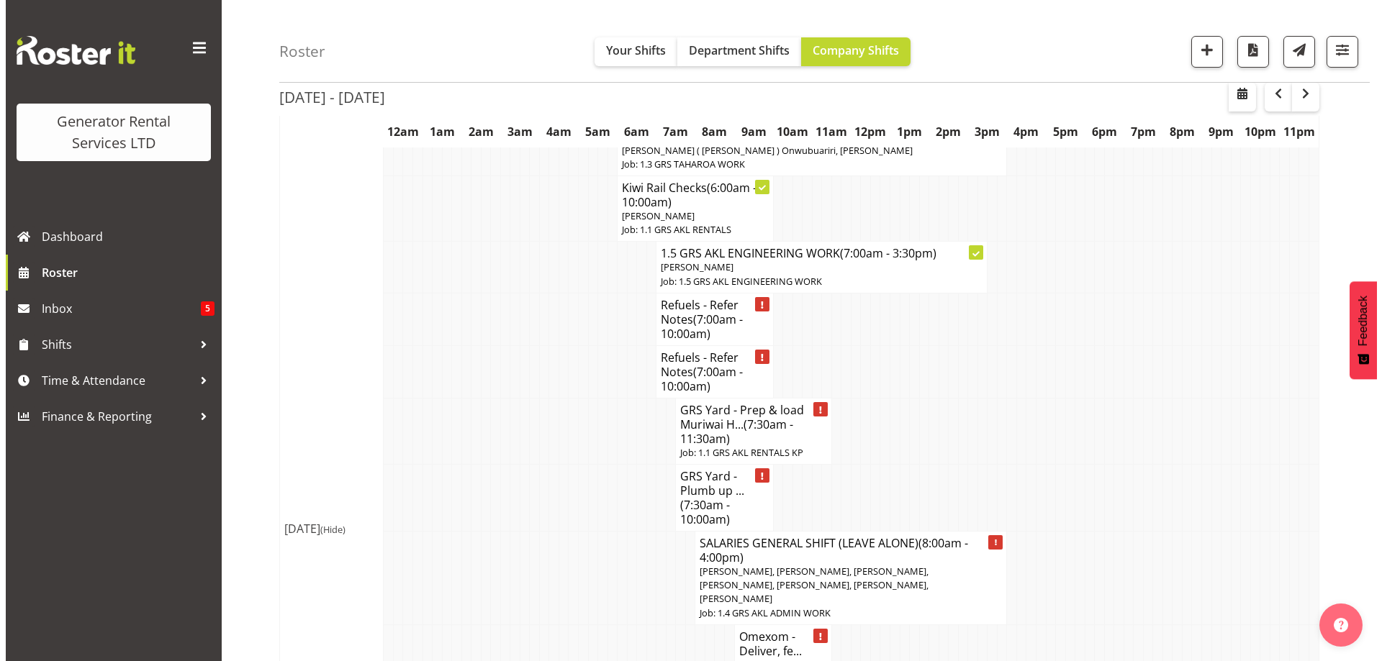
scroll to position [1691, 0]
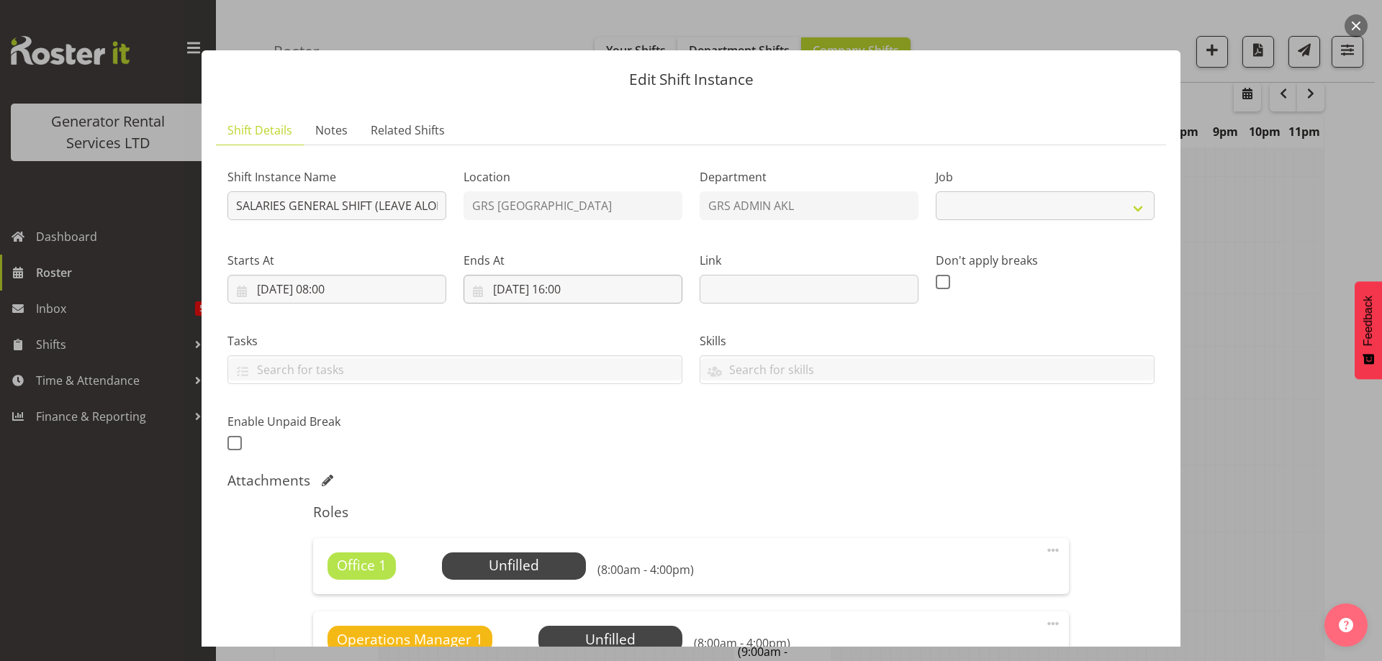
select select "875"
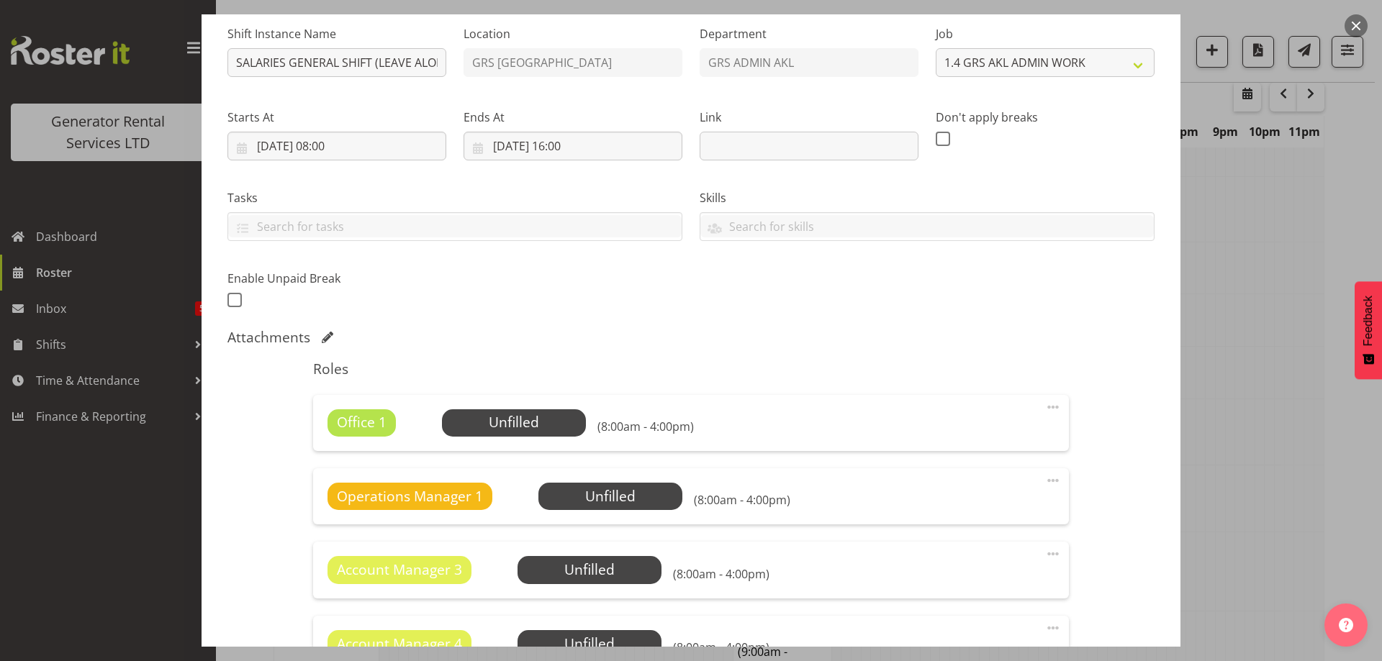
scroll to position [144, 0]
click at [1044, 409] on span at bounding box center [1052, 406] width 17 height 17
click at [950, 492] on link "Delete" at bounding box center [992, 493] width 138 height 26
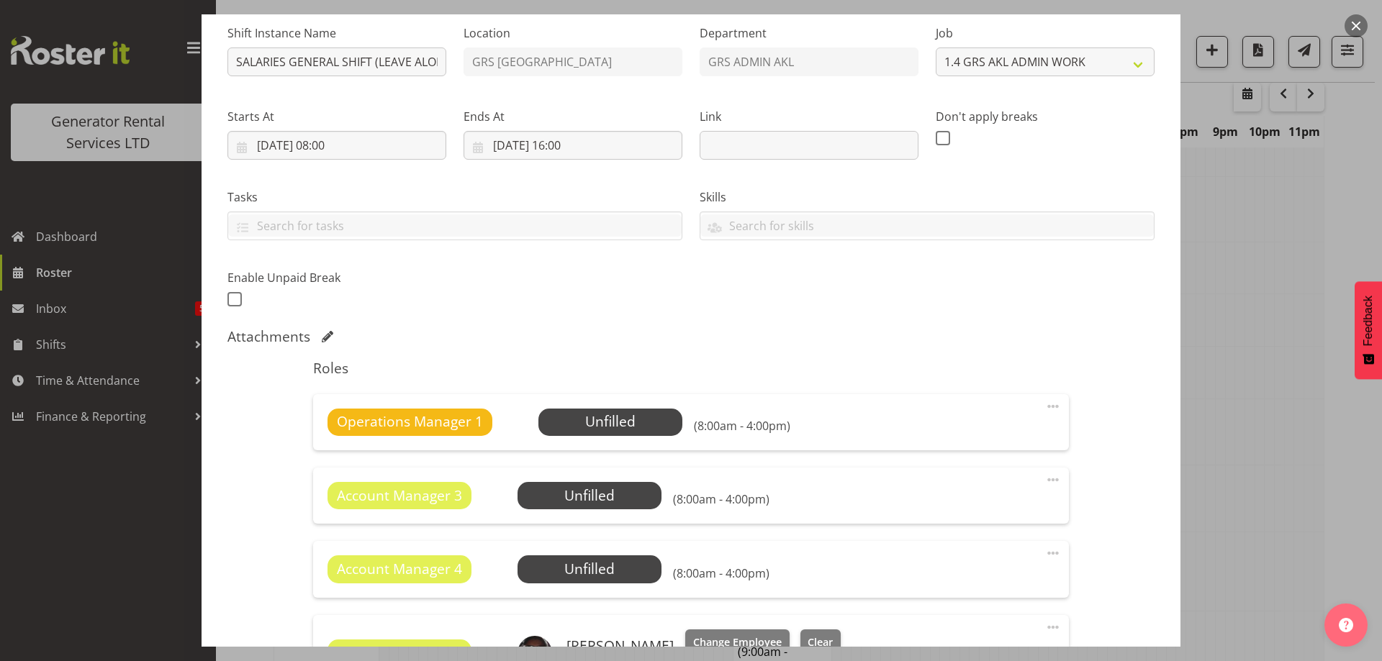
click at [1044, 413] on span at bounding box center [1052, 406] width 17 height 17
click at [991, 495] on link "Delete" at bounding box center [992, 493] width 138 height 26
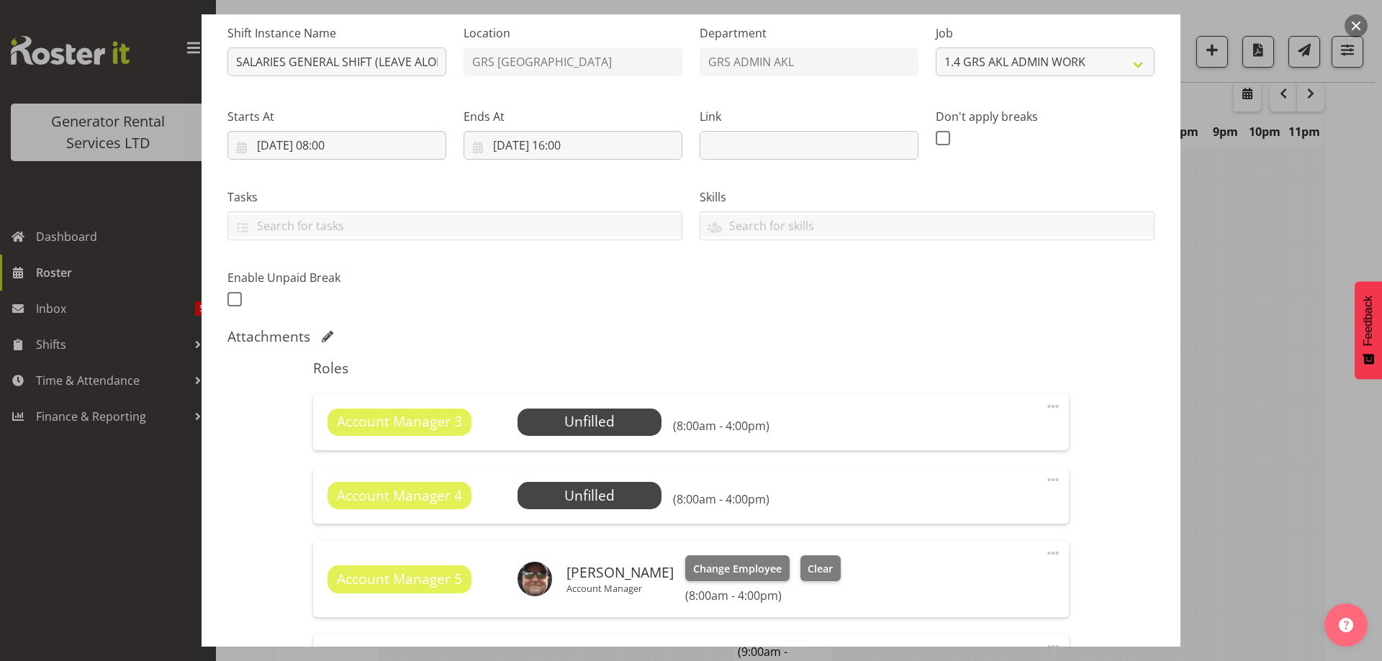
click at [1044, 407] on span at bounding box center [1052, 406] width 17 height 17
click at [997, 491] on link "Delete" at bounding box center [992, 493] width 138 height 26
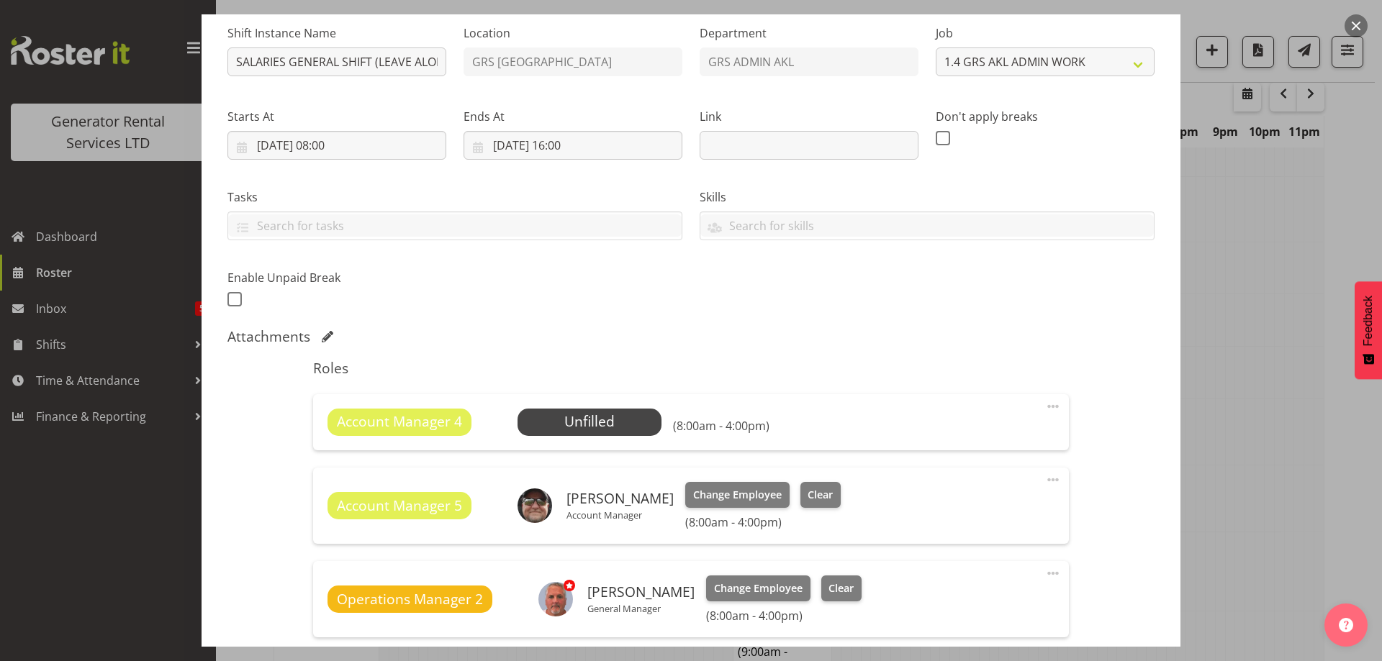
click at [1044, 409] on span at bounding box center [1052, 406] width 17 height 17
click at [1010, 484] on link "Delete" at bounding box center [992, 493] width 138 height 26
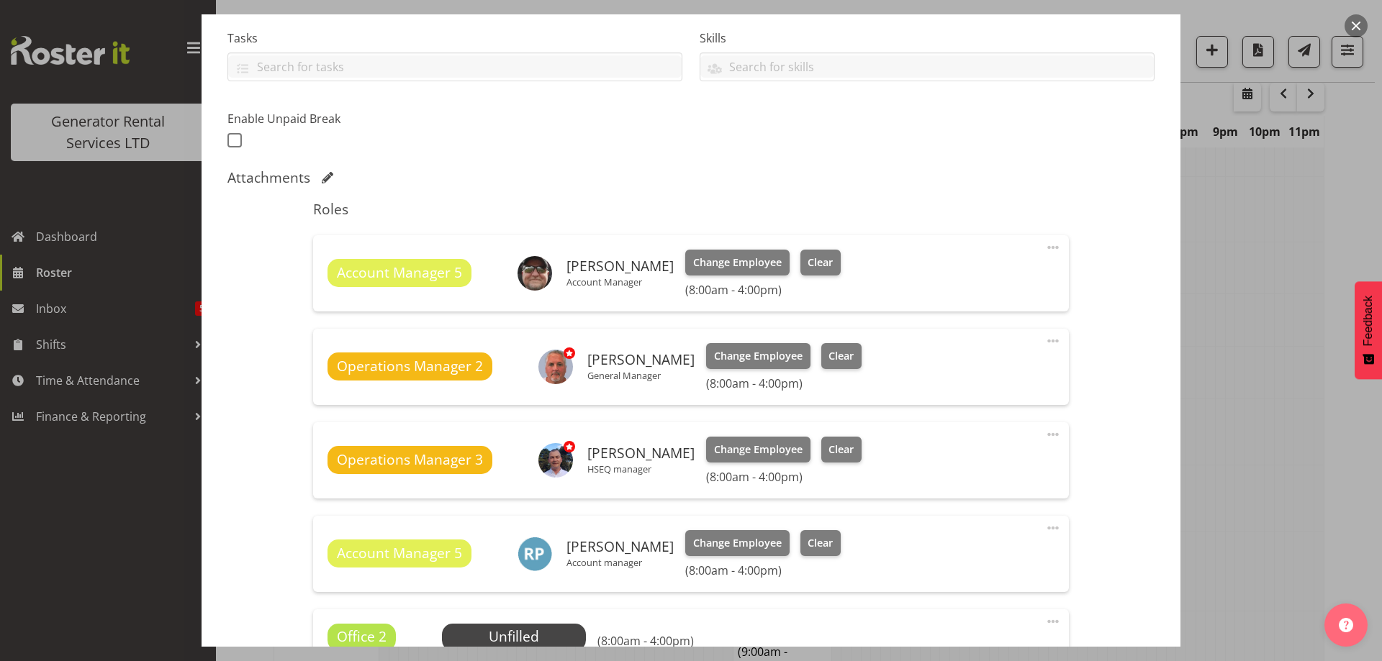
scroll to position [504, 0]
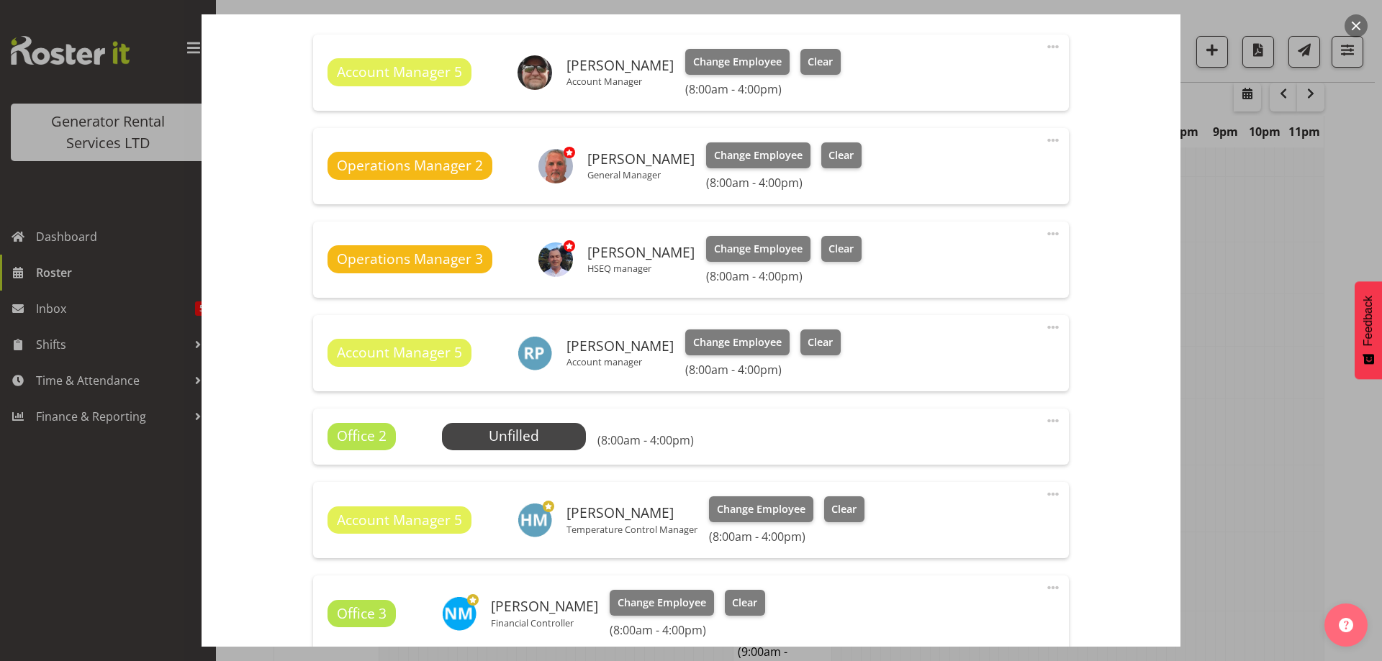
click at [1044, 420] on span at bounding box center [1052, 420] width 17 height 17
click at [976, 502] on link "Delete" at bounding box center [992, 507] width 138 height 26
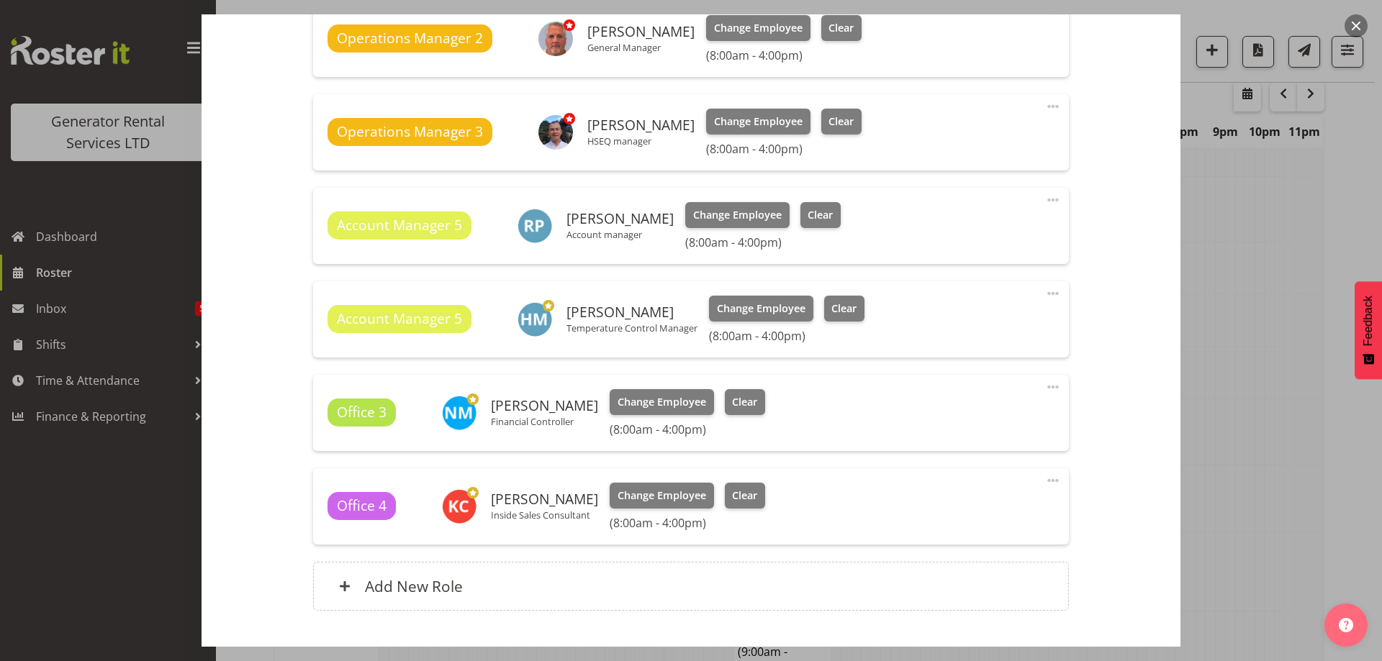
scroll to position [723, 0]
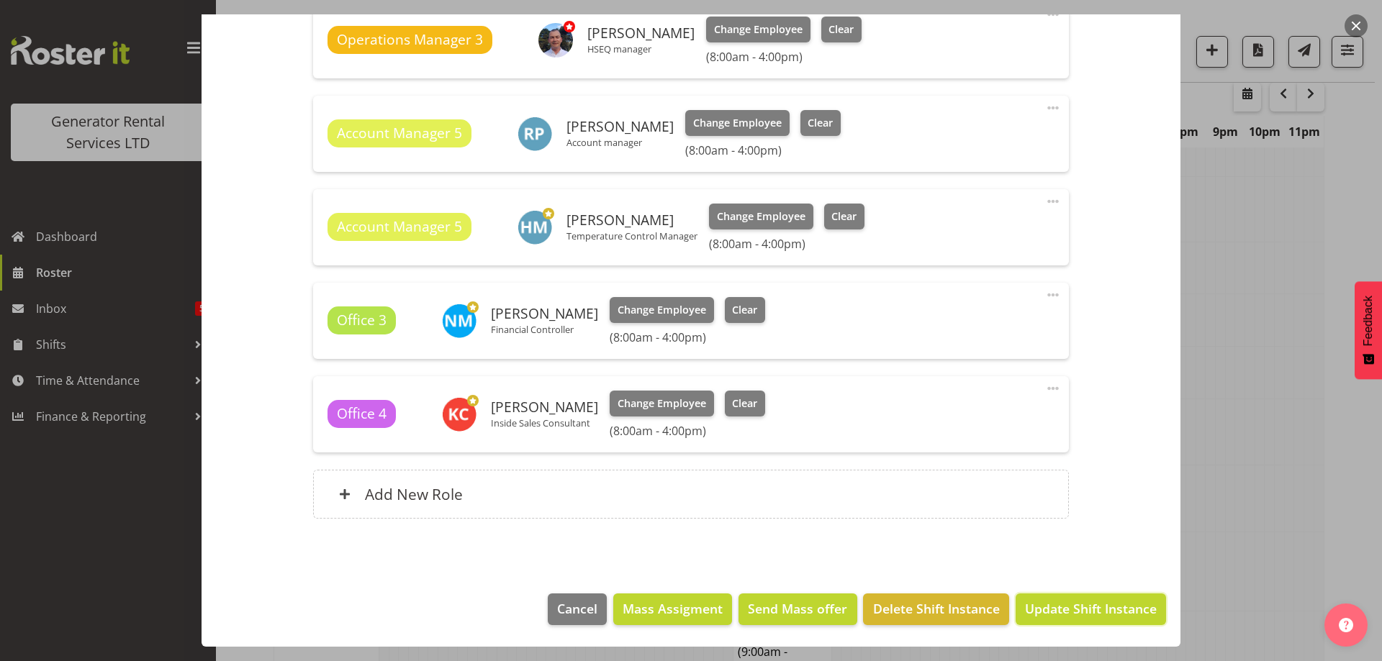
click at [1048, 608] on span "Update Shift Instance" at bounding box center [1091, 608] width 132 height 19
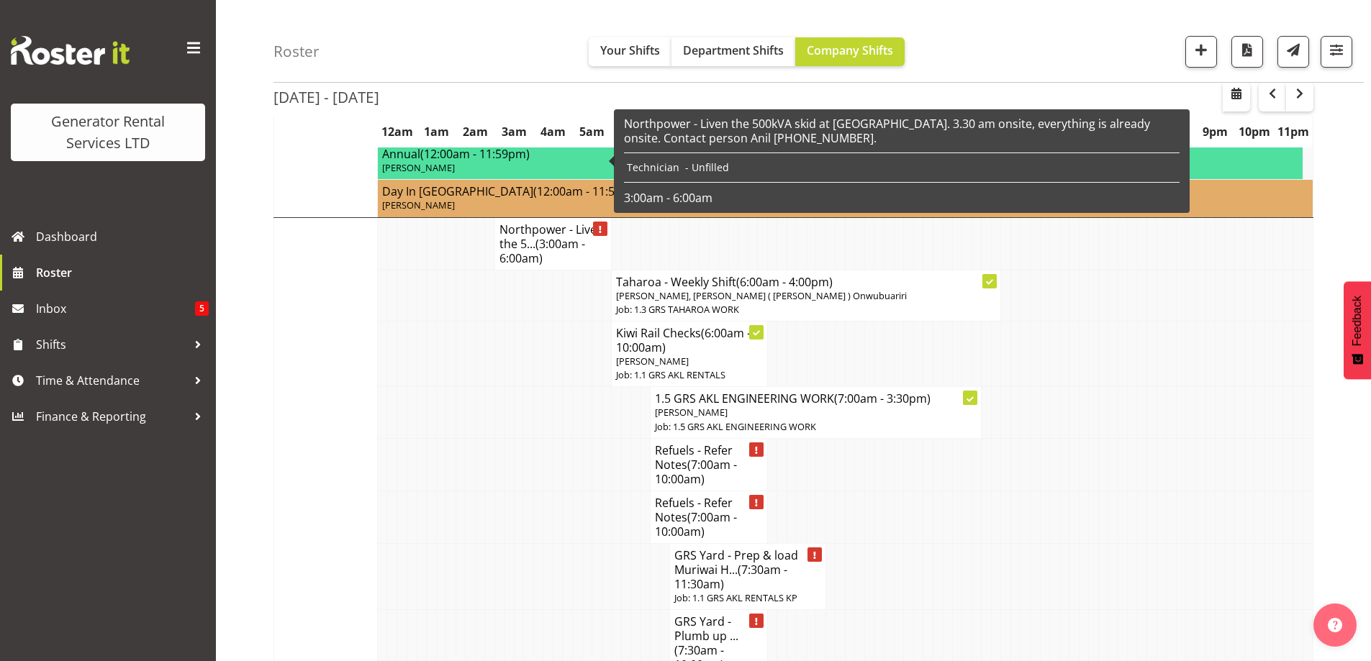
scroll to position [1633, 0]
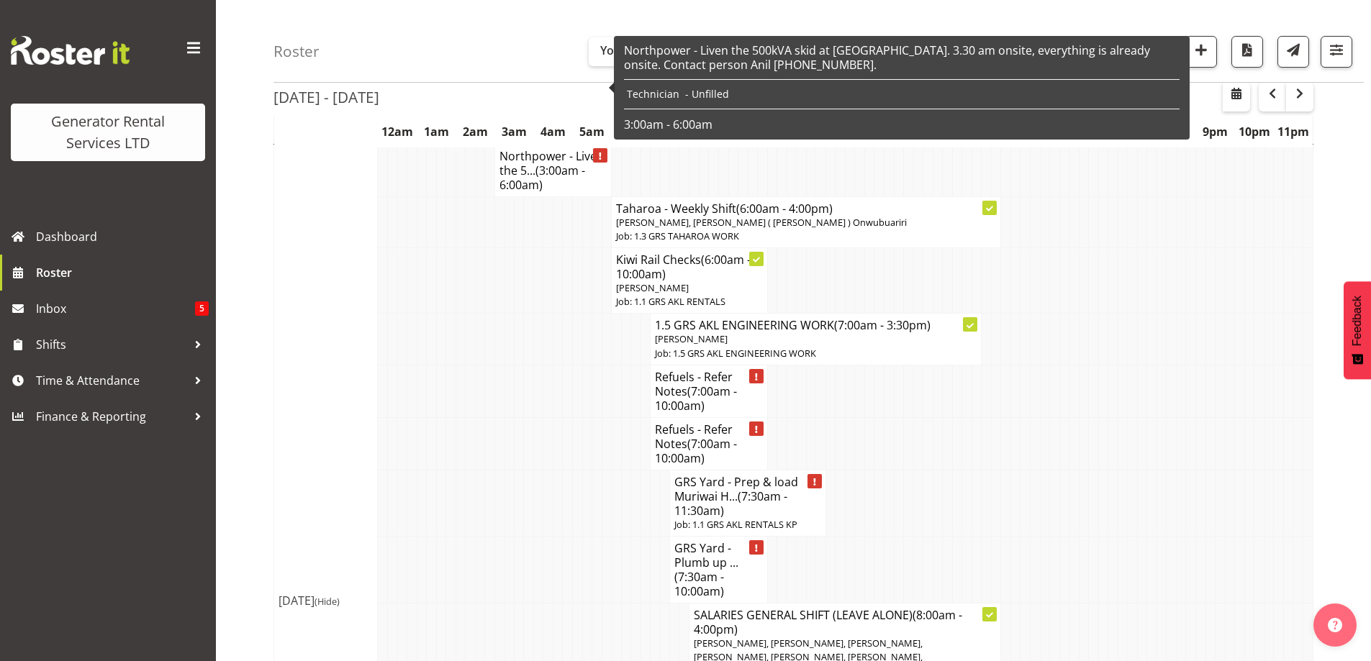
click at [506, 536] on td at bounding box center [509, 569] width 10 height 67
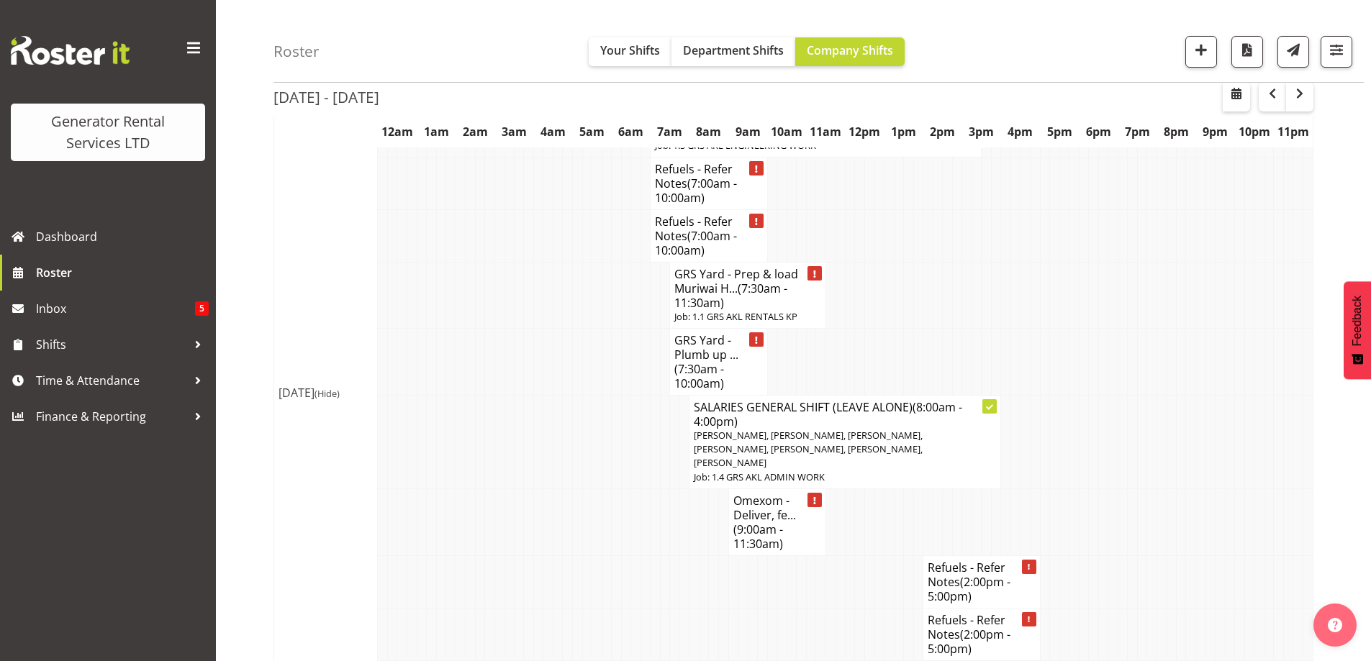
scroll to position [1705, 0]
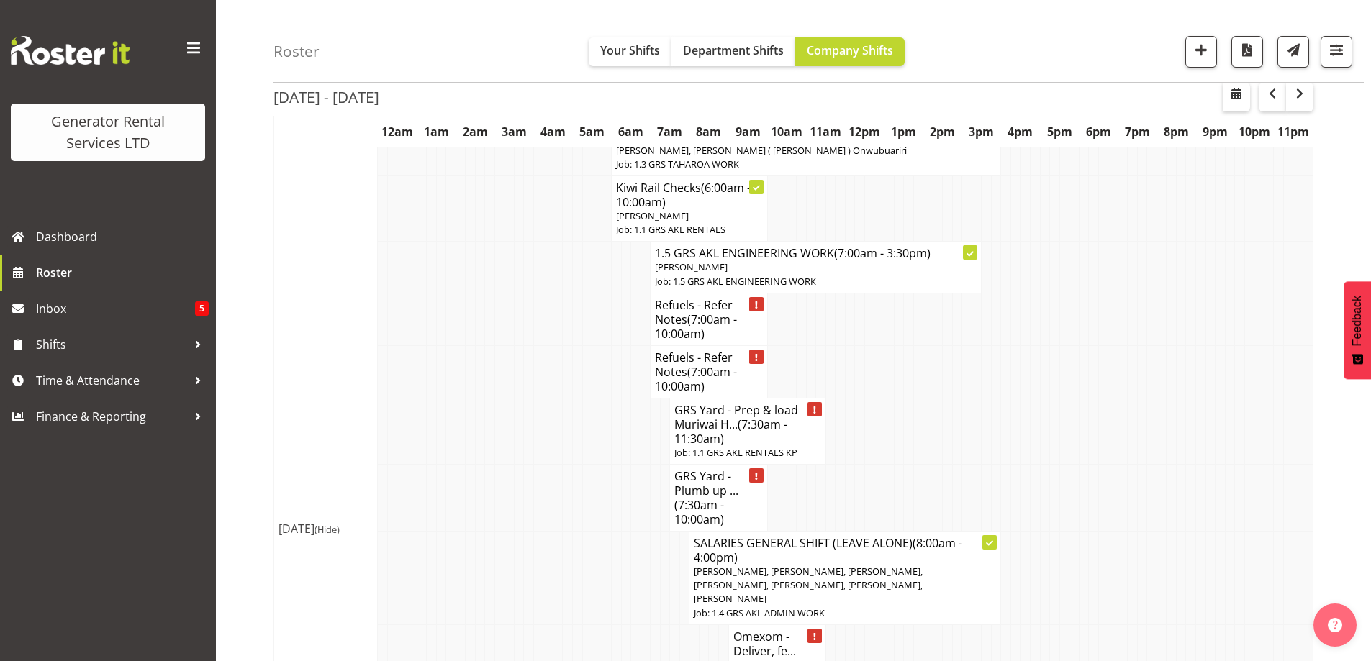
click at [431, 464] on td at bounding box center [432, 497] width 10 height 67
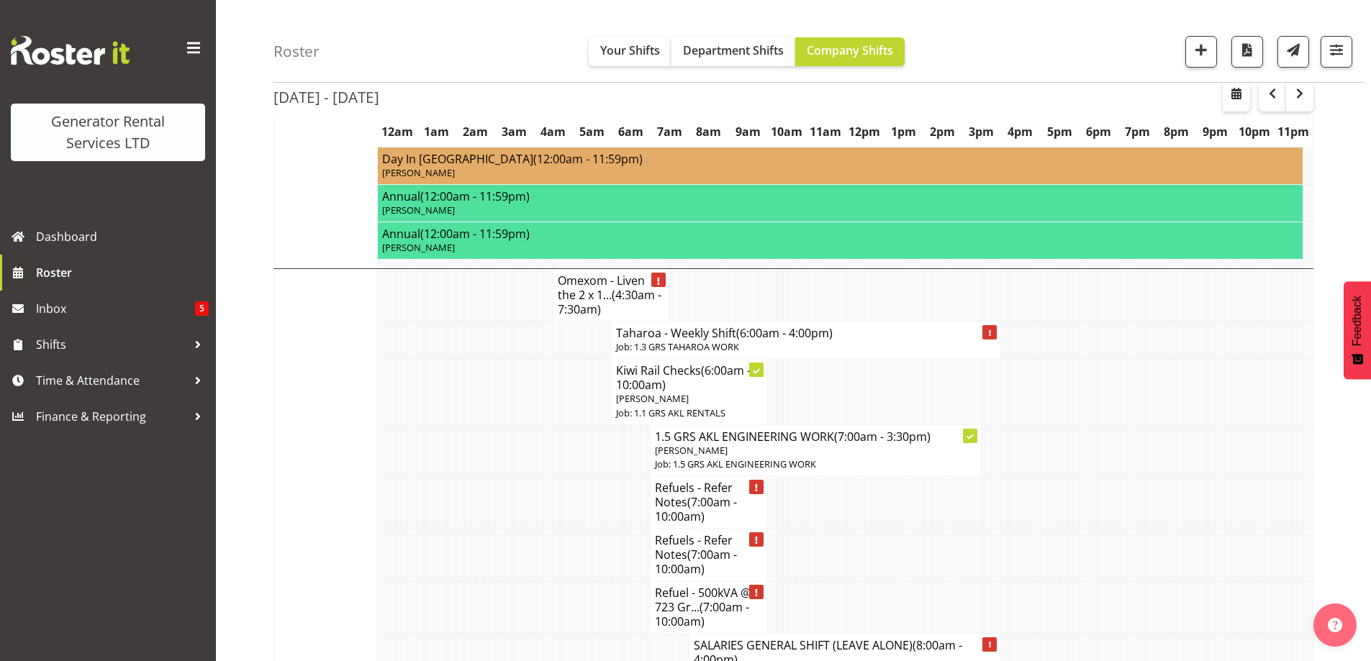
scroll to position [2497, 0]
